Goal: Information Seeking & Learning: Learn about a topic

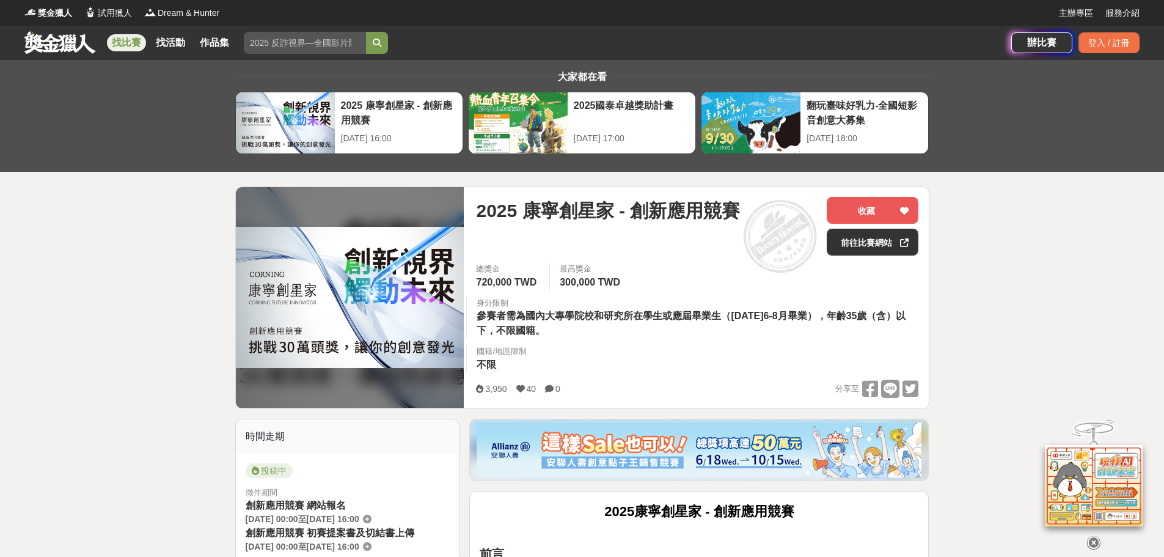
click at [132, 48] on link "找比賽" at bounding box center [126, 42] width 39 height 17
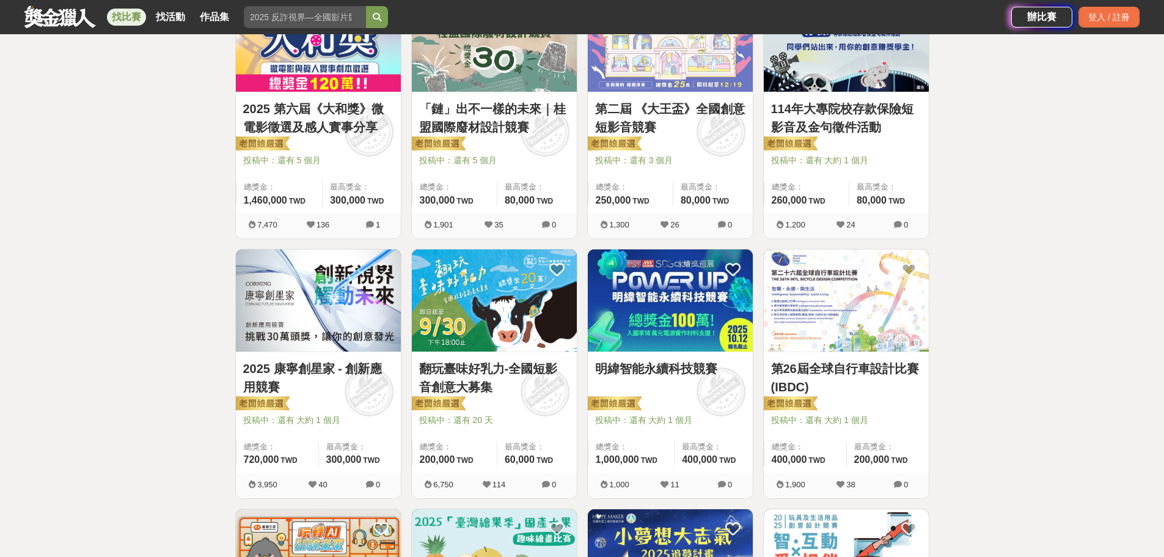
scroll to position [631, 0]
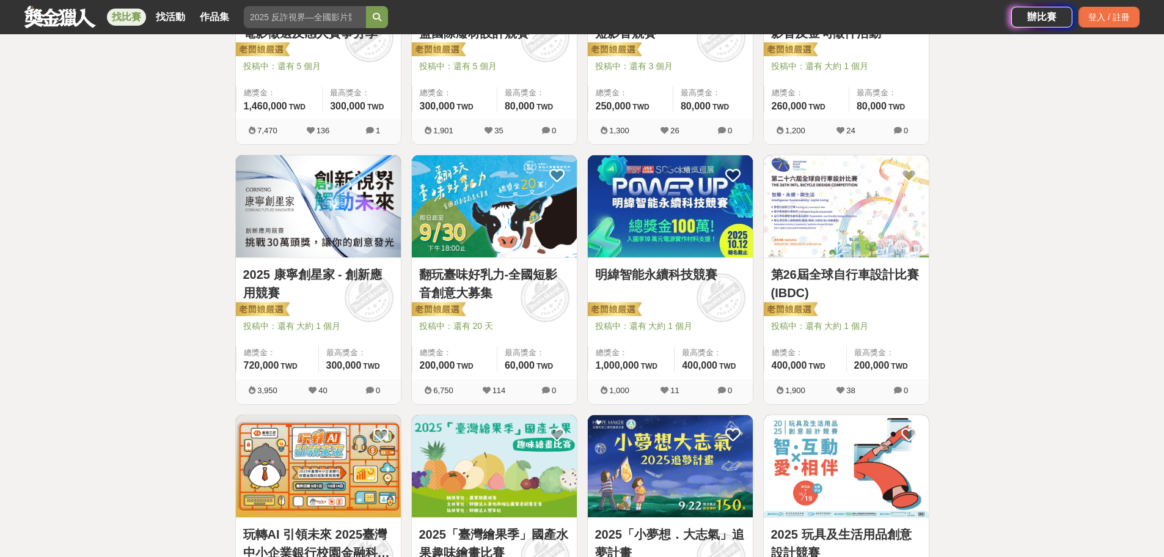
click at [679, 262] on div "明緯智能永續科技競賽 投稿中：還有 大約 1 個月 總獎金： 1,000,000 100 萬 TWD 最高獎金： 400,000 TWD" at bounding box center [670, 318] width 165 height 121
click at [683, 224] on img at bounding box center [670, 206] width 165 height 102
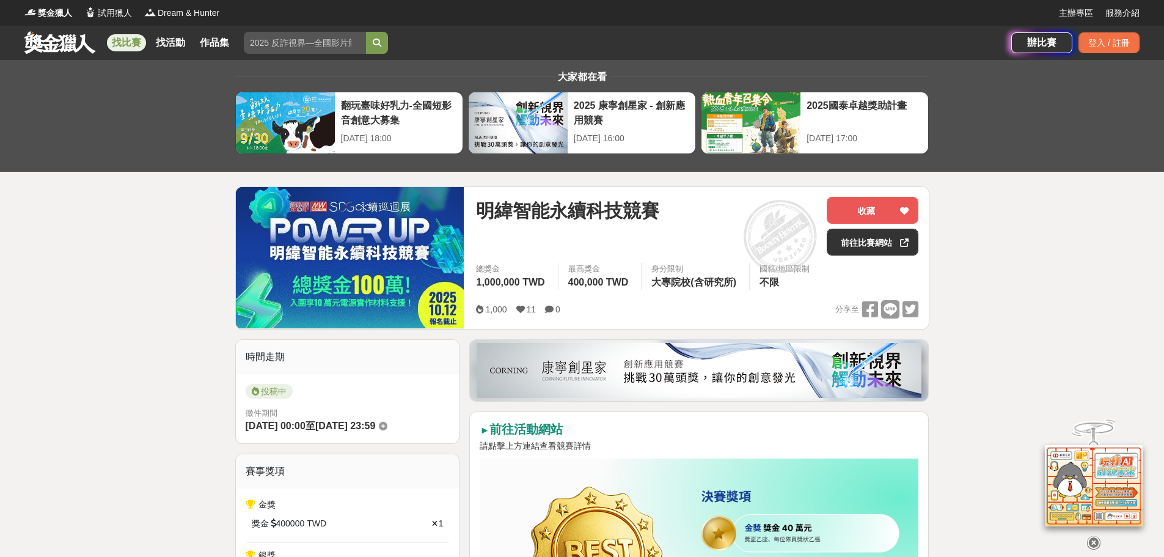
click at [520, 436] on strong "前往活動網站" at bounding box center [526, 428] width 73 height 13
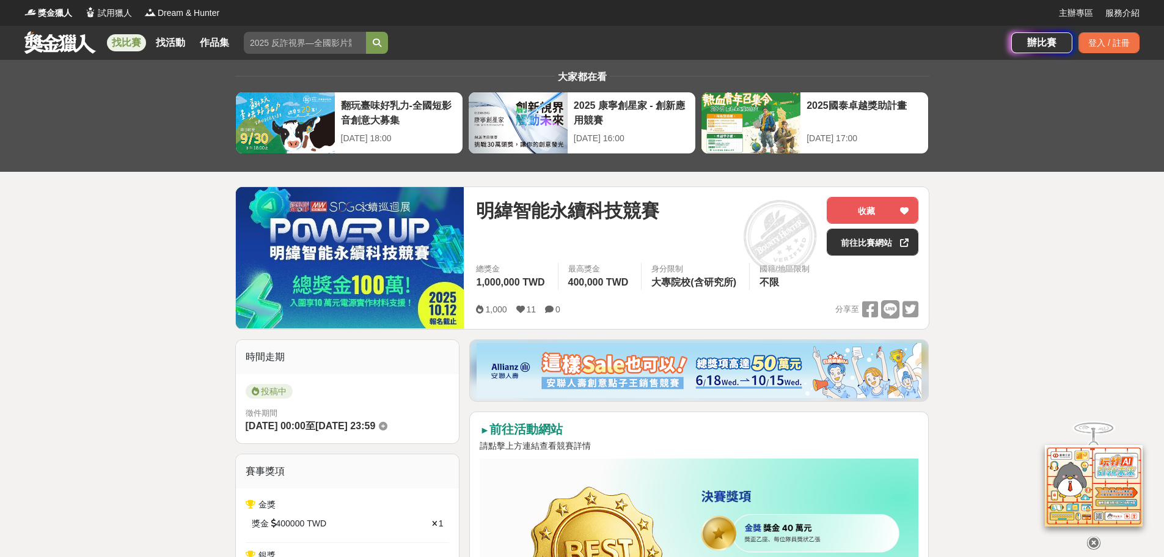
click at [53, 39] on link at bounding box center [60, 42] width 74 height 23
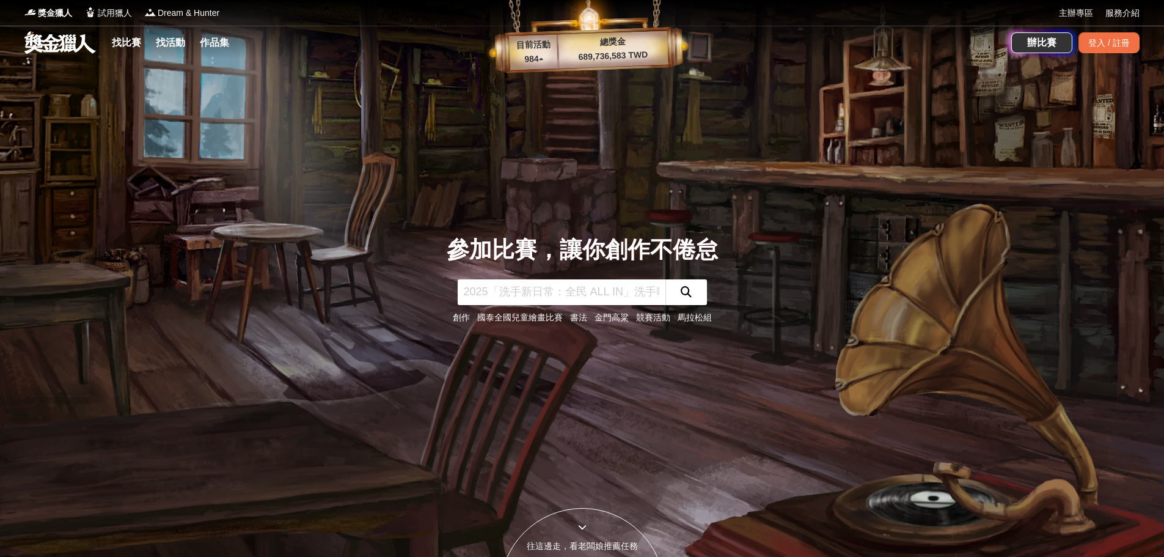
click at [557, 182] on div "參加比賽，讓你創作不倦怠 創作 國泰全國兒童繪畫比賽 書法 金門高粱 競賽活動 馬拉松組" at bounding box center [582, 278] width 807 height 557
drag, startPoint x: 572, startPoint y: 64, endPoint x: 533, endPoint y: 92, distance: 48.2
click at [533, 92] on div "參加比賽，讓你創作不倦怠 創作 國泰全國兒童繪畫比賽 書法 金門高粱 競賽活動 馬拉松組" at bounding box center [582, 278] width 807 height 557
drag, startPoint x: 533, startPoint y: 91, endPoint x: 458, endPoint y: 92, distance: 75.2
click at [458, 92] on div "參加比賽，讓你創作不倦怠 創作 國泰全國兒童繪畫比賽 書法 金門高粱 競賽活動 馬拉松組" at bounding box center [582, 278] width 807 height 557
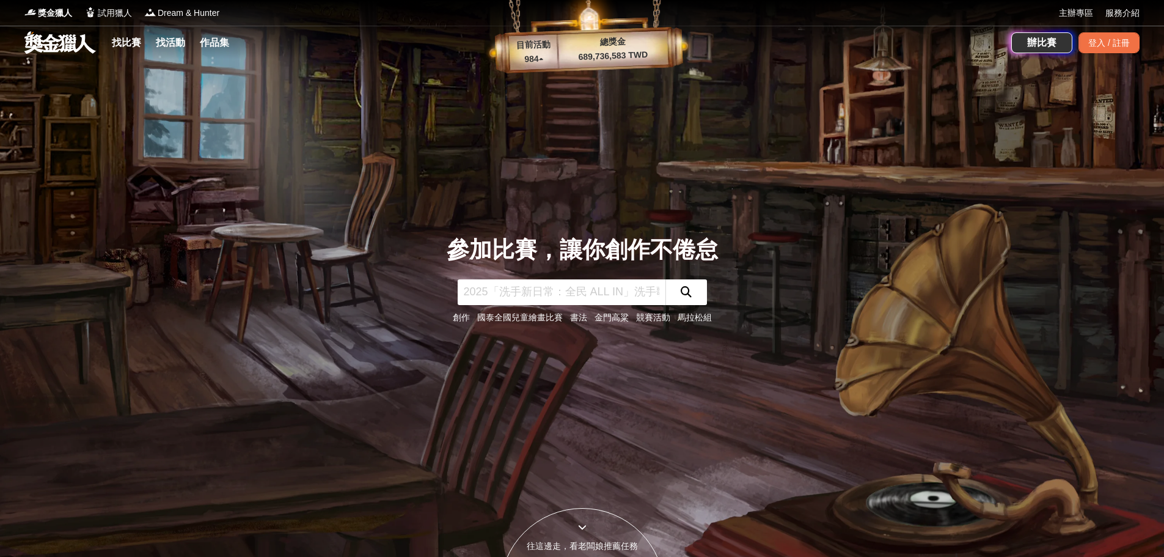
drag, startPoint x: 456, startPoint y: 93, endPoint x: 405, endPoint y: 73, distance: 54.9
click at [399, 75] on div "參加比賽，讓你創作不倦怠 創作 國泰全國兒童繪畫比賽 書法 金門高粱 競賽活動 馬拉松組" at bounding box center [582, 278] width 807 height 557
drag, startPoint x: 413, startPoint y: 70, endPoint x: 372, endPoint y: 56, distance: 42.9
click at [372, 56] on div "找比賽 找活動 作品集" at bounding box center [517, 43] width 987 height 34
click at [659, 319] on link "競賽活動" at bounding box center [653, 317] width 34 height 10
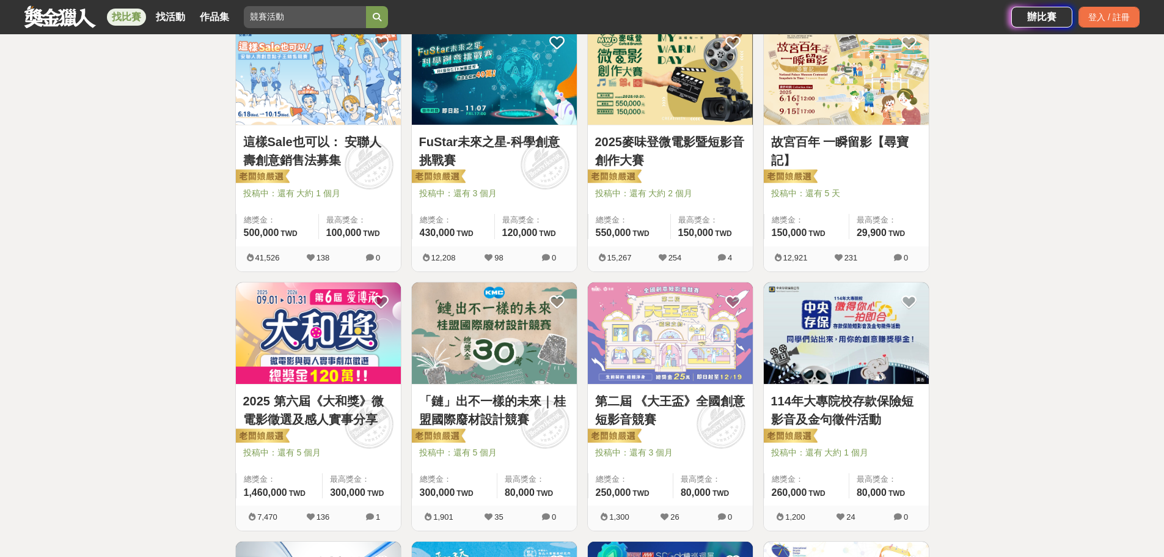
scroll to position [285, 0]
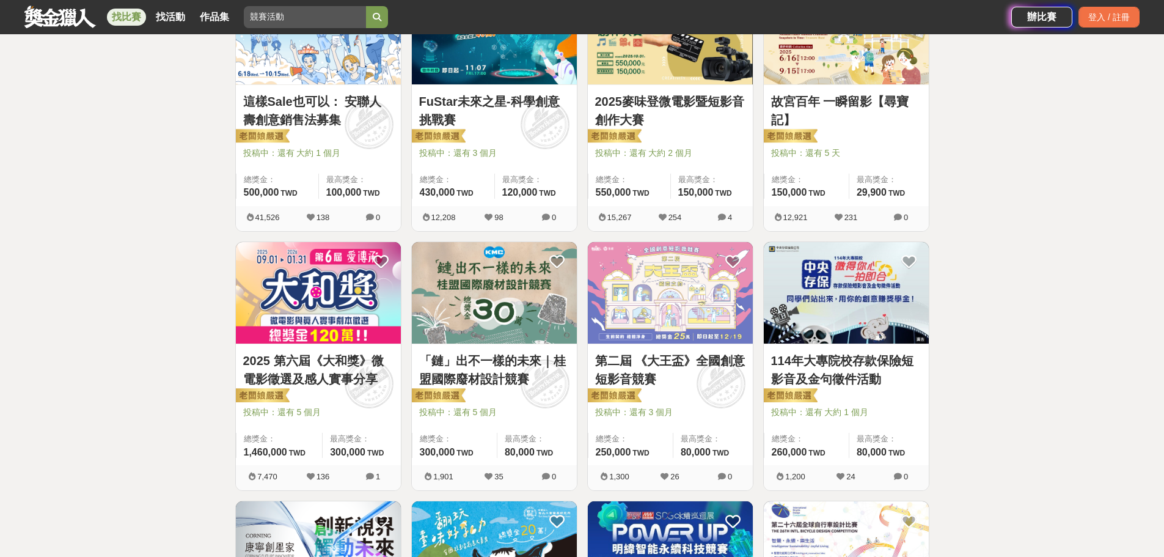
click at [435, 295] on img at bounding box center [494, 293] width 165 height 102
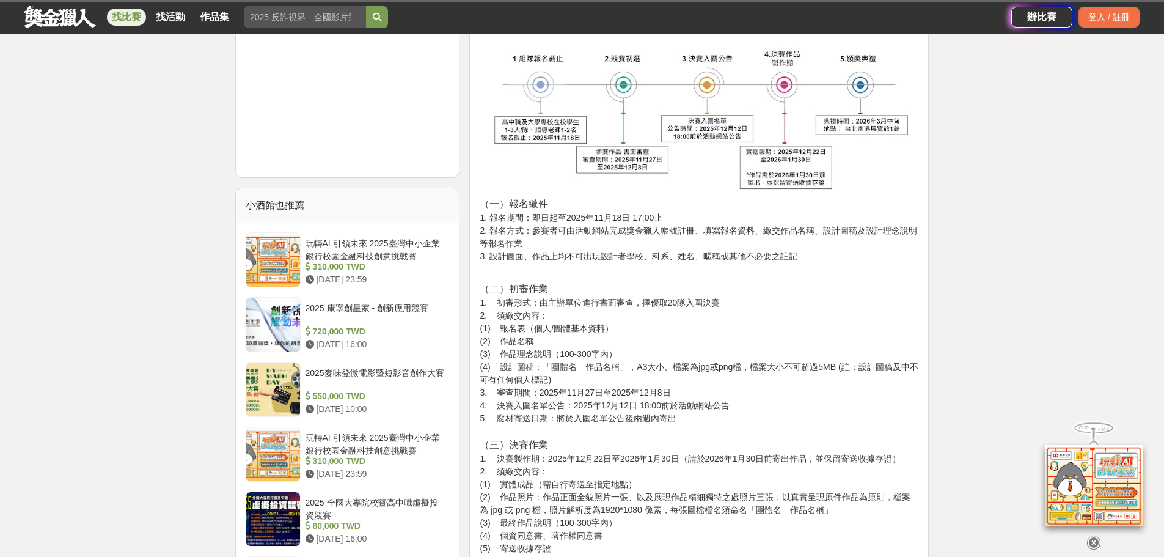
scroll to position [1161, 0]
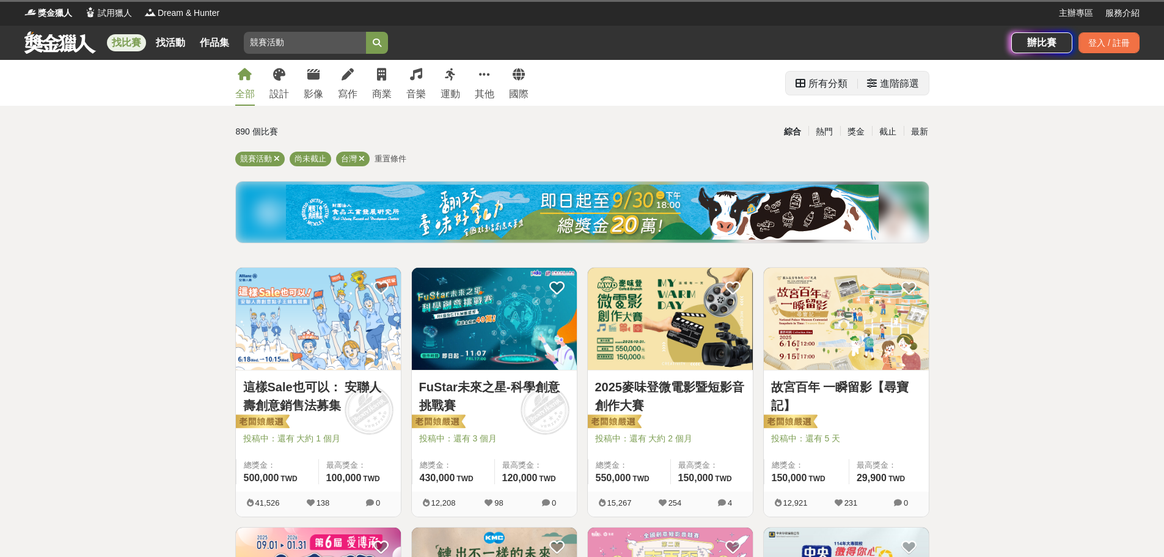
click at [841, 82] on div "所有分類" at bounding box center [828, 84] width 39 height 24
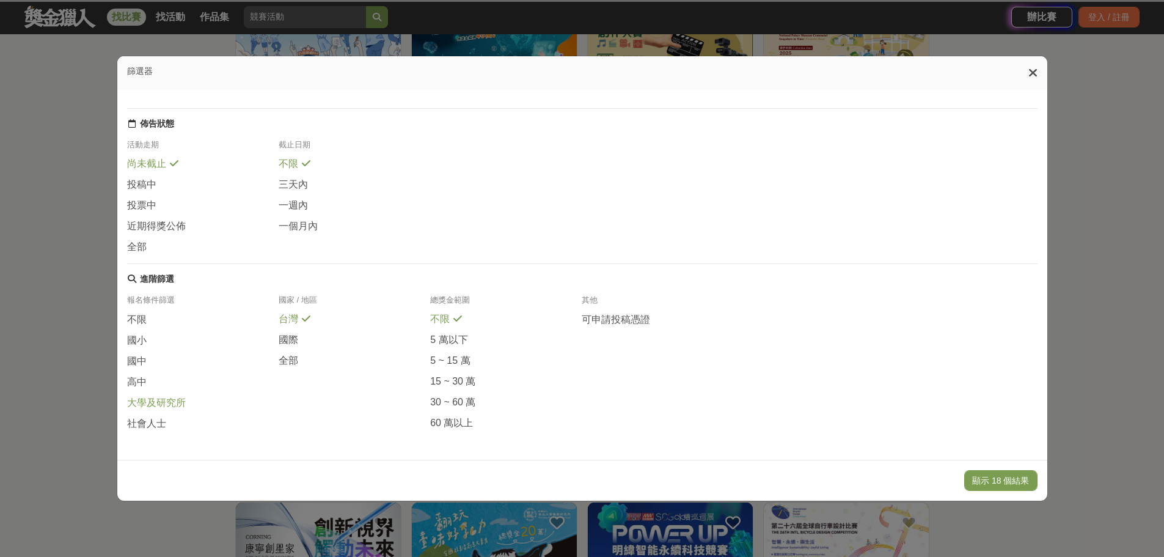
scroll to position [285, 0]
click at [146, 421] on span "社會人士" at bounding box center [146, 423] width 39 height 13
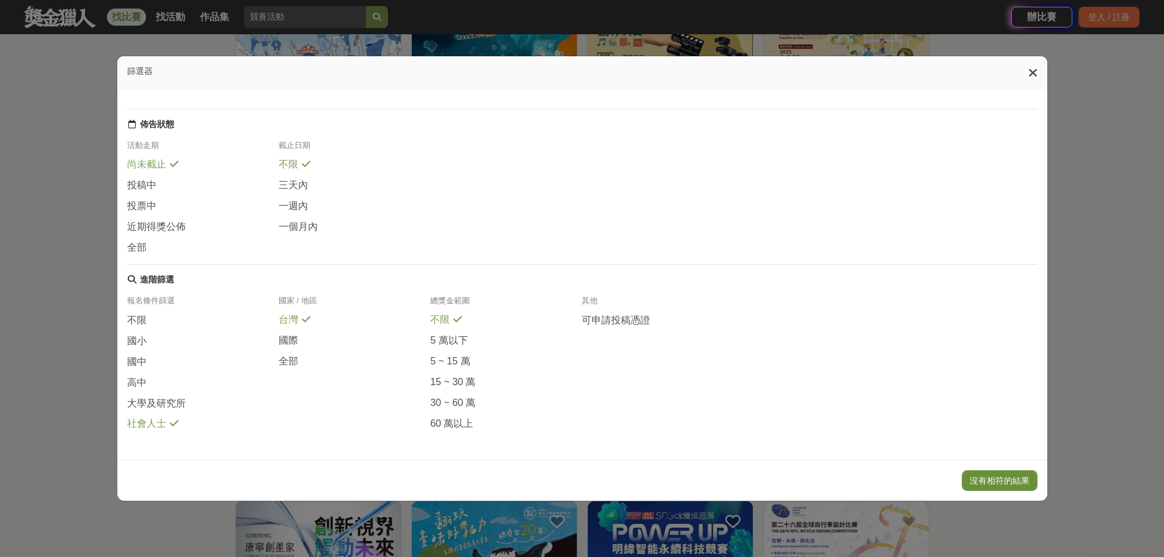
click at [1007, 474] on button "沒有相符的結果" at bounding box center [1000, 480] width 76 height 21
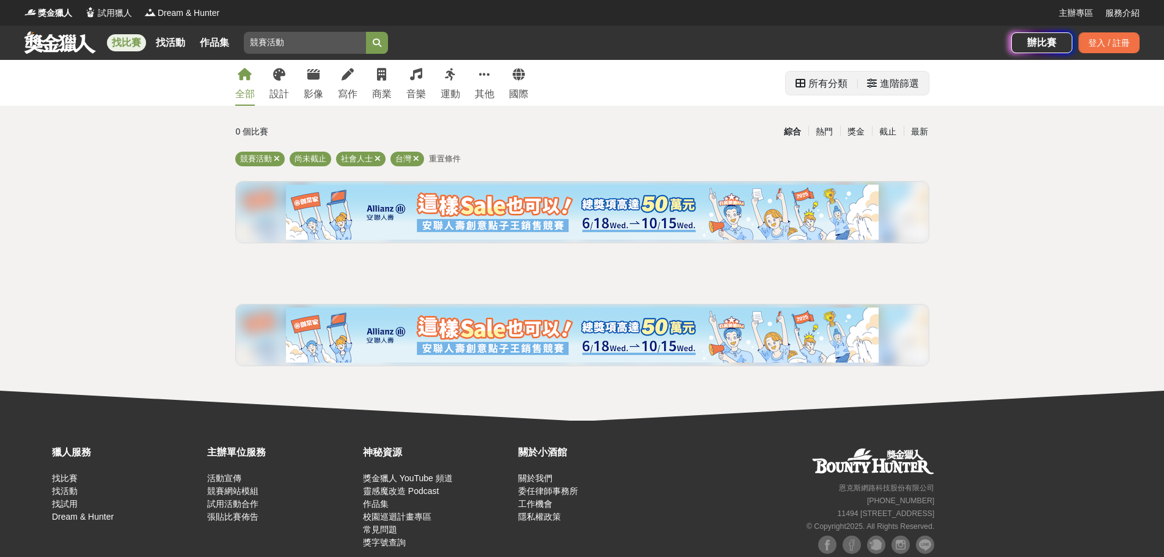
click at [821, 83] on div "所有分類" at bounding box center [828, 84] width 39 height 24
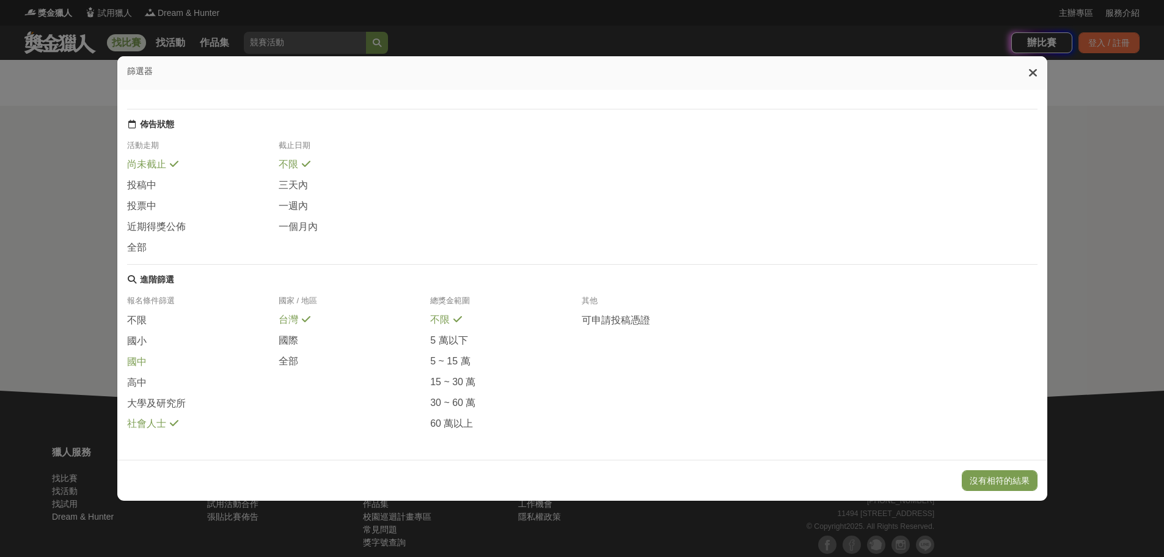
scroll to position [144, 0]
click at [147, 320] on div "不限" at bounding box center [203, 324] width 152 height 21
click at [153, 428] on span "社會人士" at bounding box center [146, 423] width 39 height 13
click at [1022, 486] on button "顯示 18 個結果" at bounding box center [1000, 480] width 73 height 21
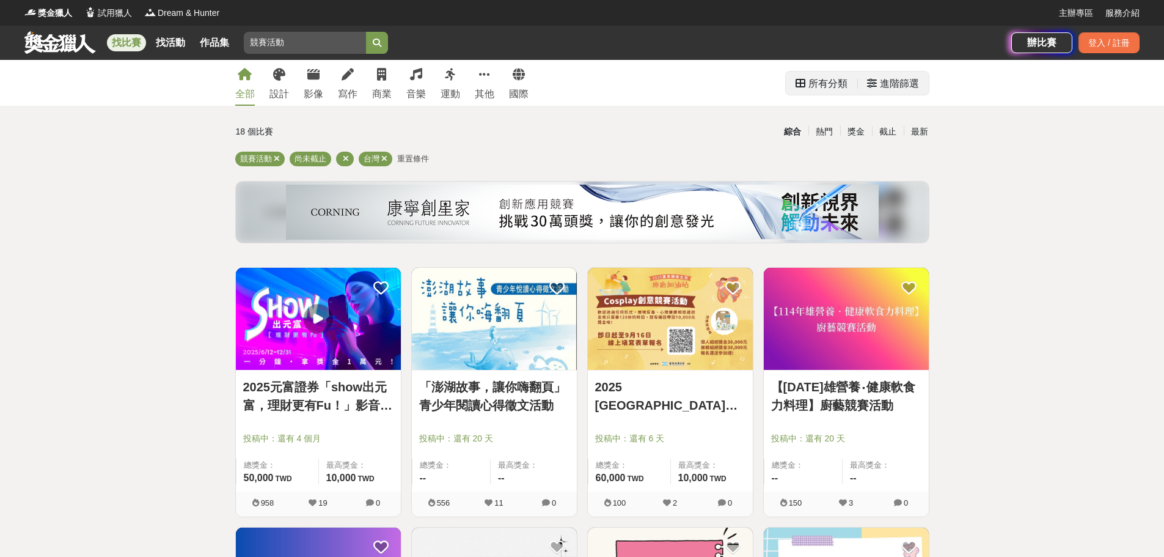
click at [832, 84] on div "所有分類" at bounding box center [828, 84] width 39 height 24
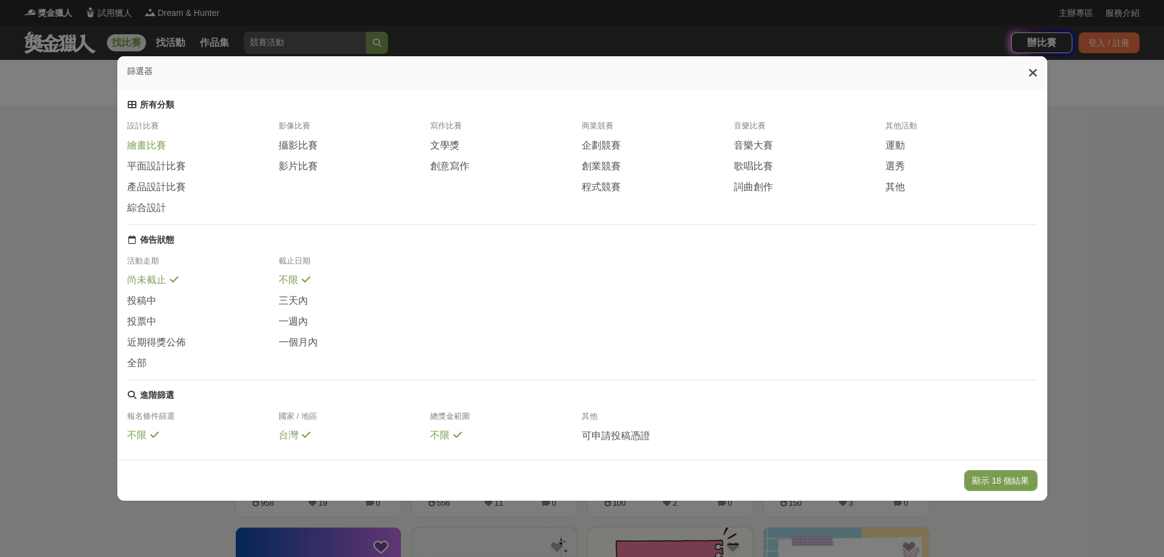
click at [137, 152] on span "繪畫比賽" at bounding box center [146, 145] width 39 height 13
click at [169, 170] on span "平面設計比賽" at bounding box center [156, 166] width 59 height 13
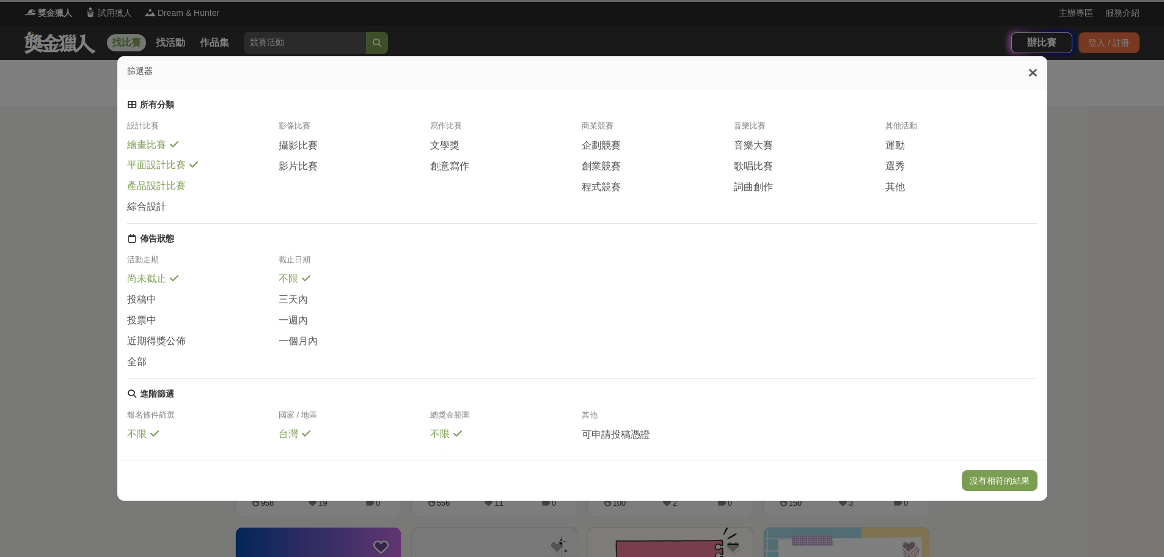
click at [155, 189] on span "產品設計比賽" at bounding box center [156, 186] width 59 height 13
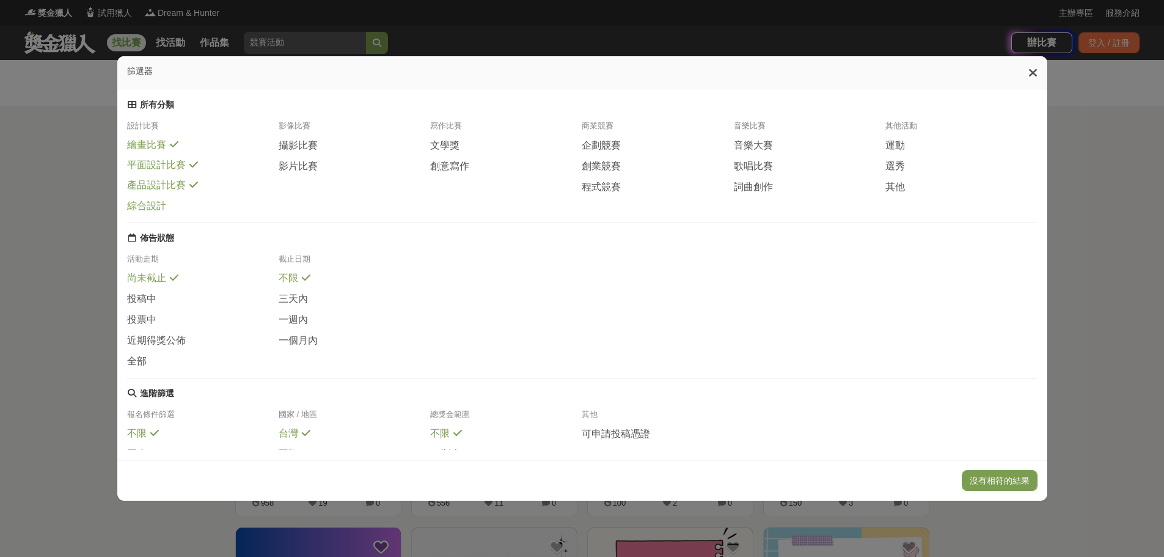
click at [150, 213] on span "綜合設計" at bounding box center [146, 206] width 39 height 13
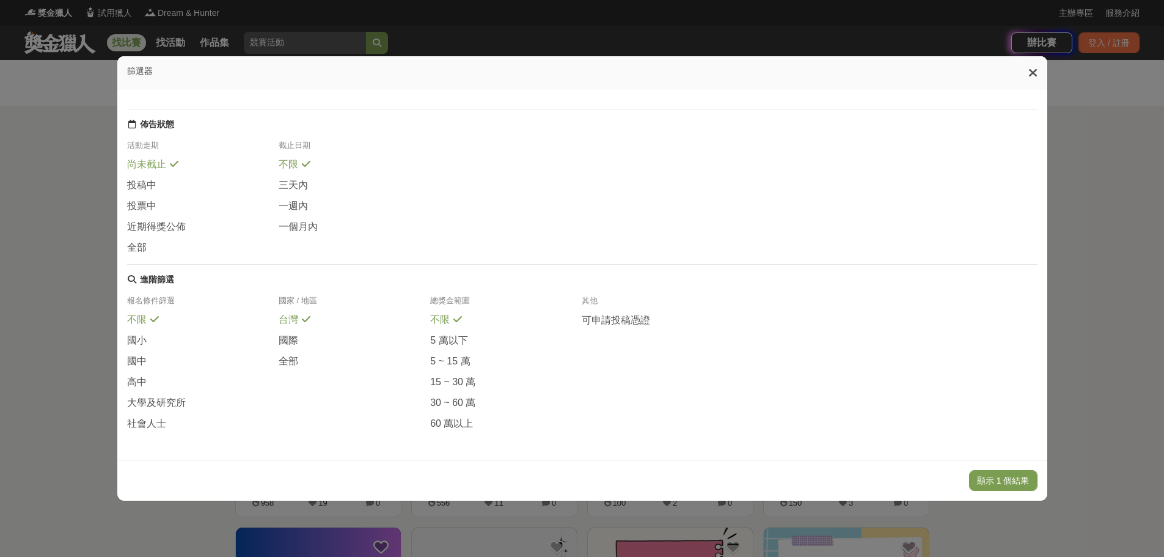
scroll to position [144, 0]
click at [1021, 473] on button "顯示 1 個結果" at bounding box center [1003, 480] width 68 height 21
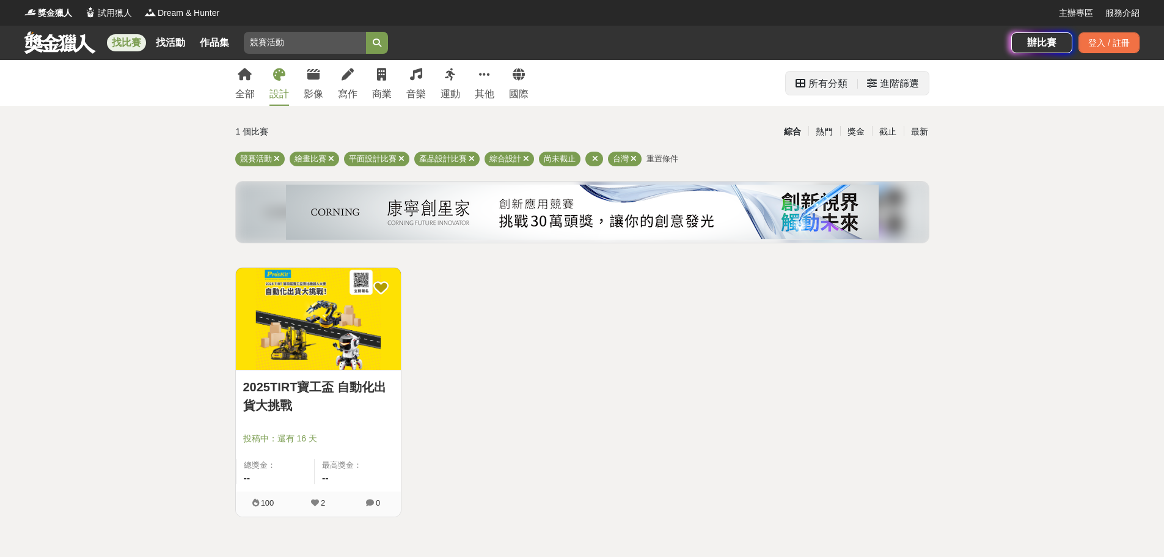
click at [851, 87] on div "所有分類" at bounding box center [822, 83] width 72 height 23
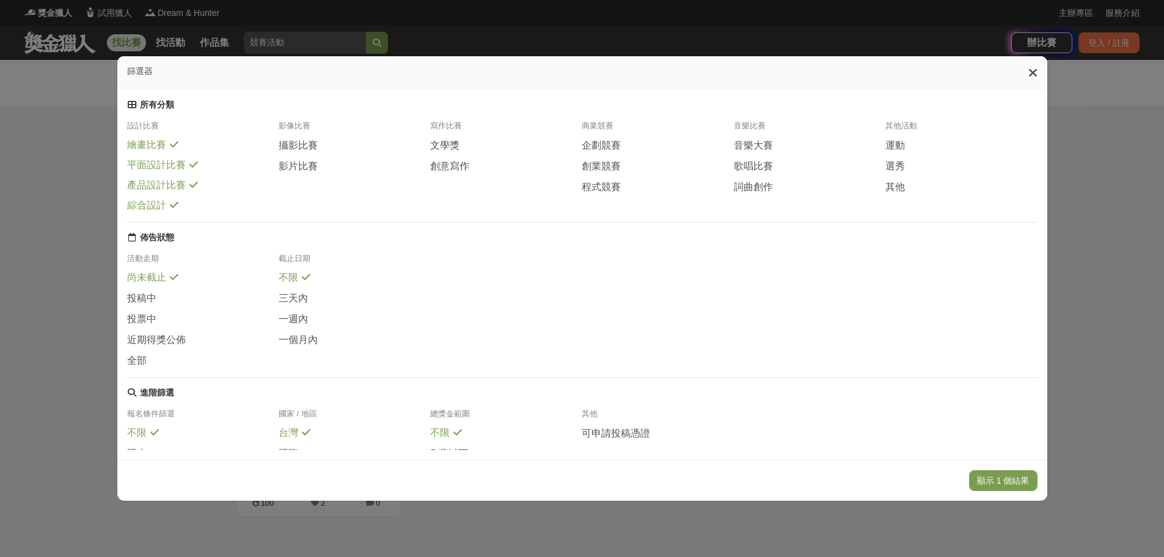
click at [156, 212] on span "綜合設計" at bounding box center [146, 205] width 39 height 13
click at [160, 285] on span "尚未截止" at bounding box center [146, 278] width 39 height 13
click at [292, 285] on span "不限" at bounding box center [289, 278] width 20 height 13
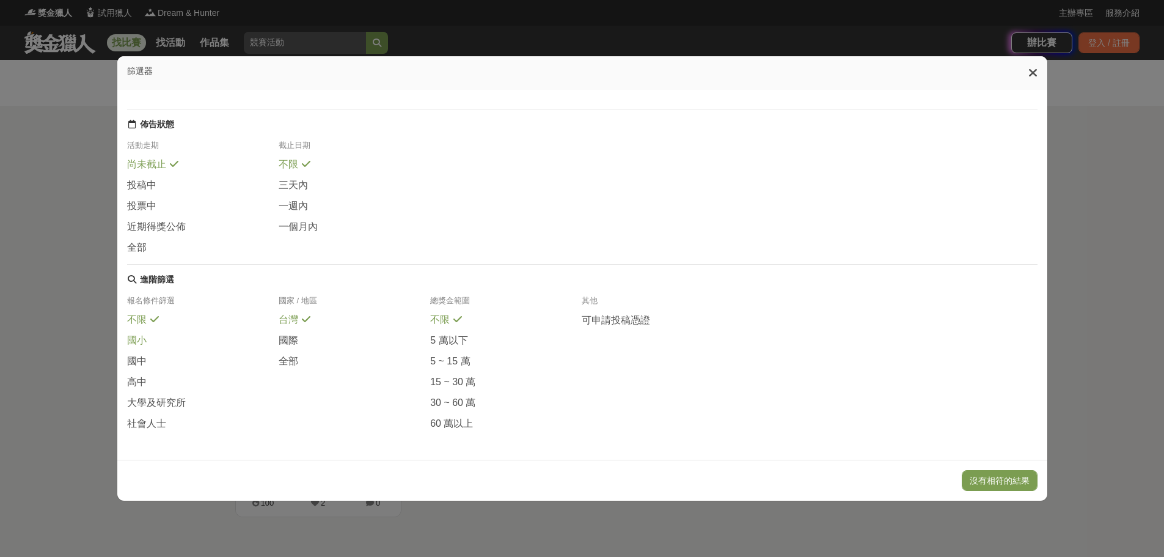
scroll to position [144, 0]
click at [141, 315] on span "不限" at bounding box center [137, 320] width 20 height 13
click at [1007, 485] on button "沒有相符的結果" at bounding box center [1000, 480] width 76 height 21
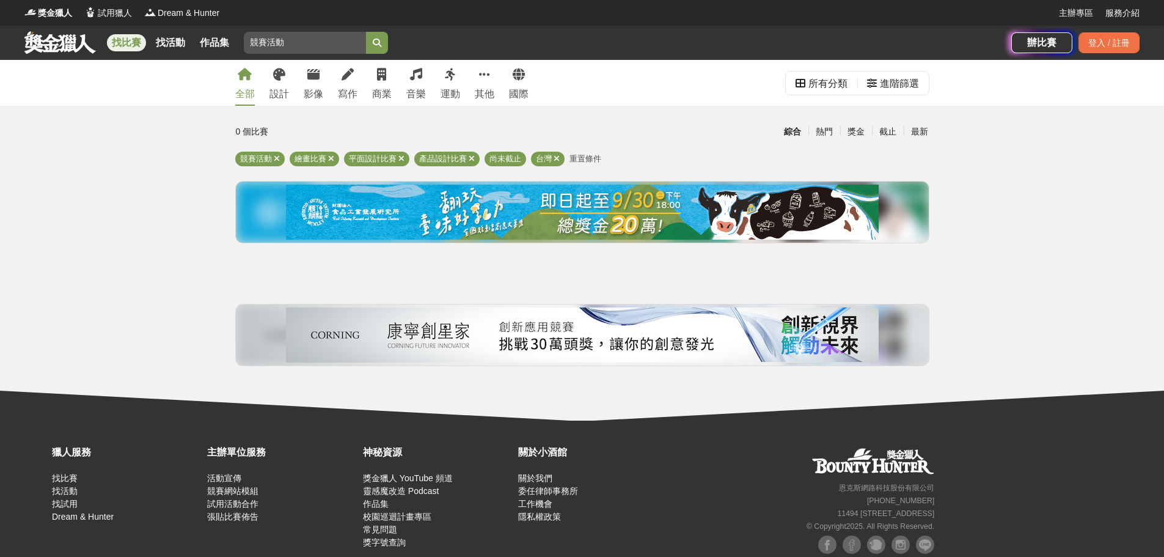
click at [237, 94] on div "全部" at bounding box center [245, 94] width 20 height 15
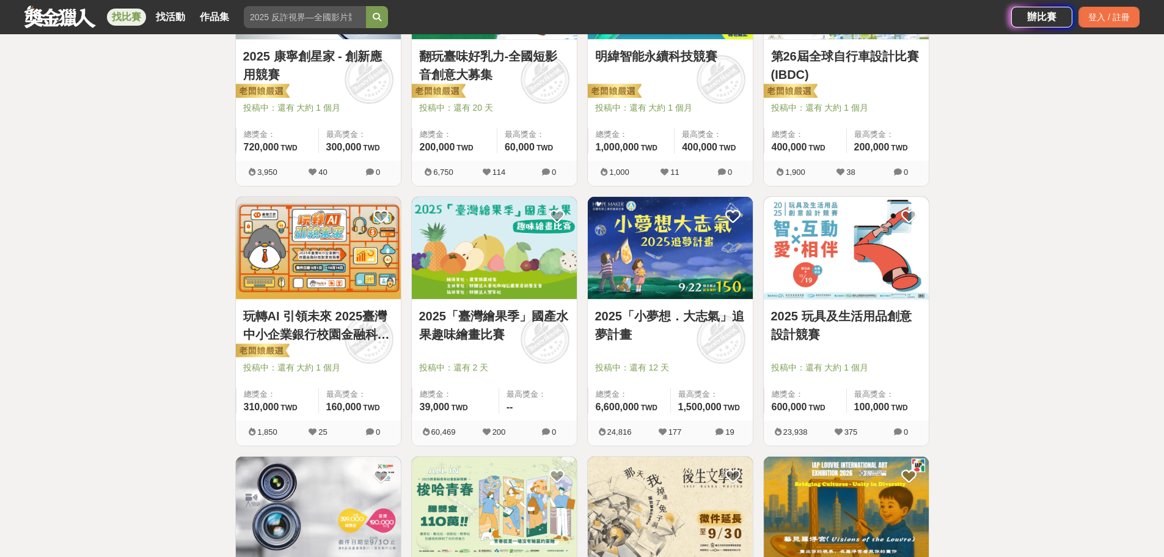
scroll to position [897, 0]
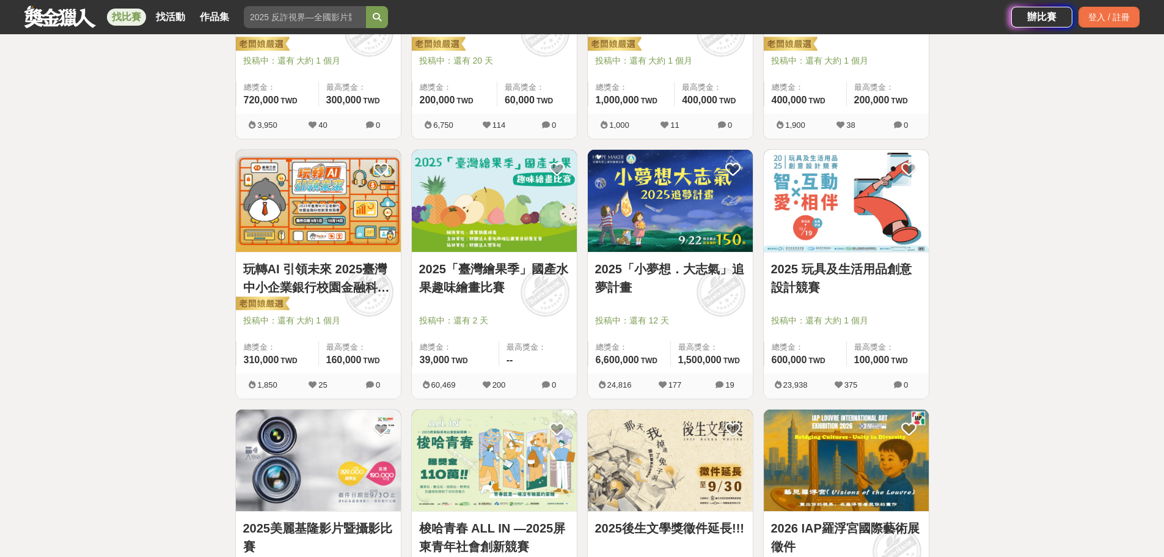
click at [327, 215] on img at bounding box center [318, 201] width 165 height 102
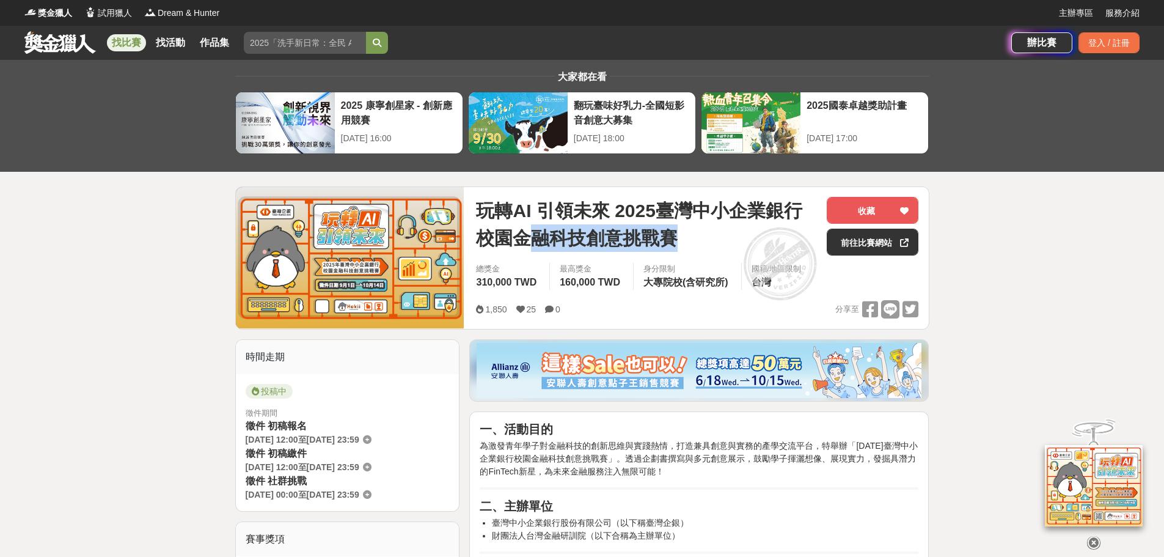
drag, startPoint x: 535, startPoint y: 243, endPoint x: 717, endPoint y: 237, distance: 182.2
click at [717, 237] on span "玩轉AI 引領未來 2025臺灣中小企業銀行校園金融科技創意挑戰賽" at bounding box center [646, 224] width 341 height 55
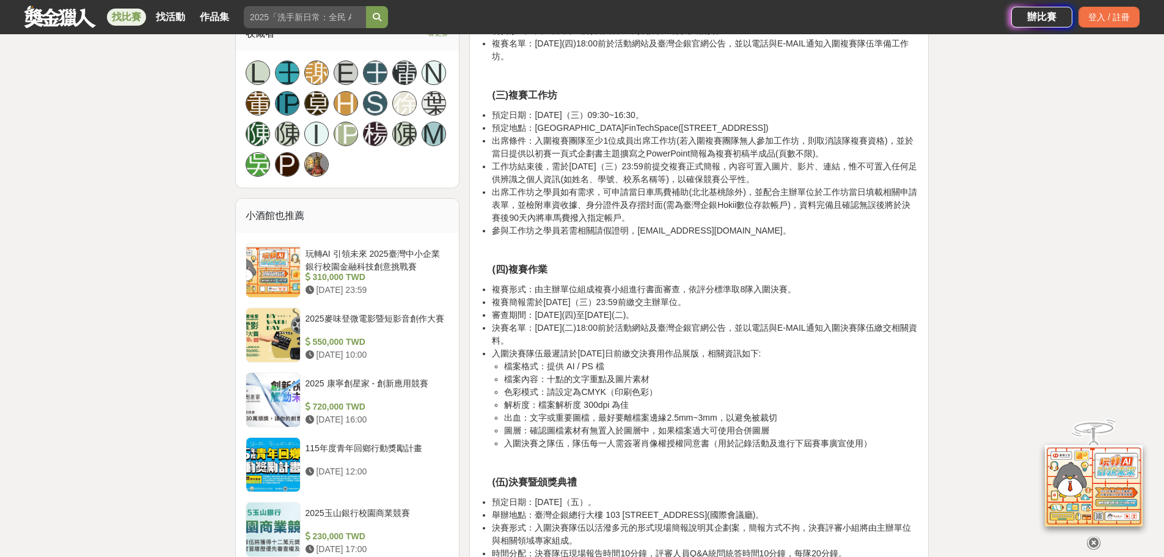
scroll to position [1135, 0]
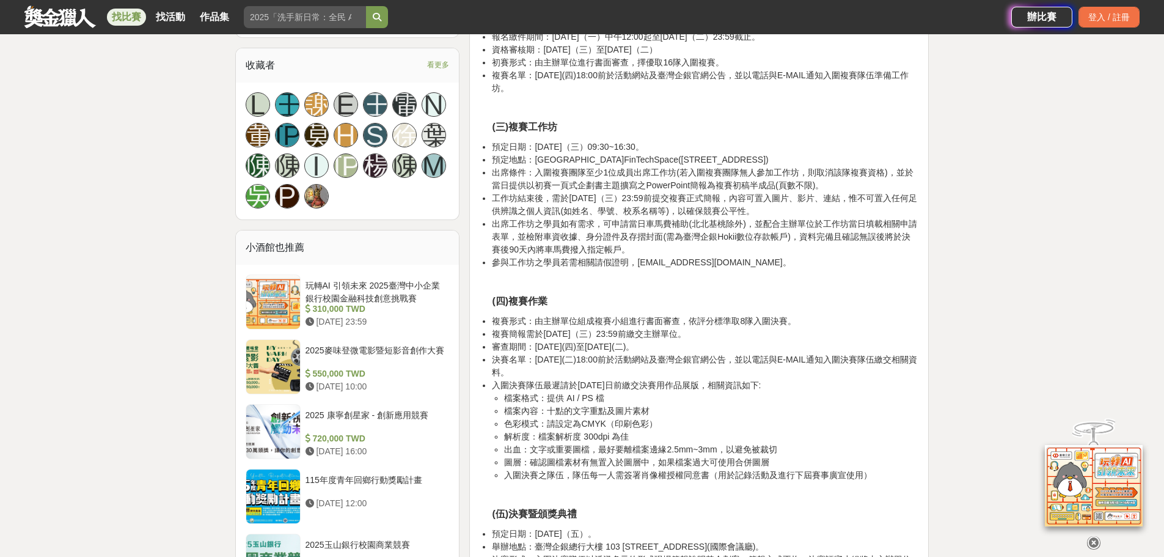
click at [537, 171] on li "出席條件：入圍複賽團隊至少1位成員出席工作坊(若入圍複賽團隊無人參加工作坊，則取消該隊複賽資格)，並於當日提供以初賽一頁式企劃書主題擴寫之PowerPoint…" at bounding box center [705, 179] width 427 height 26
drag, startPoint x: 529, startPoint y: 172, endPoint x: 545, endPoint y: 169, distance: 16.2
click at [545, 169] on li "出席條件：入圍複賽團隊至少1位成員出席工作坊(若入圍複賽團隊無人參加工作坊，則取消該隊複賽資格)，並於當日提供以初賽一頁式企劃書主題擴寫之PowerPoint…" at bounding box center [705, 179] width 427 height 26
click at [547, 175] on li "出席條件：入圍複賽團隊至少1位成員出席工作坊(若入圍複賽團隊無人參加工作坊，則取消該隊複賽資格)，並於當日提供以初賽一頁式企劃書主題擴寫之PowerPoint…" at bounding box center [705, 179] width 427 height 26
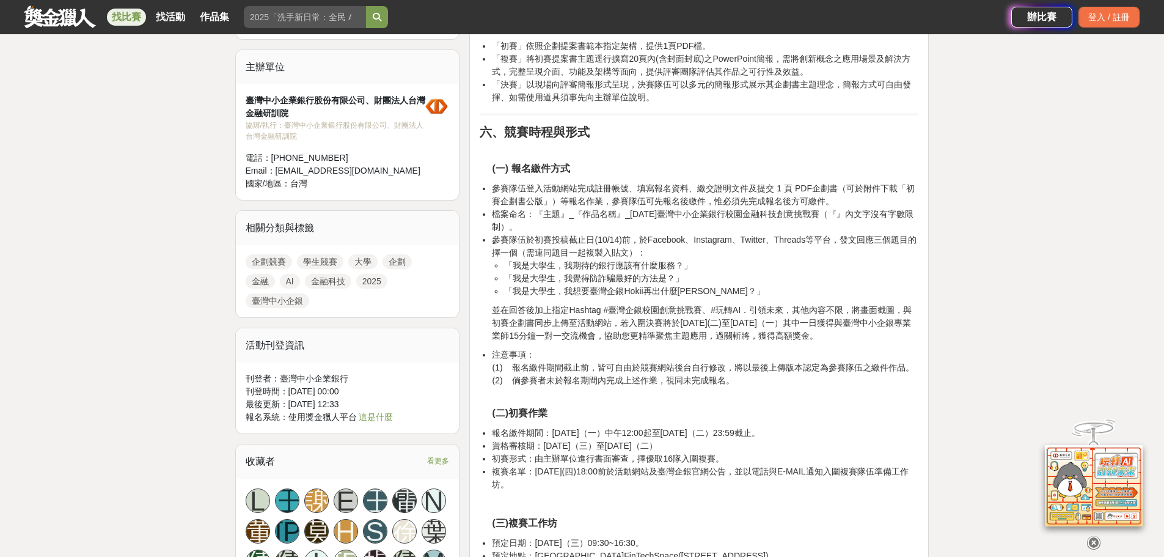
scroll to position [708, 0]
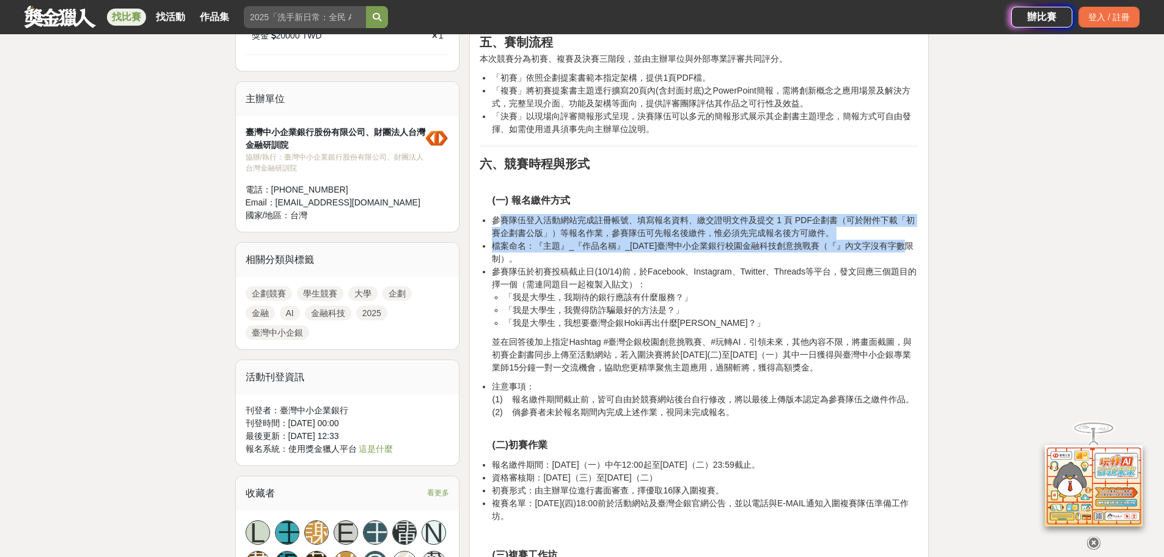
drag, startPoint x: 499, startPoint y: 216, endPoint x: 906, endPoint y: 244, distance: 408.0
click at [906, 244] on ul "參賽隊伍登入活動網站完成註冊帳號、填寫報名資料、繳交證明文件及提交 1 頁 PDF企劃書（可於附件下載「初賽企劃書公版」）等報名作業，參賽隊伍可先報名後繳件，…" at bounding box center [699, 272] width 439 height 116
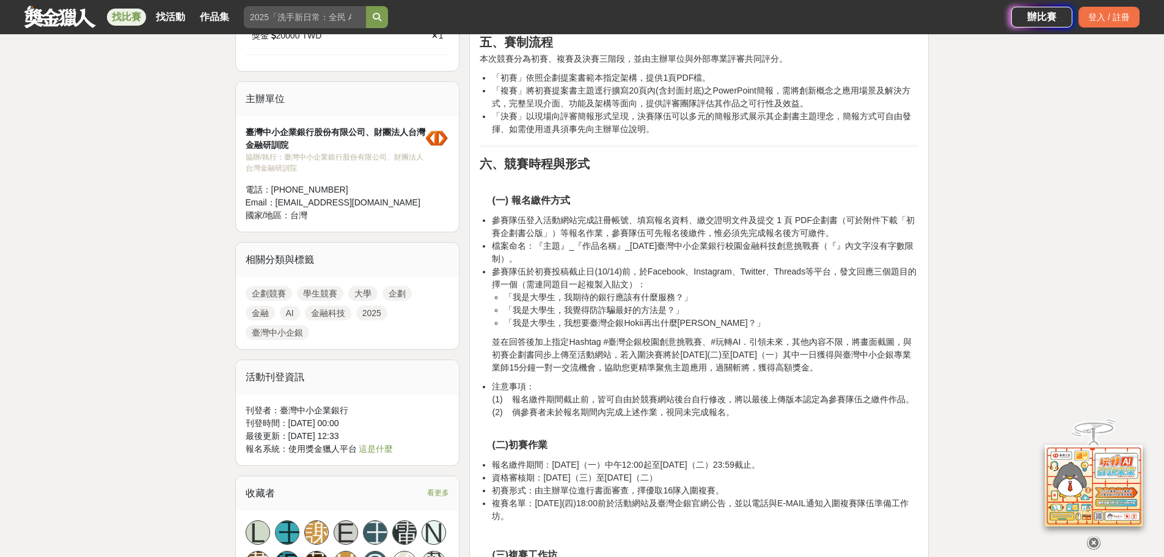
click at [814, 269] on li "參賽隊伍於初賽投稿截止日(10/14)前，於Facebook、Instagram、Twitter、Threads等平台，發文回應三個題目的擇一個（需連同題目一…" at bounding box center [705, 297] width 427 height 64
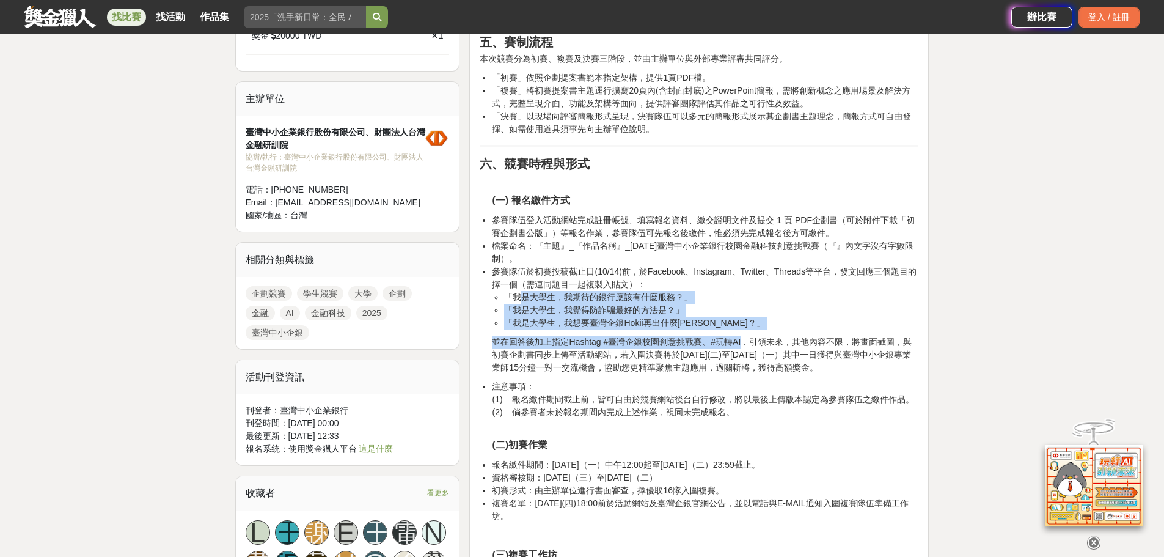
drag, startPoint x: 526, startPoint y: 298, endPoint x: 743, endPoint y: 331, distance: 219.5
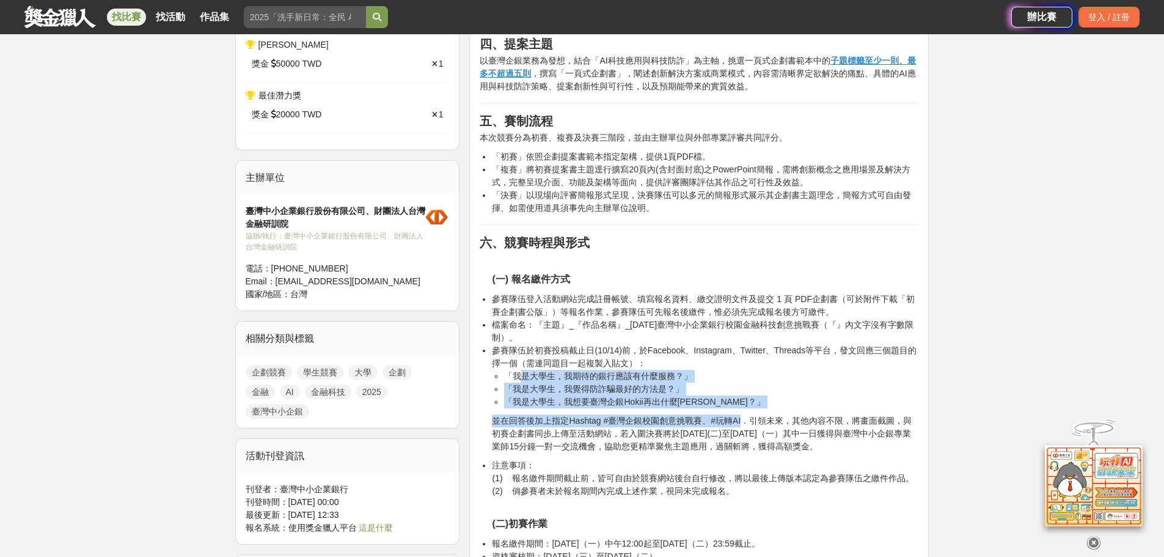
scroll to position [0, 0]
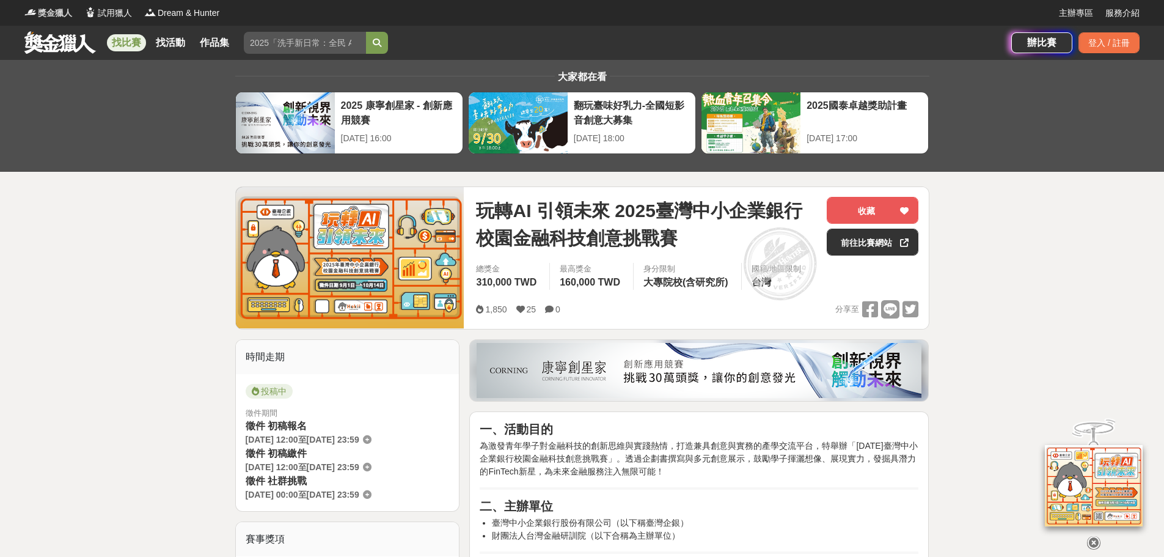
click at [56, 18] on span "獎金獵人" at bounding box center [55, 13] width 34 height 13
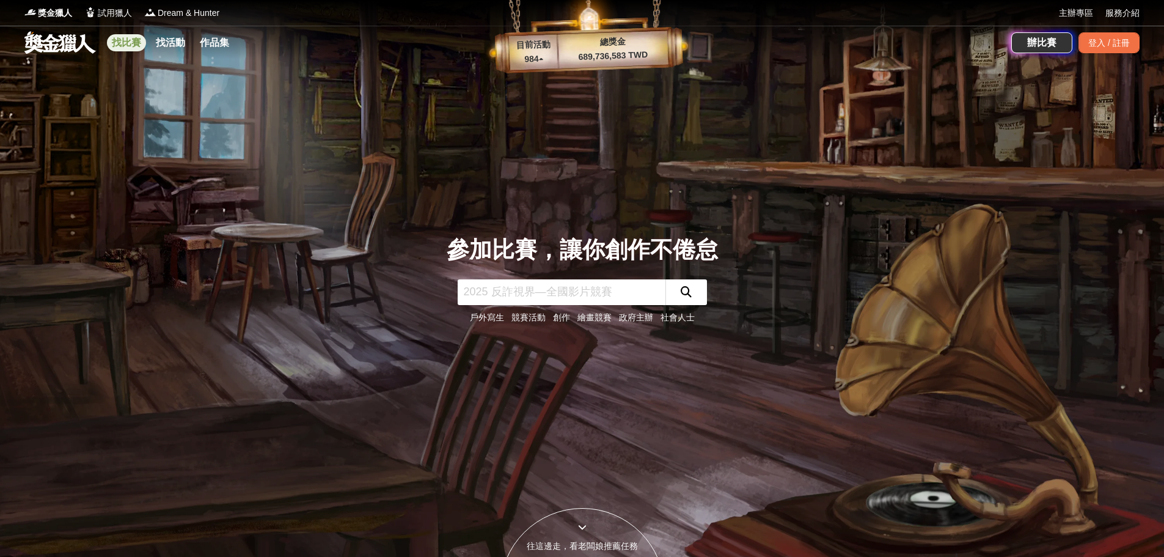
click at [122, 35] on link "找比賽" at bounding box center [126, 42] width 39 height 17
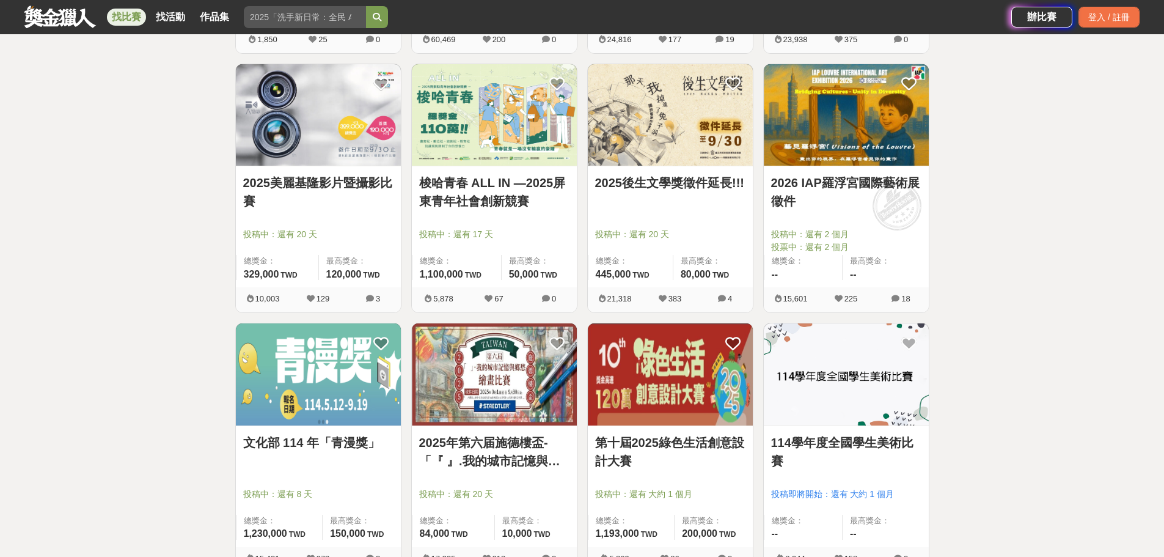
scroll to position [1242, 0]
click at [848, 119] on img at bounding box center [846, 115] width 165 height 102
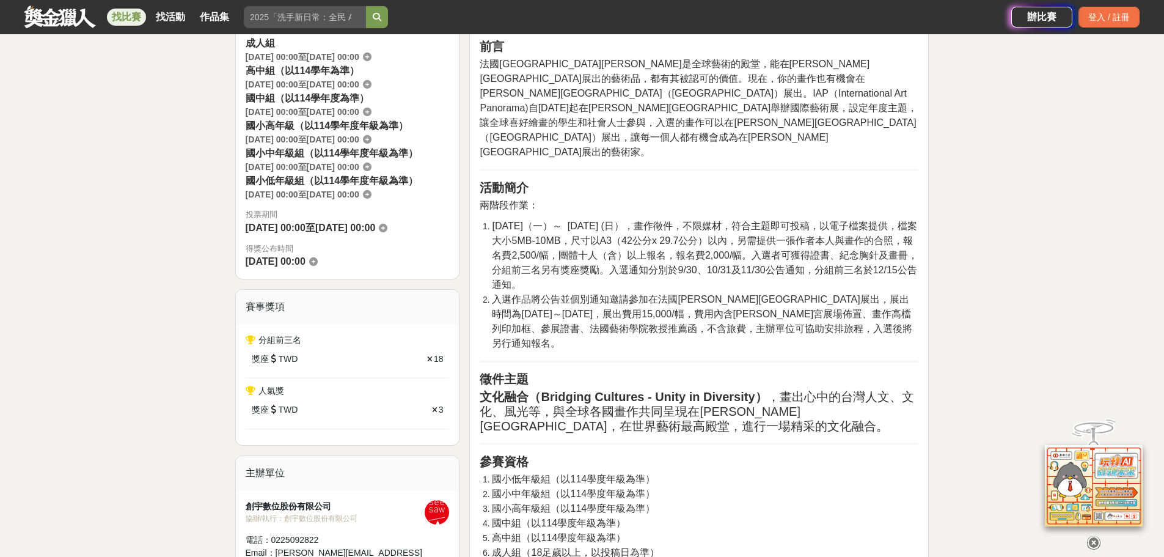
scroll to position [387, 0]
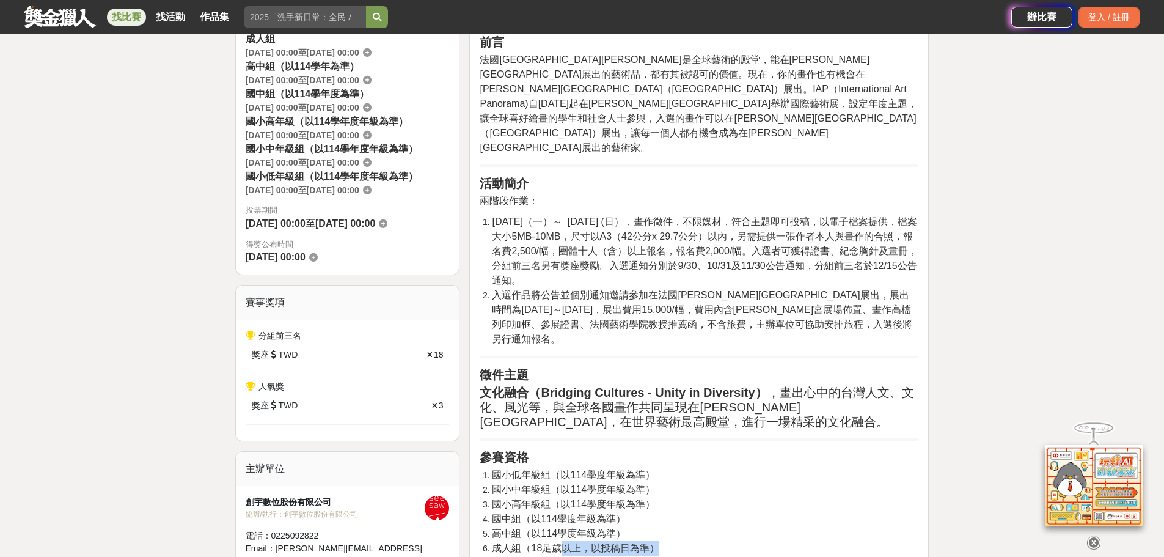
drag, startPoint x: 557, startPoint y: 503, endPoint x: 711, endPoint y: 501, distance: 153.4
click at [711, 541] on li "成人組（18足歲以上，以投稿日為準）" at bounding box center [705, 548] width 427 height 15
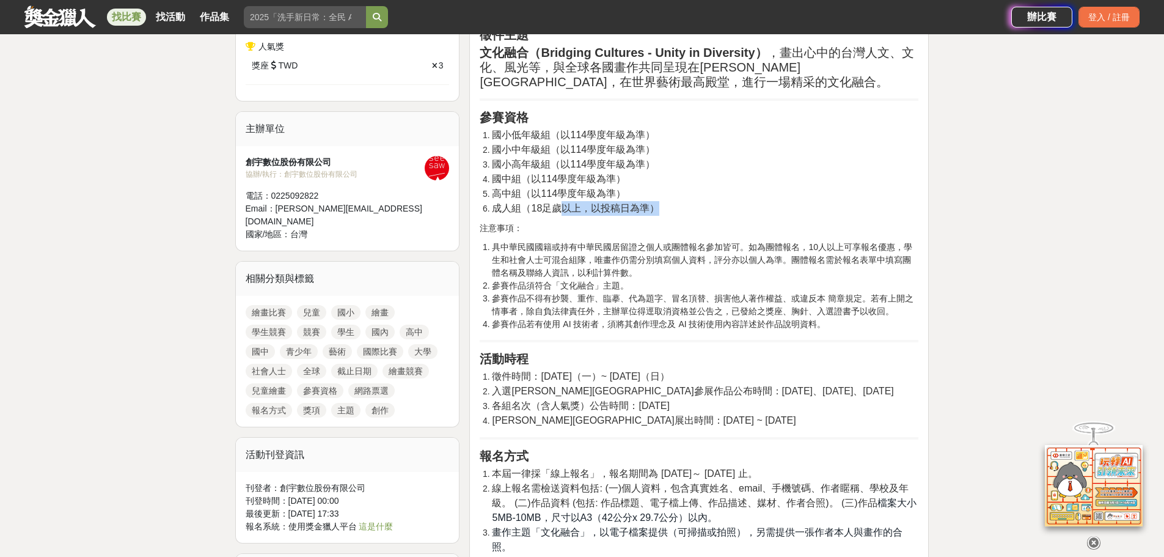
scroll to position [733, 0]
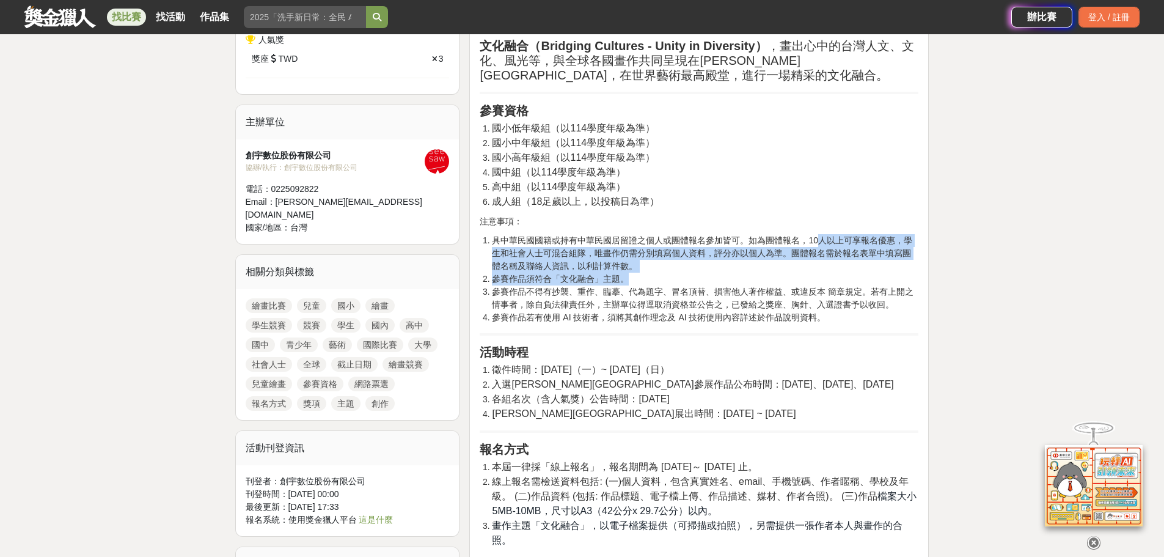
drag, startPoint x: 855, startPoint y: 188, endPoint x: 915, endPoint y: 227, distance: 71.5
click at [915, 234] on ol "具中華民國國籍或持有中華民國居留證之個人或團體報名參加皆可。如為團體報名，10人以上可享報名優惠，學生和社會人士可混合組隊，唯畫作仍需分別填寫個人資料，評分亦…" at bounding box center [699, 279] width 439 height 90
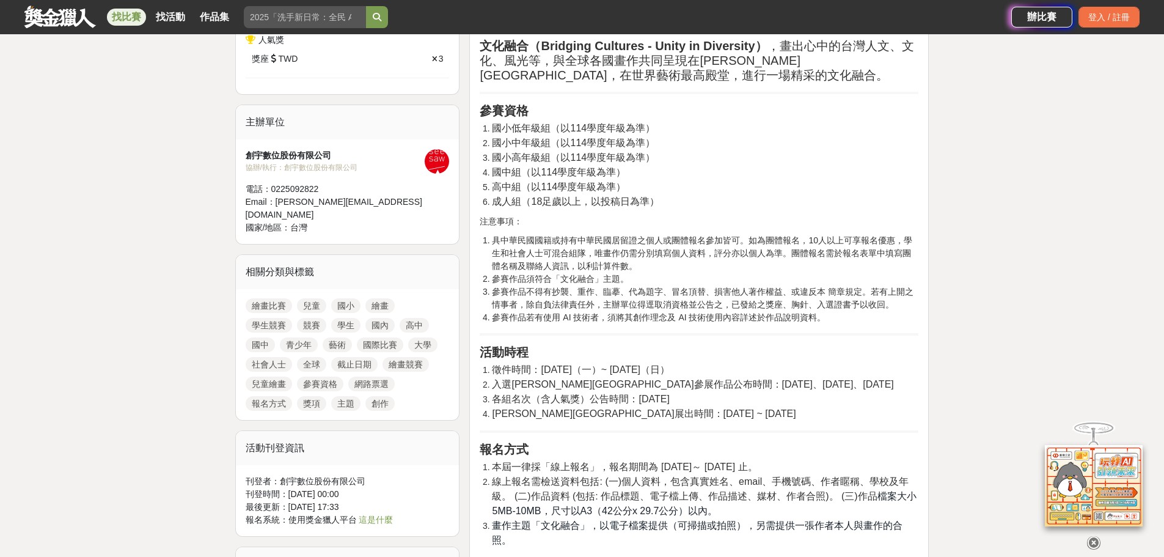
click at [694, 345] on h2 "活動時程" at bounding box center [699, 352] width 439 height 15
drag, startPoint x: 529, startPoint y: 344, endPoint x: 866, endPoint y: 332, distance: 337.6
click at [866, 377] on li "入選羅浮宮卡魯塞爾廳參展作品公布時間：2025-09-30、2025-10-31、2025-11-30" at bounding box center [705, 384] width 427 height 15
click at [750, 406] on li "羅浮宮卡魯塞爾廳展出時間：2026-01-16 ~ 2026-01-17" at bounding box center [705, 413] width 427 height 15
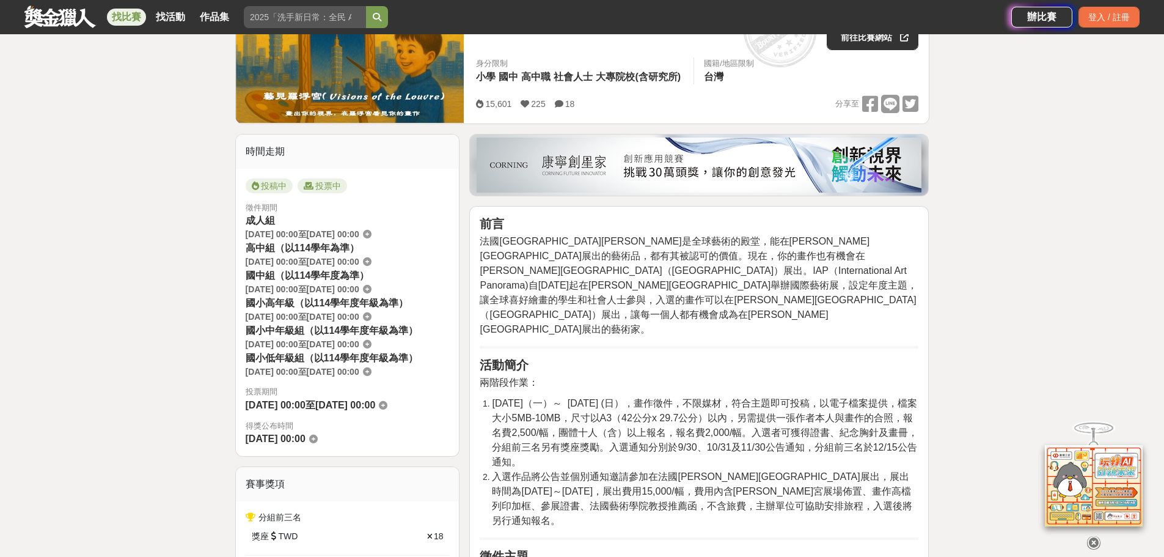
scroll to position [285, 0]
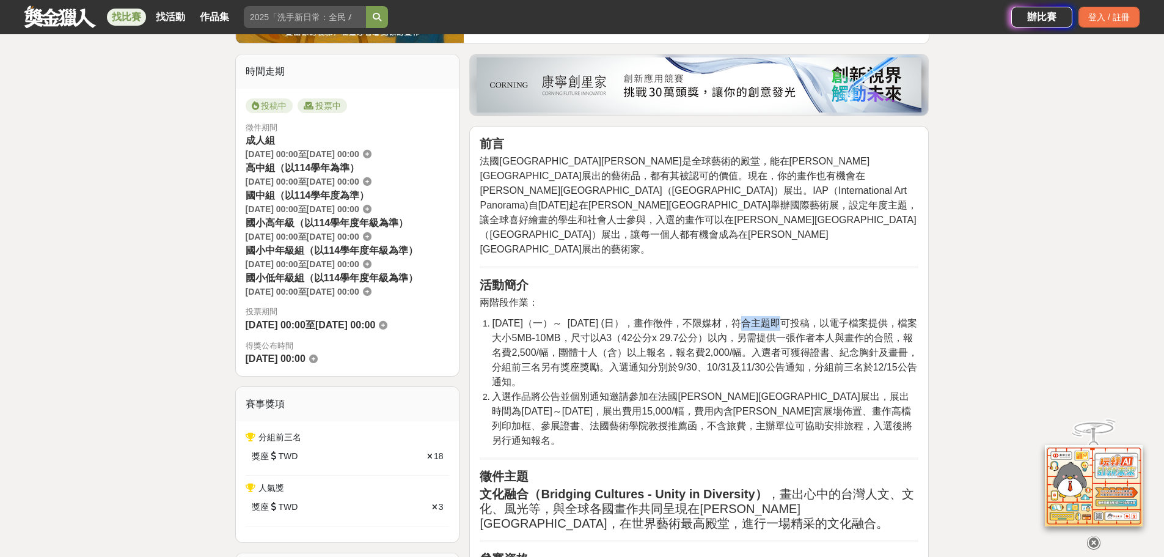
drag, startPoint x: 698, startPoint y: 294, endPoint x: 737, endPoint y: 287, distance: 39.7
click at [737, 318] on span "2025-06-09（一）～ 2025-11-09 (日），畫作徵件，不限媒材，符合主題即可投稿，以電子檔案提供，檔案大小5MB-10MB，尺寸以A3（42公…" at bounding box center [705, 352] width 426 height 69
click at [738, 318] on span "2025-06-09（一）～ 2025-11-09 (日），畫作徵件，不限媒材，符合主題即可投稿，以電子檔案提供，檔案大小5MB-10MB，尺寸以A3（42公…" at bounding box center [705, 352] width 426 height 69
click at [726, 318] on span "2025-06-09（一）～ 2025-11-09 (日），畫作徵件，不限媒材，符合主題即可投稿，以電子檔案提供，檔案大小5MB-10MB，尺寸以A3（42公…" at bounding box center [705, 352] width 426 height 69
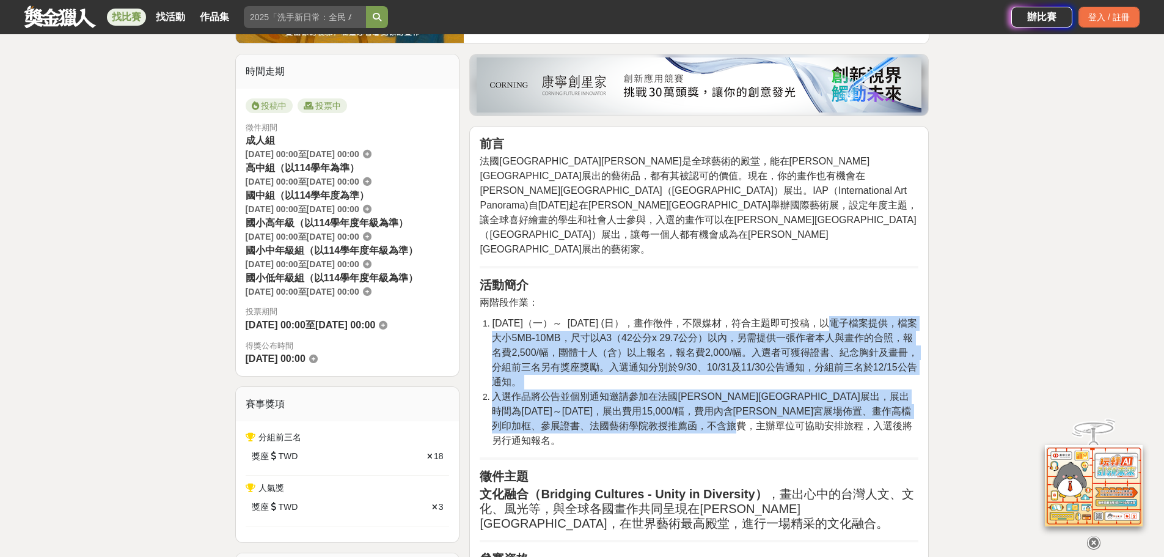
drag, startPoint x: 788, startPoint y: 298, endPoint x: 903, endPoint y: 390, distance: 147.0
click at [903, 390] on ol "2025-06-09（一）～ 2025-11-09 (日），畫作徵件，不限媒材，符合主題即可投稿，以電子檔案提供，檔案大小5MB-10MB，尺寸以A3（42公…" at bounding box center [699, 382] width 439 height 132
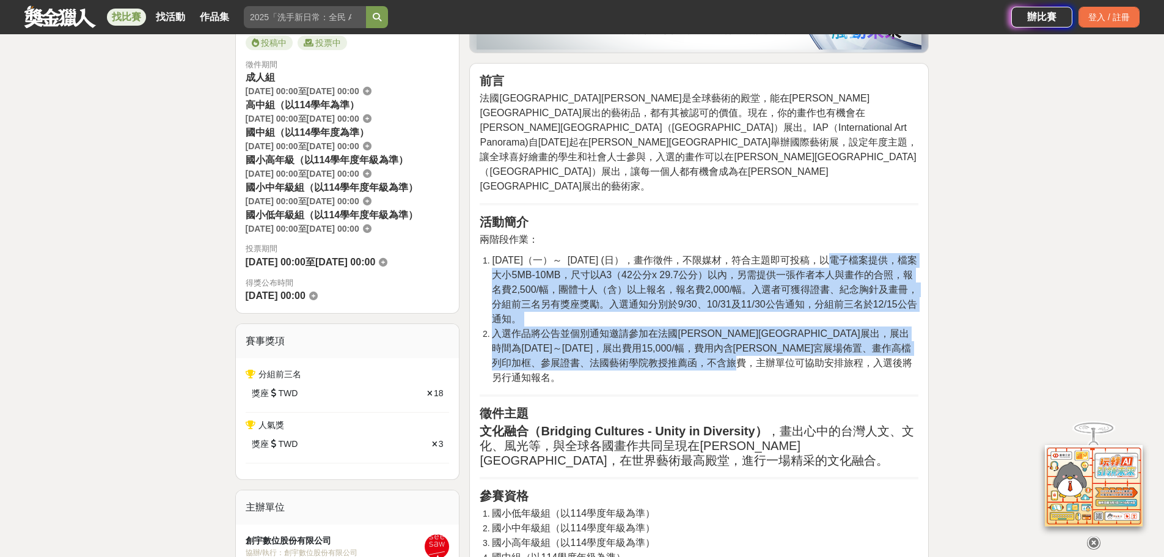
scroll to position [367, 0]
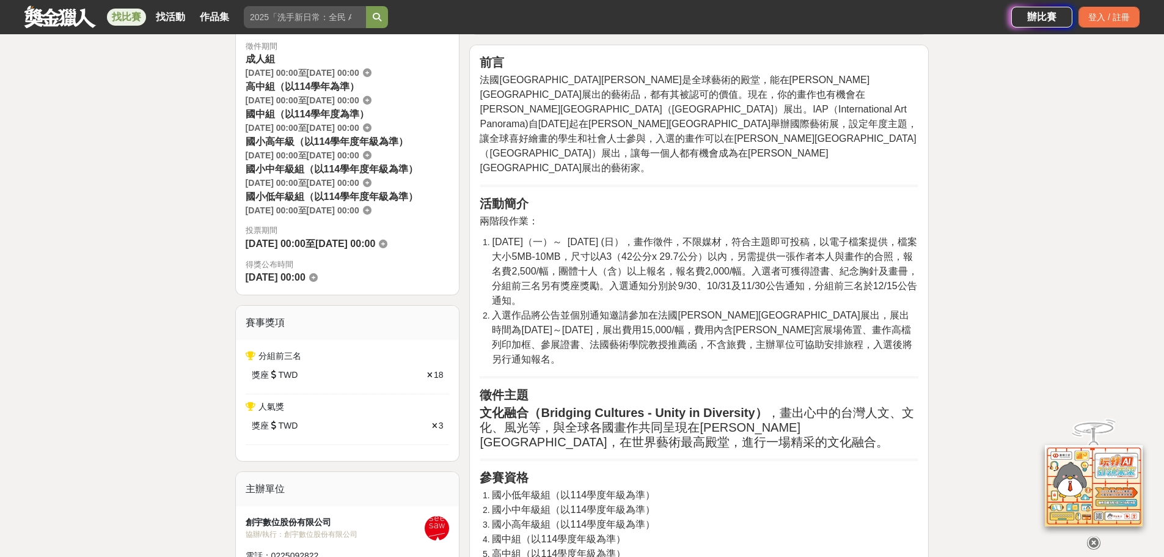
click at [553, 387] on h2 "徵件主題" at bounding box center [699, 394] width 439 height 15
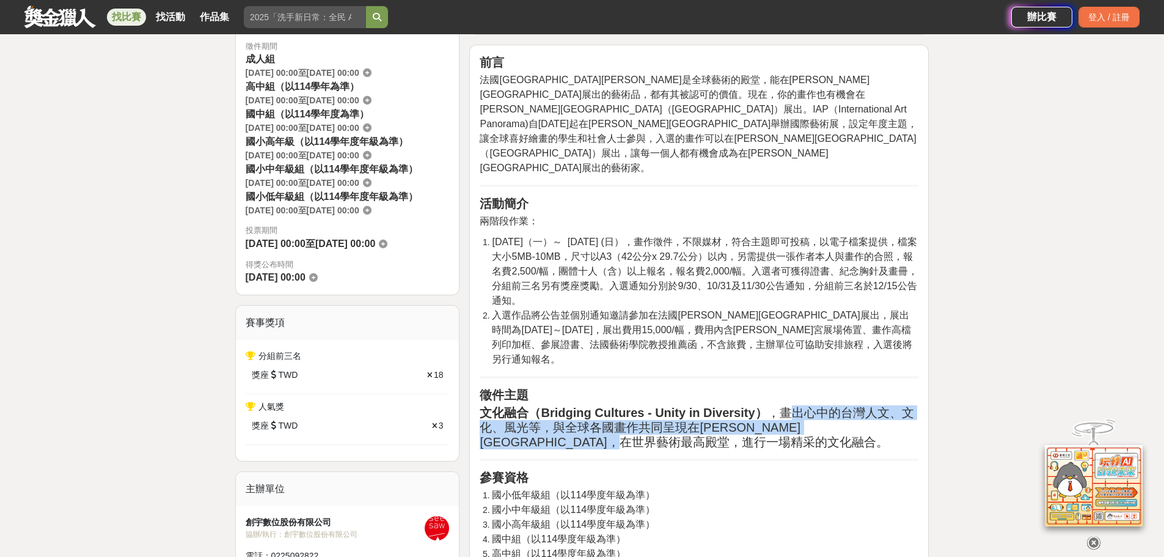
drag, startPoint x: 792, startPoint y: 365, endPoint x: 919, endPoint y: 400, distance: 132.0
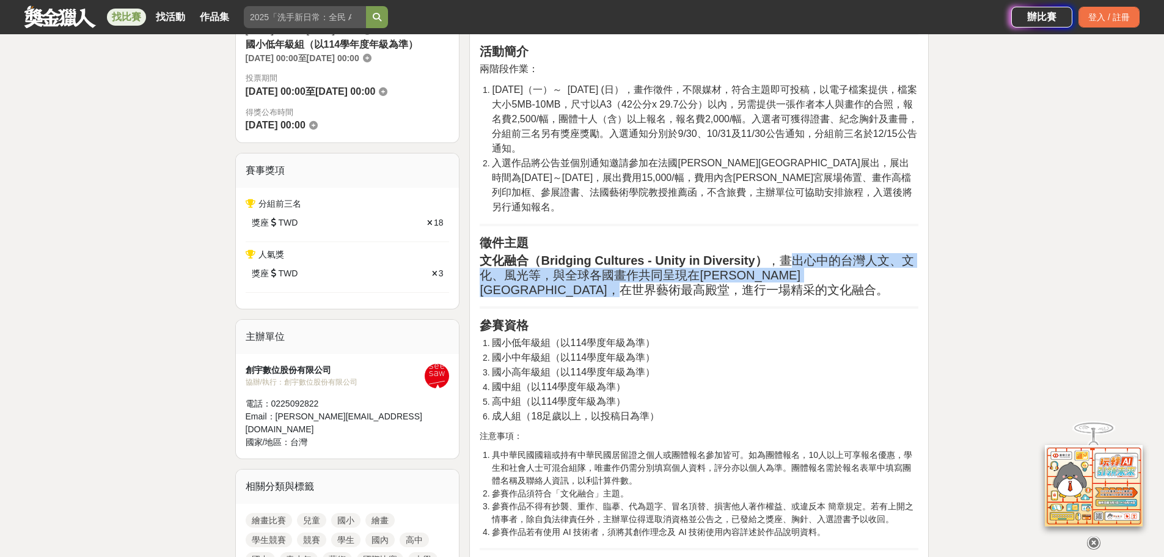
scroll to position [550, 0]
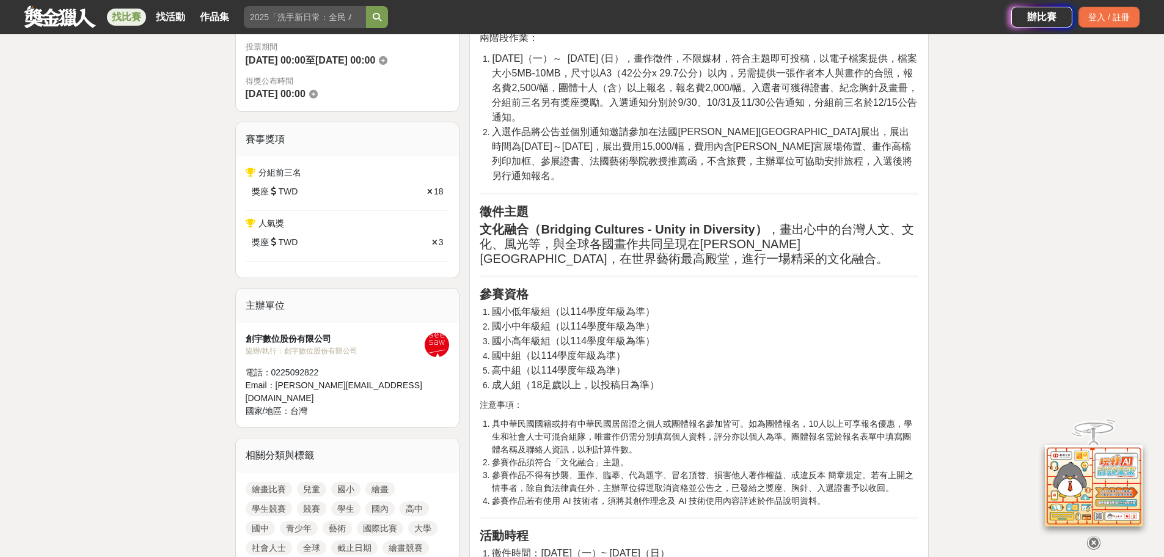
click at [661, 398] on p "注意事項：" at bounding box center [699, 404] width 439 height 13
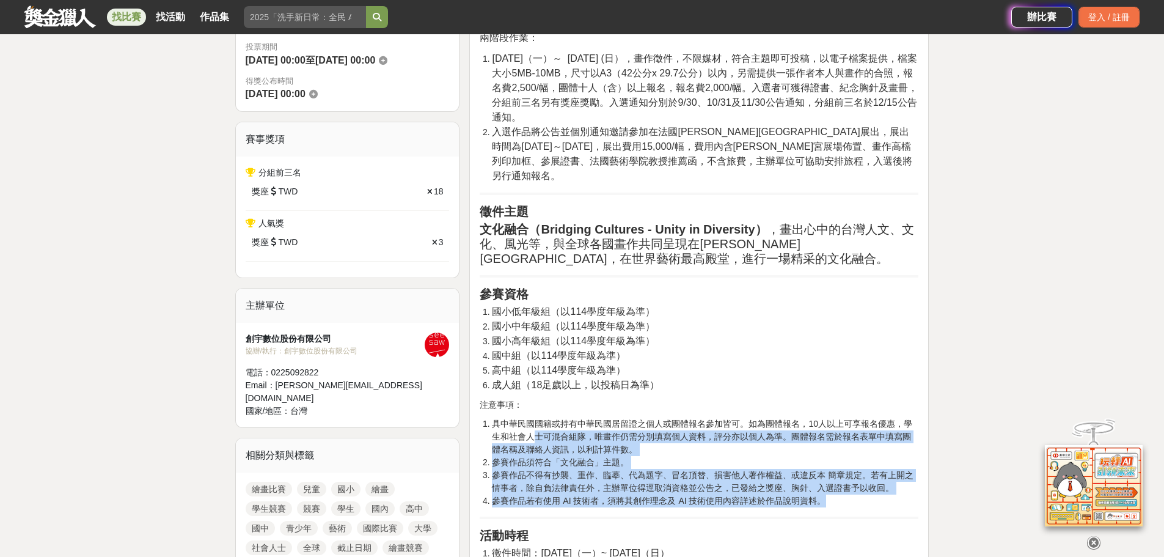
drag, startPoint x: 531, startPoint y: 387, endPoint x: 898, endPoint y: 480, distance: 378.9
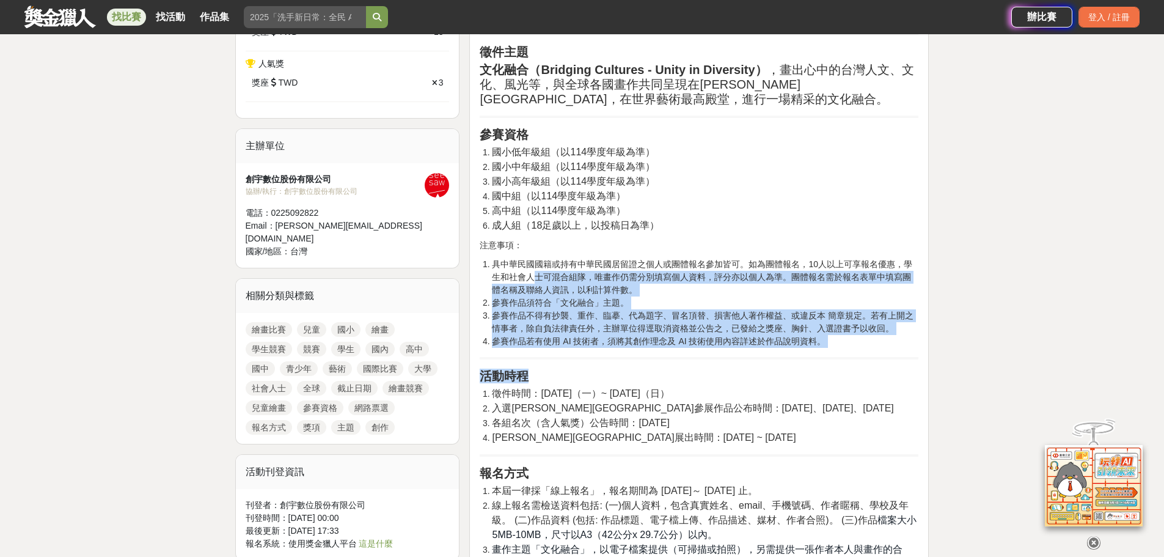
scroll to position [713, 0]
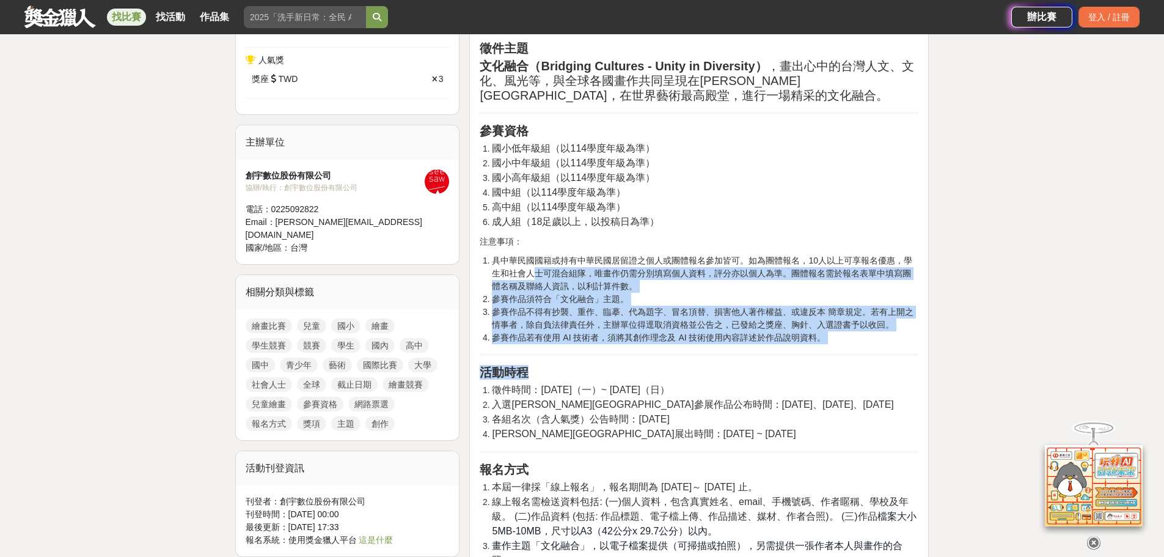
click at [647, 365] on h2 "活動時程" at bounding box center [699, 372] width 439 height 15
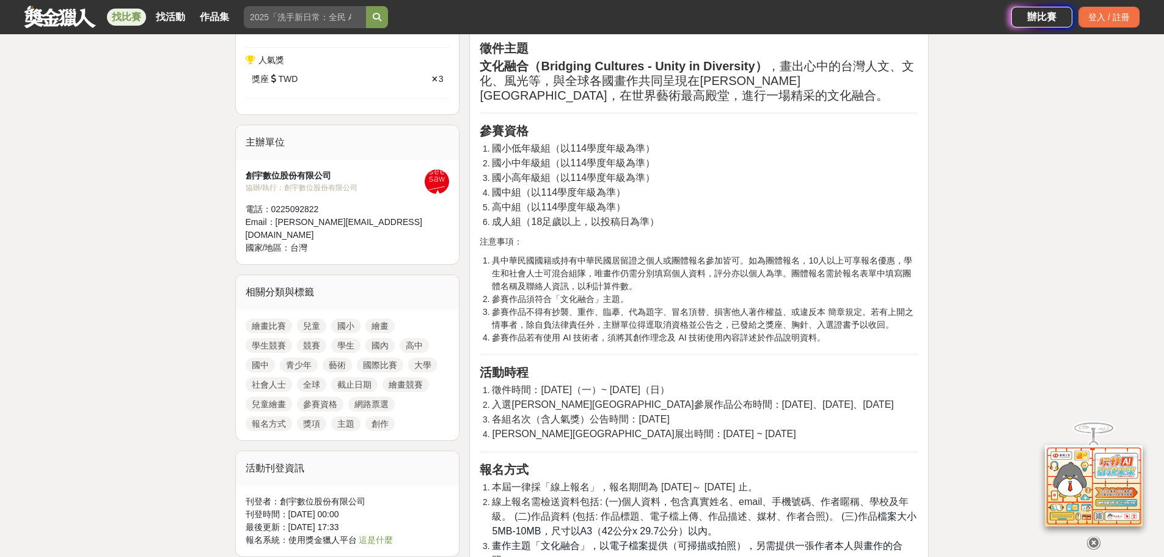
drag, startPoint x: 512, startPoint y: 347, endPoint x: 750, endPoint y: 341, distance: 239.0
click at [750, 383] on li "徵件時間：2025-06-09（一）~ 2025-11-09（日）" at bounding box center [705, 390] width 427 height 15
click at [752, 383] on li "徵件時間：2025-06-09（一）~ 2025-11-09（日）" at bounding box center [705, 390] width 427 height 15
click at [552, 414] on span "各組名次（含人氣獎）公告時間：2025-12-15" at bounding box center [580, 419] width 177 height 10
drag, startPoint x: 538, startPoint y: 367, endPoint x: 864, endPoint y: 364, distance: 325.1
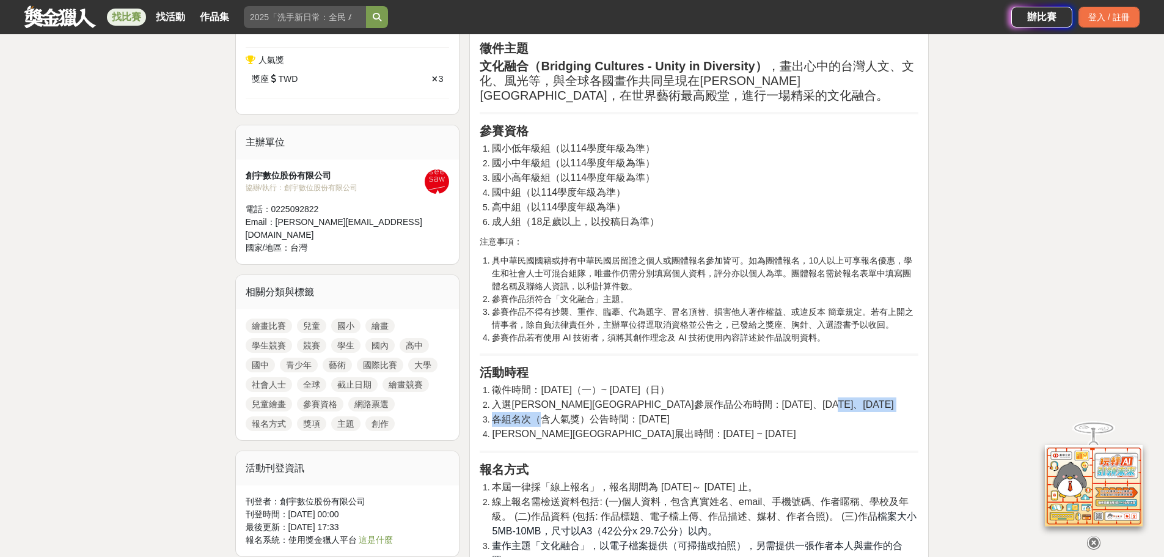
click at [864, 383] on ol "徵件時間：2025-06-09（一）~ 2025-11-09（日） 入選羅浮宮卡魯塞爾廳參展作品公布時間：2025-09-30、2025-10-31、2025…" at bounding box center [699, 412] width 439 height 59
click at [864, 397] on li "入選羅浮宮卡魯塞爾廳參展作品公布時間：2025-09-30、2025-10-31、2025-11-30" at bounding box center [705, 404] width 427 height 15
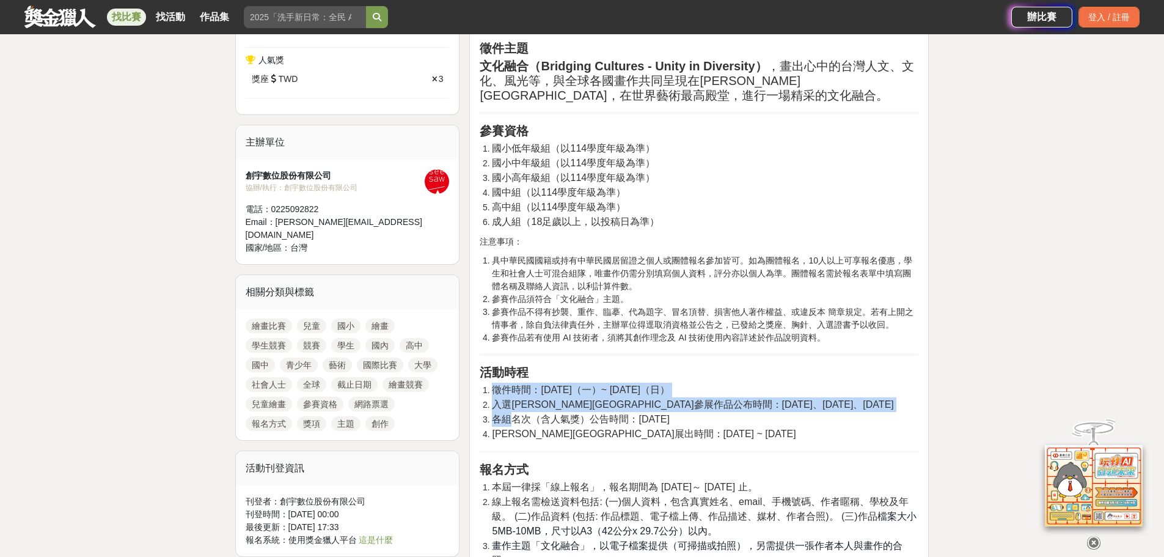
drag, startPoint x: 519, startPoint y: 373, endPoint x: 759, endPoint y: 395, distance: 240.6
click at [758, 395] on ol "徵件時間：2025-06-09（一）~ 2025-11-09（日） 入選羅浮宮卡魯塞爾廳參展作品公布時間：2025-09-30、2025-10-31、2025…" at bounding box center [699, 412] width 439 height 59
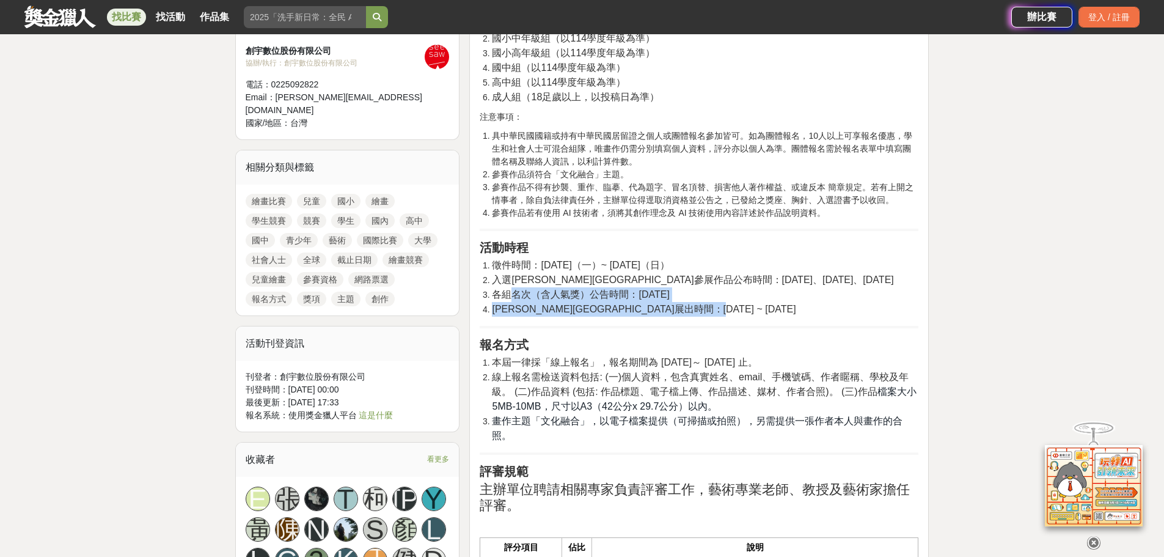
scroll to position [856, 0]
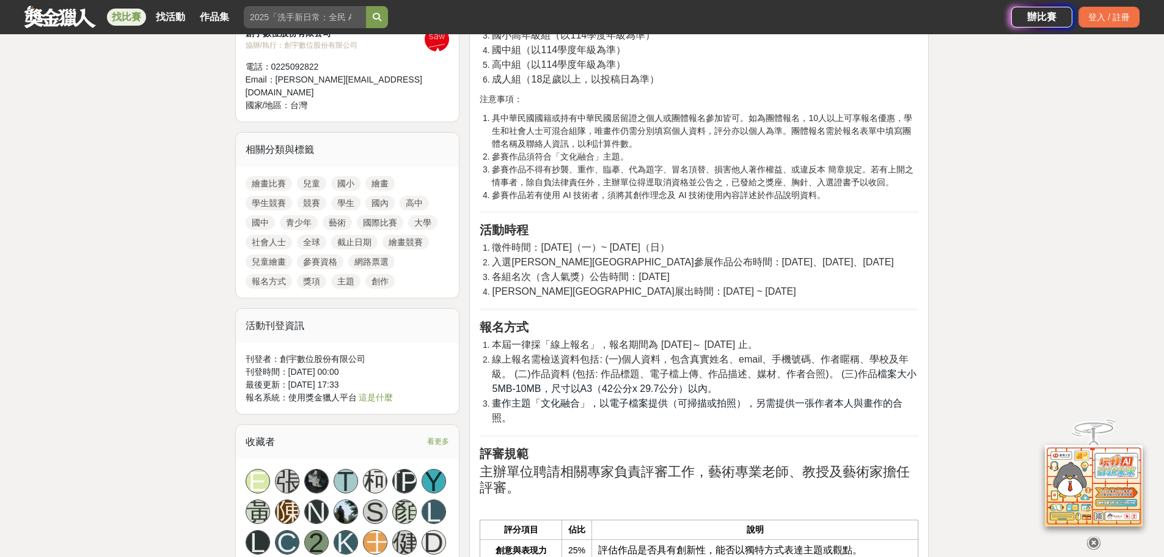
click at [574, 354] on span "線上報名需檢送資料包括: (一)個人資料，包含真實姓名、email、手機號碼、作者䁥稱、學校及年級。 (二)作品資料 (包括: 作品標題、電子檔上傳、作品描述…" at bounding box center [700, 366] width 417 height 25
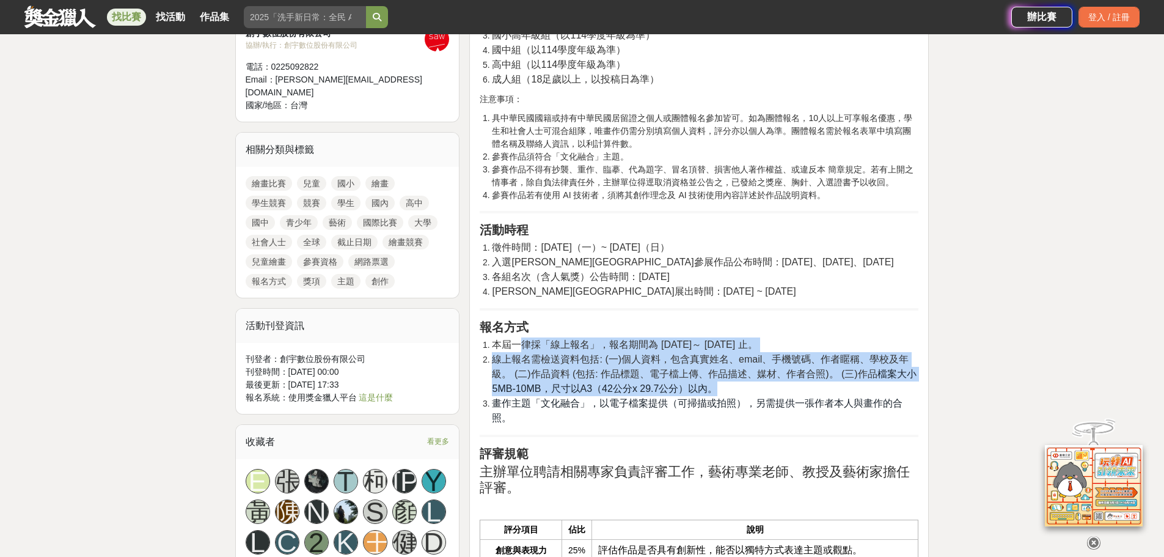
drag, startPoint x: 523, startPoint y: 302, endPoint x: 893, endPoint y: 342, distance: 373.1
click at [893, 342] on ol "本屆一律採「線上報名」，報名期間為 2025-06-09～ 2025-11-09 止。 線上報名需檢送資料包括: (一)個人資料，包含真實姓名、email、手…" at bounding box center [699, 381] width 439 height 88
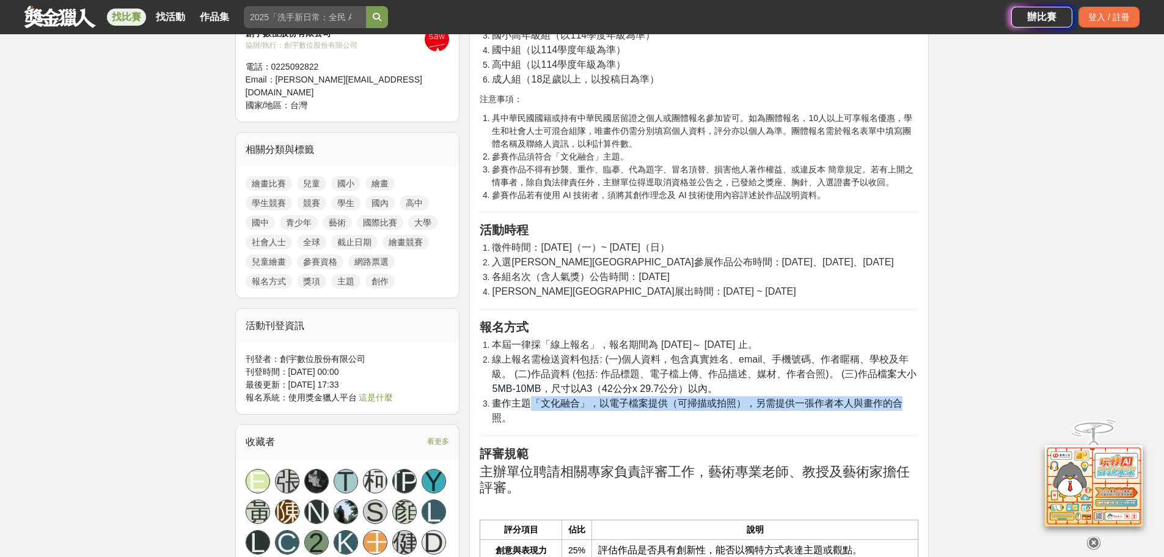
drag, startPoint x: 529, startPoint y: 359, endPoint x: 892, endPoint y: 360, distance: 363.0
click at [892, 398] on span "畫作主題「文化融合」，以電子檔案提供（可掃描或拍照），另需提供一張作者本人與畫作的合照。" at bounding box center [697, 410] width 411 height 25
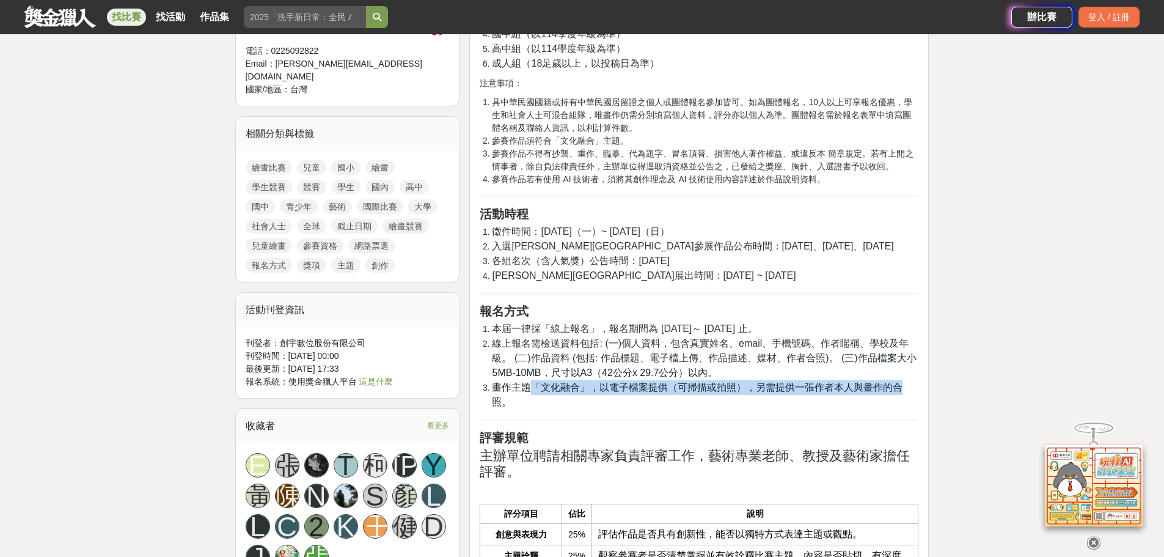
scroll to position [876, 0]
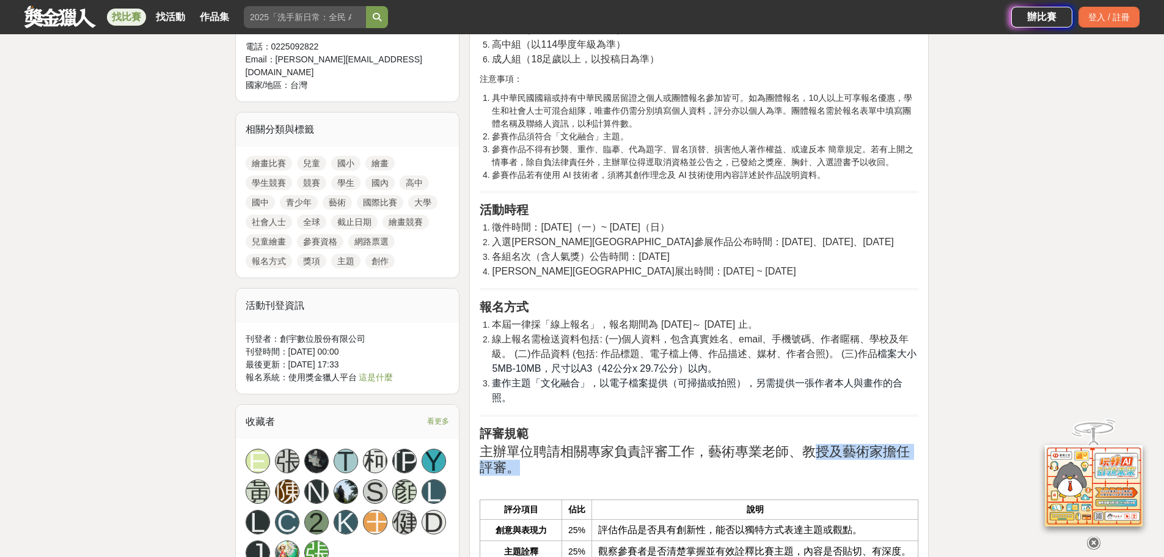
drag, startPoint x: 617, startPoint y: 403, endPoint x: 815, endPoint y: 397, distance: 198.7
click at [815, 444] on h2 "主辦單位聘請相關專家負責評審工作，藝術專業老師、教授及藝術家擔任評審。" at bounding box center [699, 460] width 439 height 32
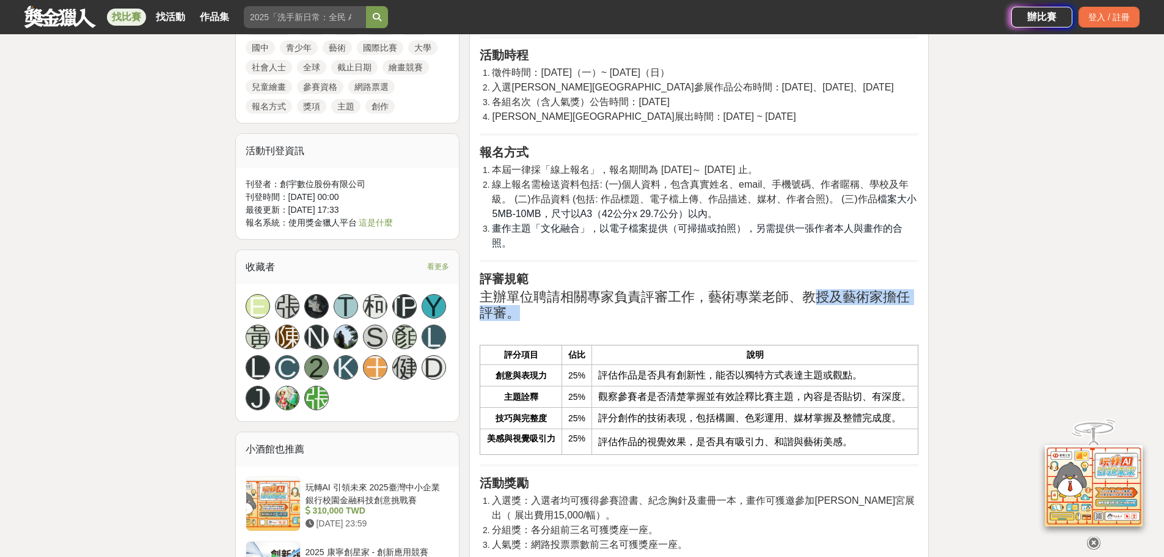
scroll to position [1039, 0]
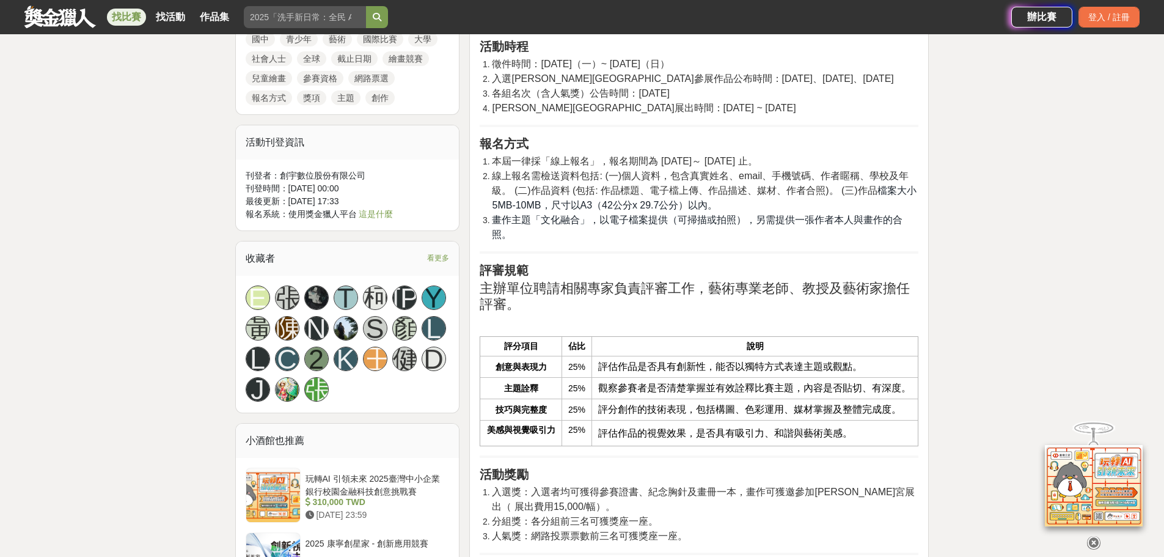
click at [677, 420] on td "評估作品的視覺效果，是否具有吸引力、和諧與藝術美感。" at bounding box center [755, 433] width 326 height 26
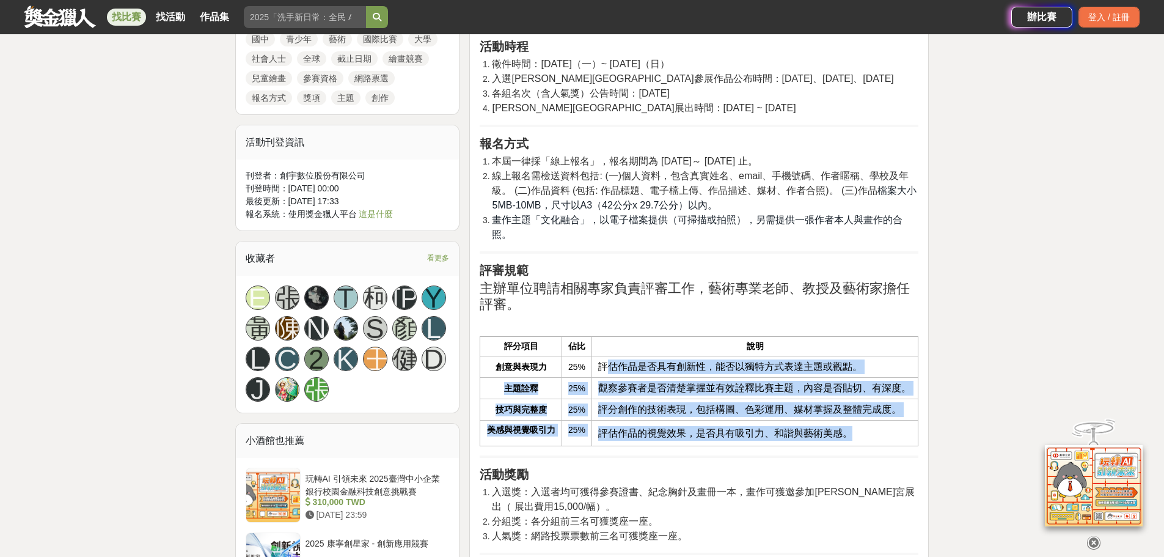
drag, startPoint x: 604, startPoint y: 314, endPoint x: 917, endPoint y: 372, distance: 318.3
click at [917, 372] on tbody "創意與表現力 25% 評估作品是否具有創新性，能否以獨特方式表達主題或觀點。 主題詮釋 25% 觀察參賽者是否清楚掌握並有效詮釋比賽主題，內容是否貼切、有深度…" at bounding box center [699, 401] width 438 height 90
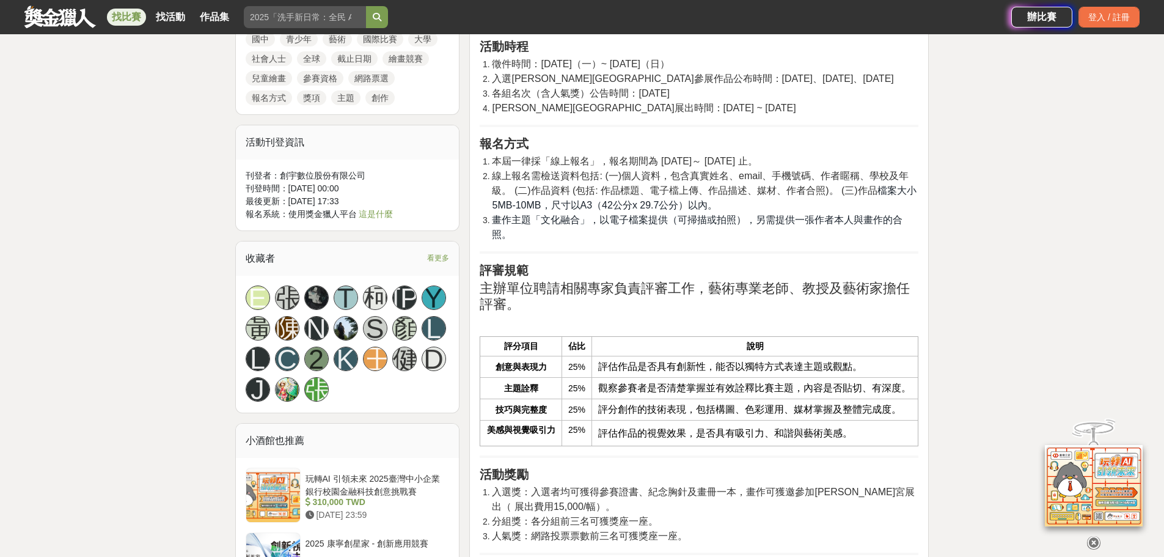
click at [670, 514] on li "分組獎：各分組前三名可獲獎座一座。" at bounding box center [705, 521] width 427 height 15
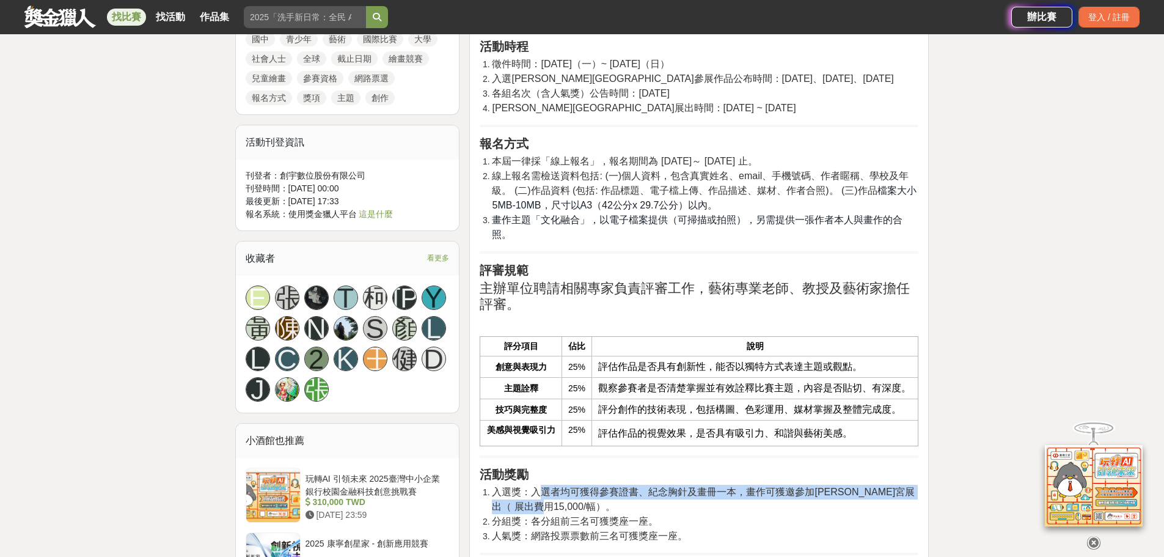
drag, startPoint x: 545, startPoint y: 434, endPoint x: 913, endPoint y: 449, distance: 368.8
click at [913, 485] on li "入選獎：入選者均可獲得參賽證書、紀念胸針及畫冊一本，畫作可獲邀參加羅浮宮展出（ 展出費用15,000/幅）。" at bounding box center [705, 499] width 427 height 29
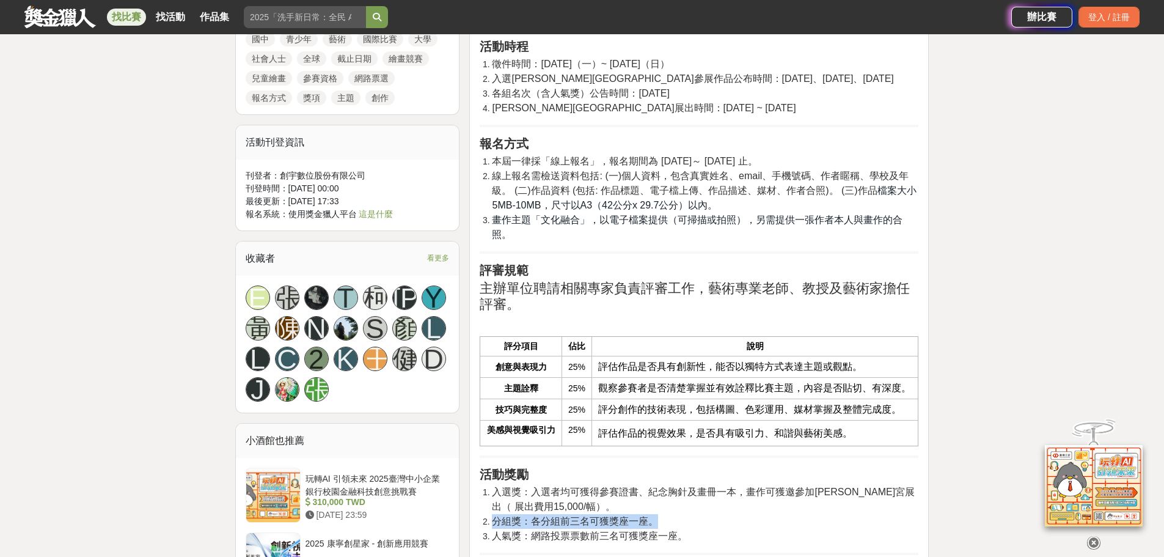
drag, startPoint x: 497, startPoint y: 464, endPoint x: 671, endPoint y: 483, distance: 175.3
click at [676, 514] on li "分組獎：各分組前三名可獲獎座一座。" at bounding box center [705, 521] width 427 height 15
click at [671, 530] on span "人氣獎：網路投票票數前三名可獲獎座一座。" at bounding box center [590, 535] width 196 height 10
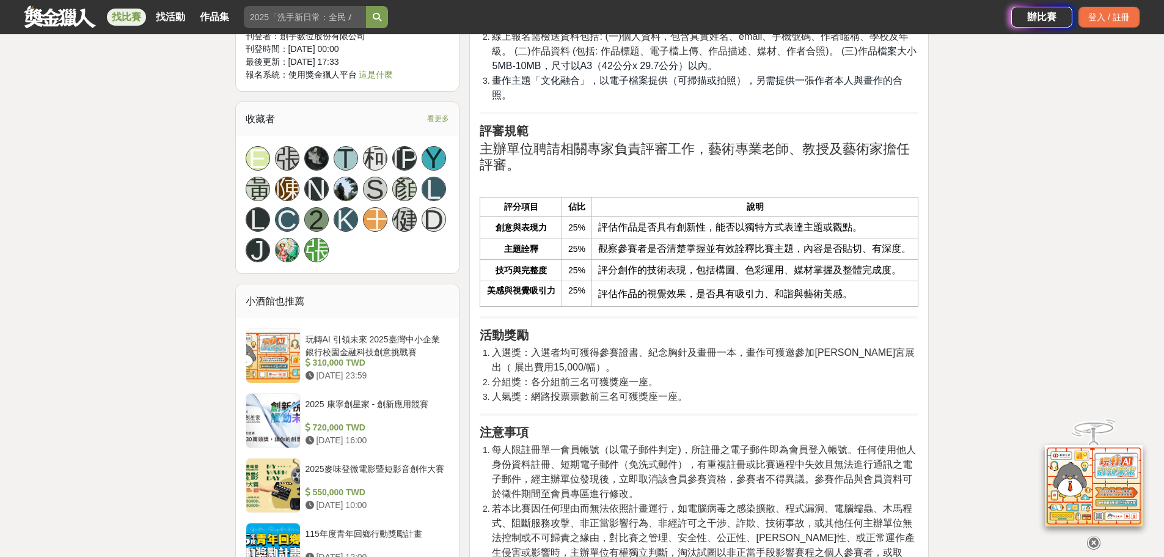
scroll to position [1181, 0]
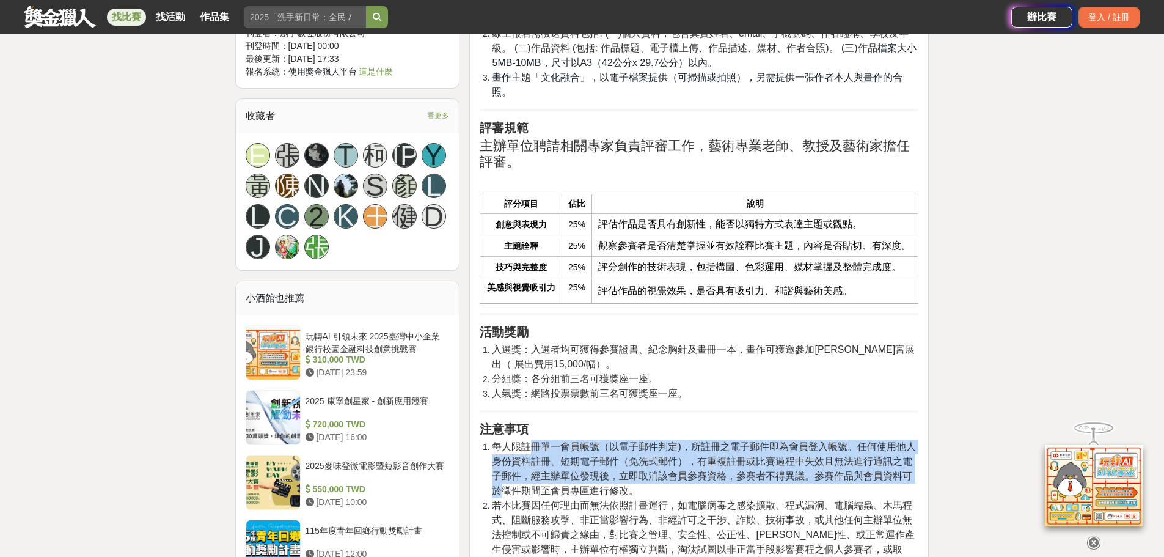
drag, startPoint x: 530, startPoint y: 390, endPoint x: 916, endPoint y: 420, distance: 386.8
click at [916, 439] on li "每人限註冊單一會員帳號（以電子郵件判定)，所註冊之電子郵件即為會員登入帳號。任何使用他人身份資料註冊、短期電子郵件（免洗式郵件），有重複註冊或比賽過程中失效且…" at bounding box center [705, 468] width 427 height 59
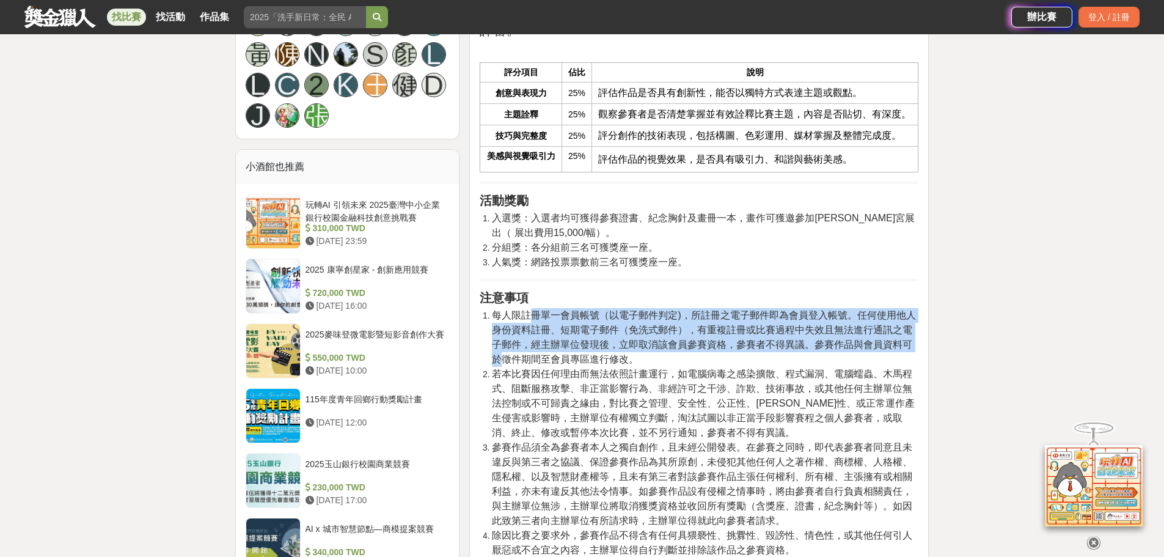
scroll to position [1324, 0]
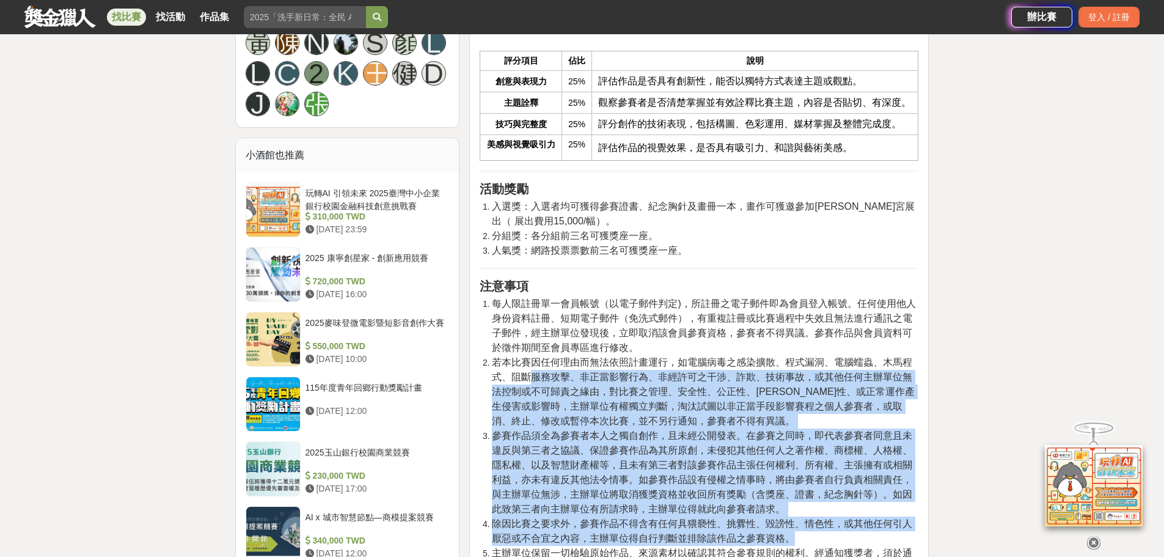
drag, startPoint x: 568, startPoint y: 334, endPoint x: 854, endPoint y: 493, distance: 328.0
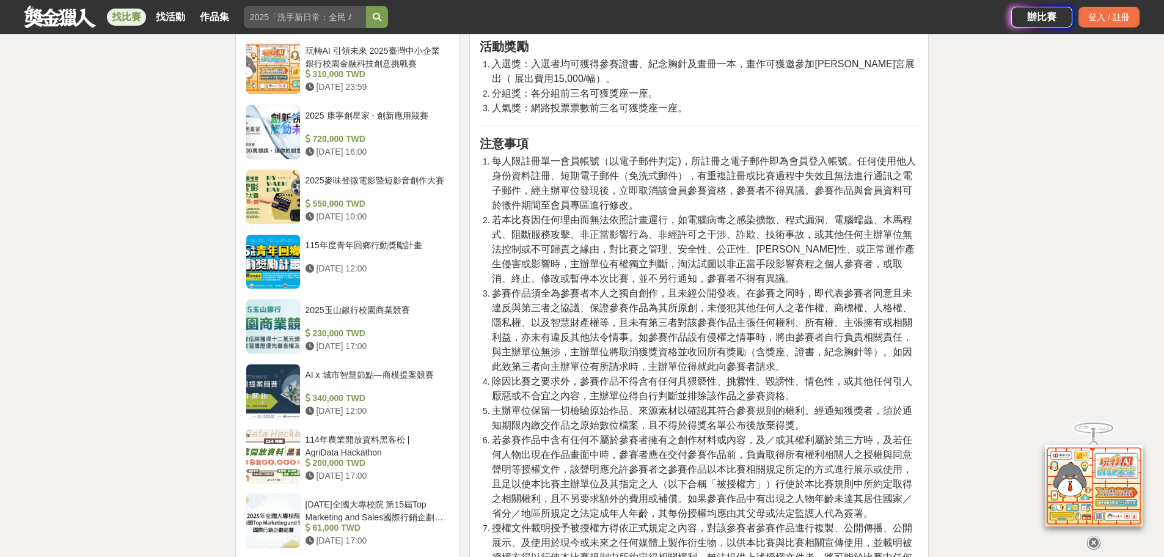
click at [725, 435] on span "若參賽作品中含有任何不屬於參賽者擁有之創作材料或內容，及／或其權利屬於第三方時，及若任何人物出現在作品畫面中時，參賽者應在交付參賽作品前，負責取得所有權利相關…" at bounding box center [702, 477] width 420 height 84
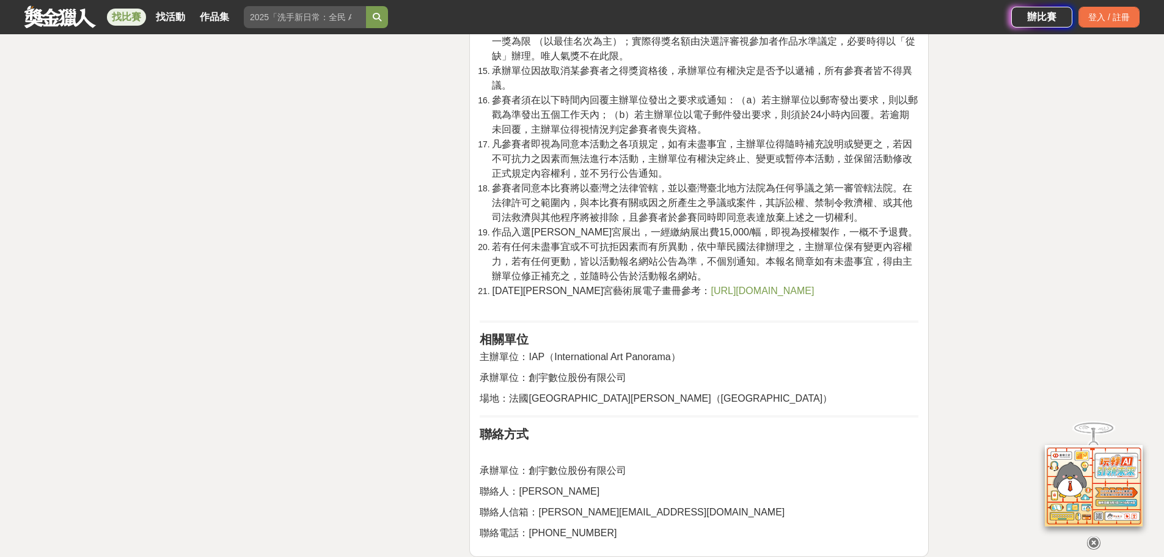
scroll to position [2526, 0]
click at [754, 295] on span "https://book.yunzhan365.com/umhx/spct/mobile/index.html#p=1" at bounding box center [762, 290] width 103 height 10
drag, startPoint x: 801, startPoint y: 352, endPoint x: 464, endPoint y: 343, distance: 336.8
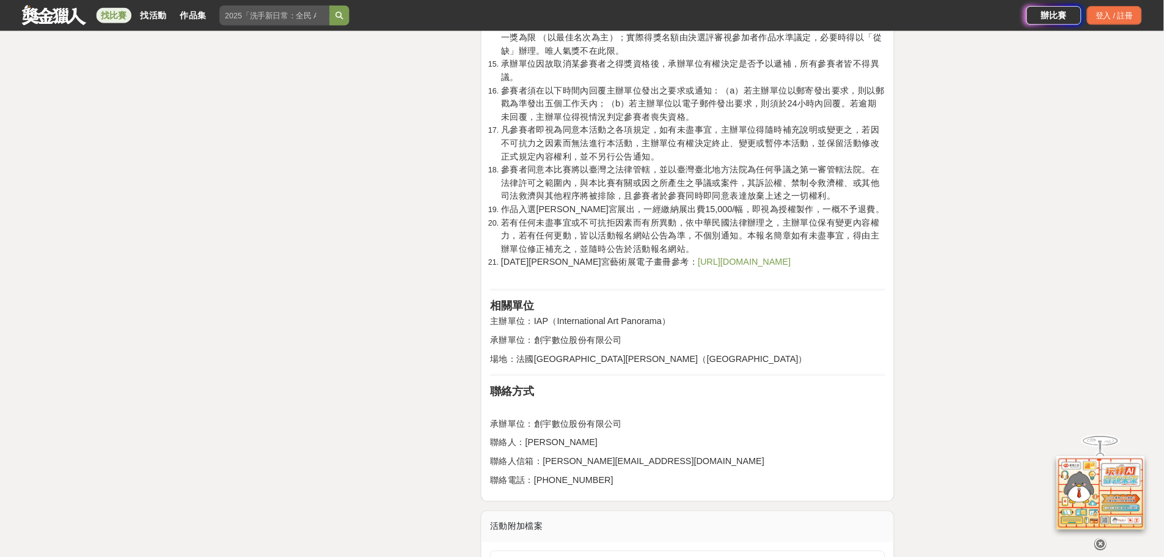
scroll to position [2525, 0]
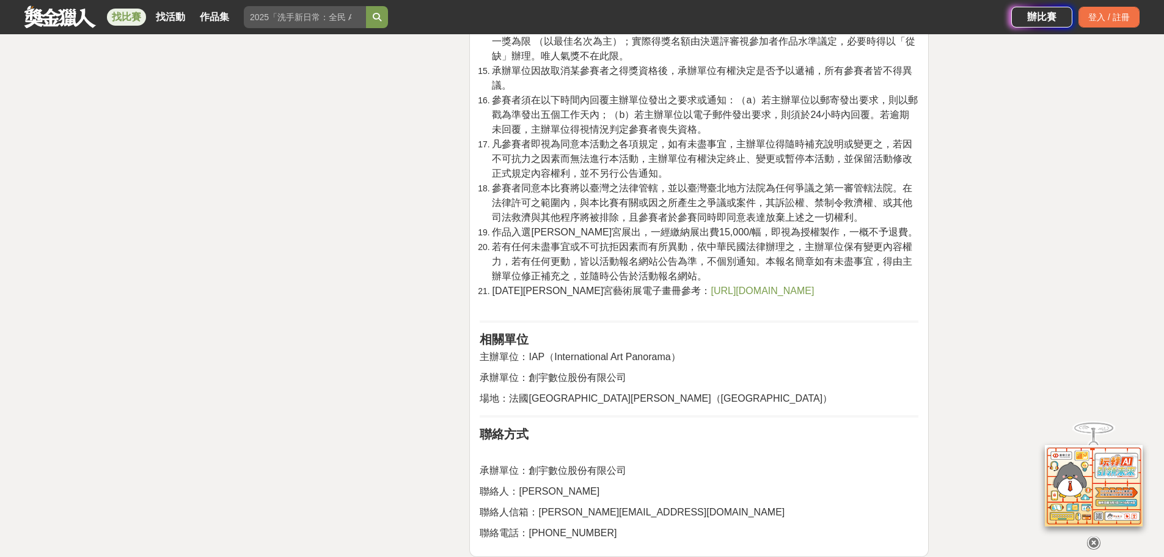
copy span "https://book.yunzhan365.com/umhx/spct/mobile/index.html#p=1"
click at [692, 281] on span "若有任何未盡事宜或不可抗拒因素而有所異動，依中華民國法律辦理之，主辦單位保有變更內容權力，若有任何更動，皆以活動報名網站公告為準，不個別通知。本報名簡章如有未…" at bounding box center [702, 261] width 420 height 40
drag, startPoint x: 589, startPoint y: 330, endPoint x: 669, endPoint y: 331, distance: 80.1
click at [669, 311] on li "2025年羅浮宮藝術展電子畫冊參考： https://book.yunzhan365.com/umhx/spct/mobile/index.html#p=1" at bounding box center [705, 298] width 427 height 28
click at [670, 311] on li "2025年羅浮宮藝術展電子畫冊參考： https://book.yunzhan365.com/umhx/spct/mobile/index.html#p=1" at bounding box center [705, 298] width 427 height 28
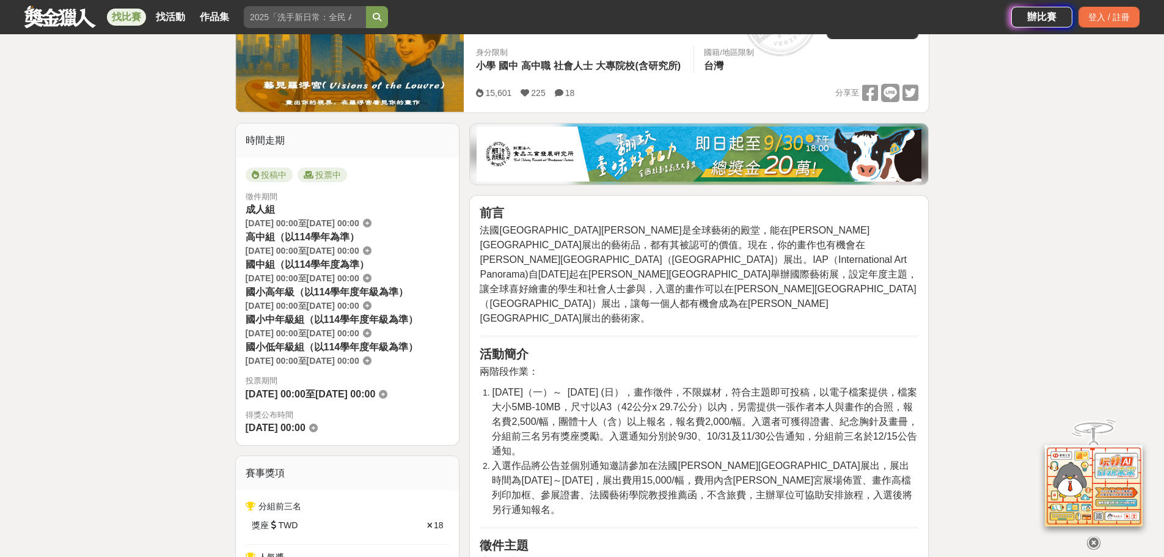
scroll to position [324, 0]
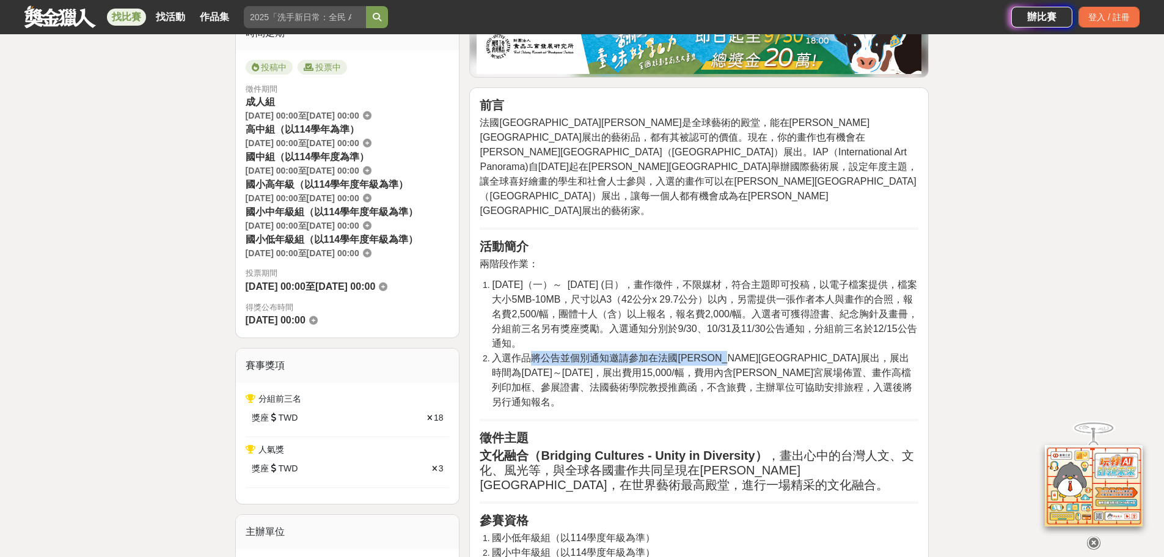
drag, startPoint x: 527, startPoint y: 329, endPoint x: 757, endPoint y: 334, distance: 229.8
click at [757, 353] on span "入選作品將公告並個別通知邀請參加在法國羅浮宮卡魯塞爾廳展出，展出時間為2026-01-16～2026-01-17，展出費用15,000/幅，費用內含羅浮宮展場…" at bounding box center [702, 380] width 420 height 54
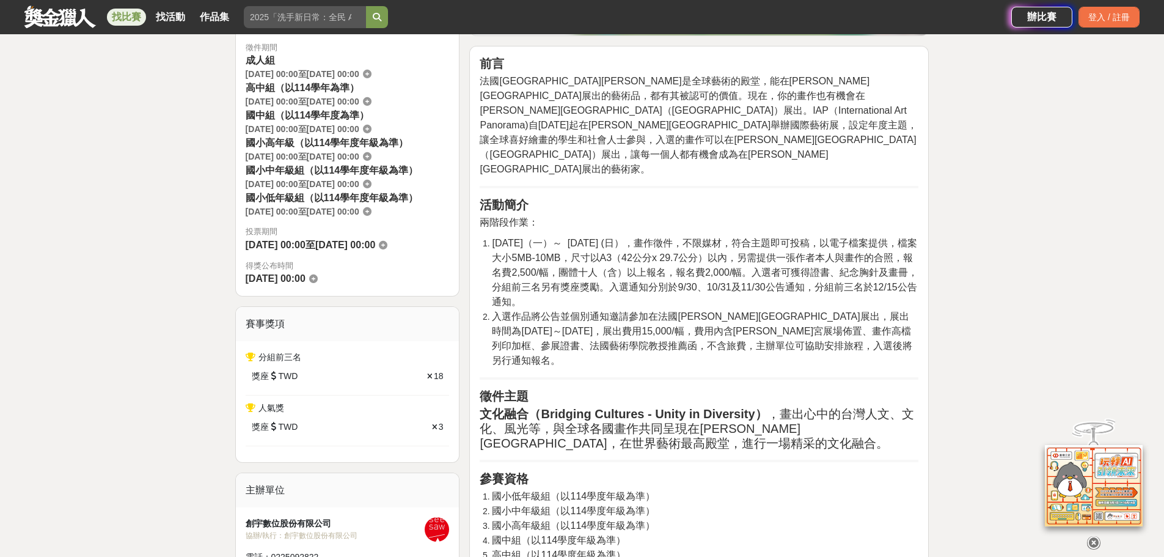
scroll to position [467, 0]
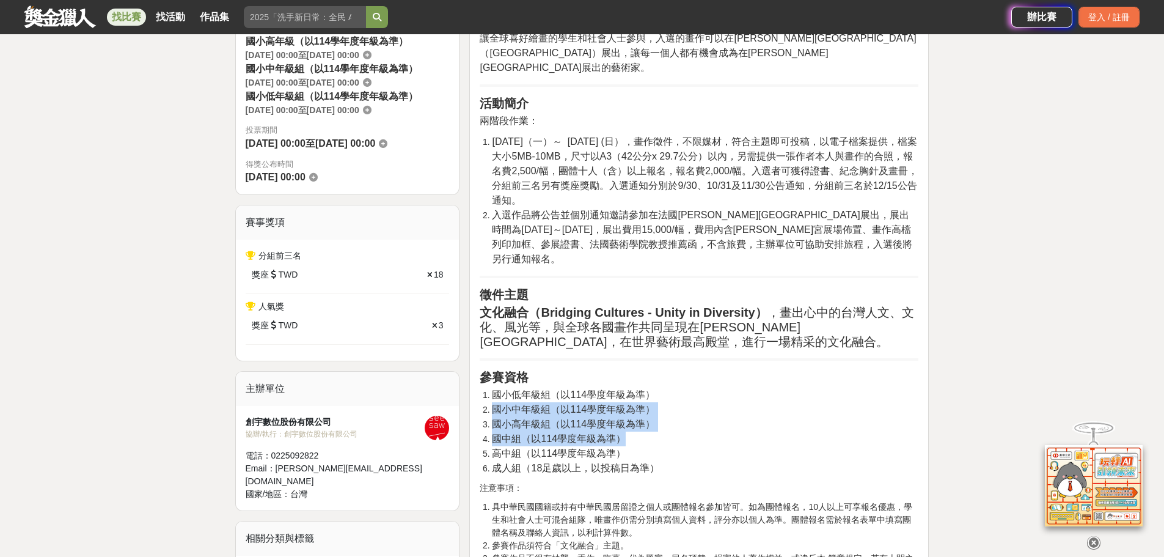
drag, startPoint x: 486, startPoint y: 359, endPoint x: 688, endPoint y: 393, distance: 205.2
click at [688, 393] on ol "國小低年級組（以114學度年級為準） 國小中年級組（以114學度年級為準） 國小高年級組（以114學度年級為準） 國中組（以114學度年級為準） 高中組（以1…" at bounding box center [699, 431] width 439 height 88
click at [688, 431] on li "國中組（以114學度年級為準）" at bounding box center [705, 438] width 427 height 15
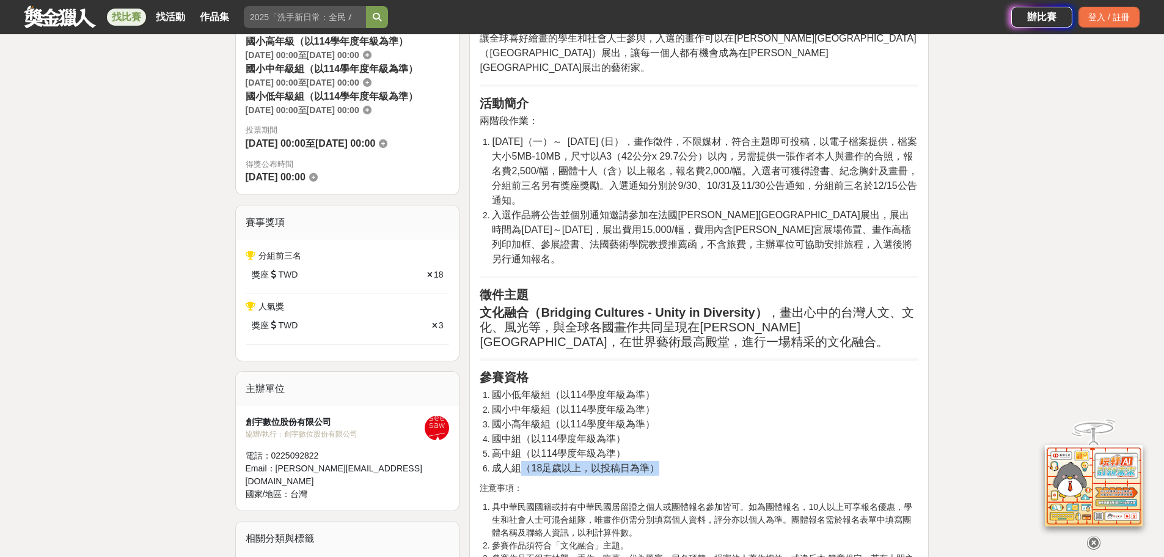
drag, startPoint x: 553, startPoint y: 426, endPoint x: 662, endPoint y: 427, distance: 109.4
click at [662, 461] on li "成人組（18足歲以上，以投稿日為準）" at bounding box center [705, 468] width 427 height 15
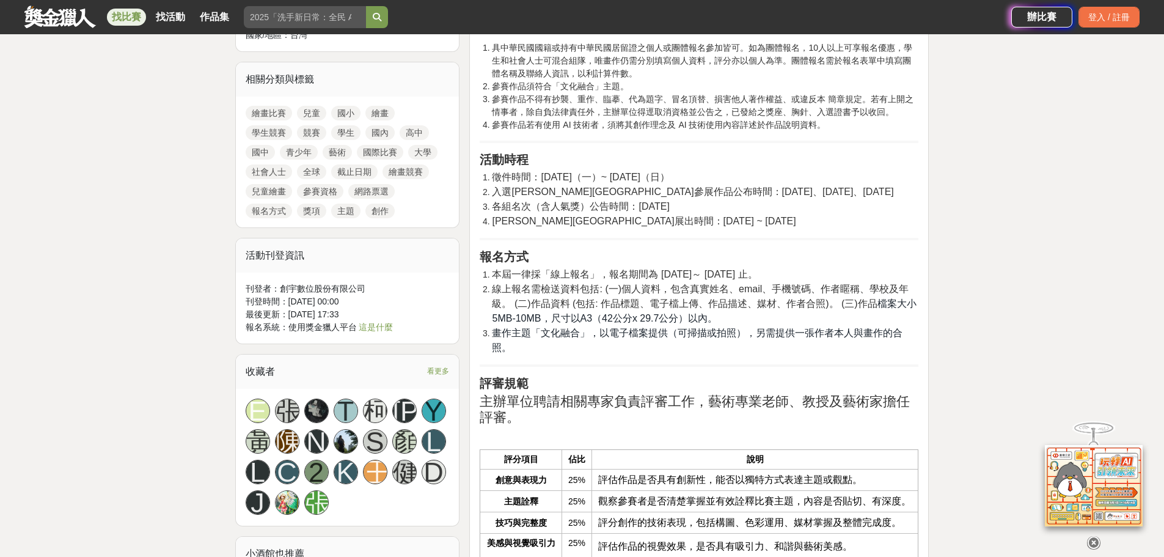
scroll to position [935, 0]
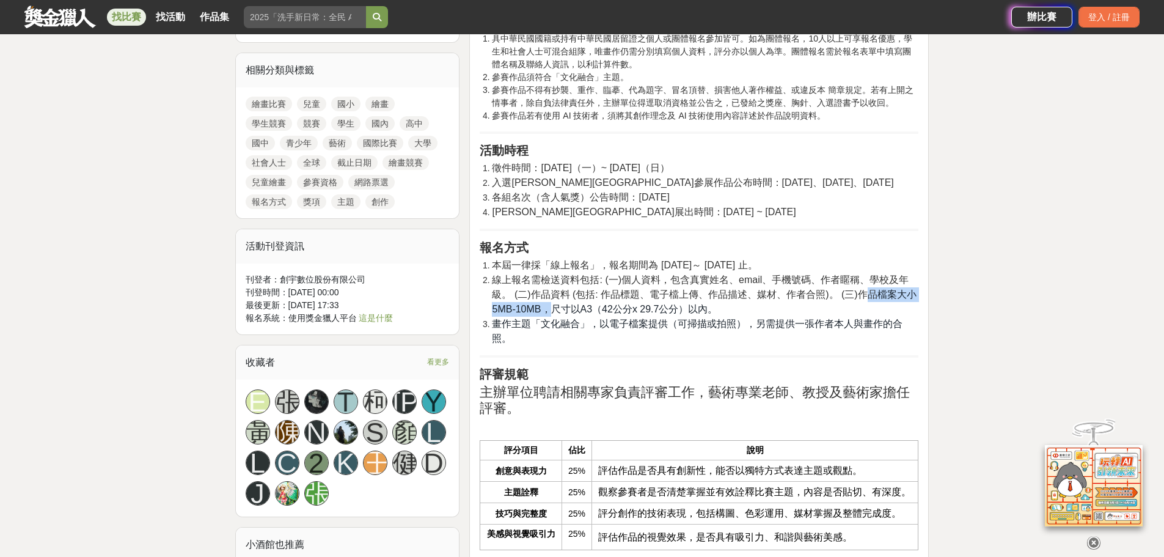
drag, startPoint x: 555, startPoint y: 262, endPoint x: 868, endPoint y: 244, distance: 313.4
click at [868, 273] on li "線上報名需檢送資料包括: (一)個人資料，包含真實姓名、email、手機號碼、作者䁥稱、學校及年級。 (二)作品資料 (包括: 作品標題、電子檔上傳、作品描述…" at bounding box center [705, 295] width 427 height 44
click at [868, 274] on span "線上報名需檢送資料包括: (一)個人資料，包含真實姓名、email、手機號碼、作者䁥稱、學校及年級。 (二)作品資料 (包括: 作品標題、電子檔上傳、作品描述…" at bounding box center [700, 286] width 417 height 25
drag, startPoint x: 862, startPoint y: 249, endPoint x: 882, endPoint y: 251, distance: 20.9
click at [882, 273] on li "線上報名需檢送資料包括: (一)個人資料，包含真實姓名、email、手機號碼、作者䁥稱、學校及年級。 (二)作品資料 (包括: 作品標題、電子檔上傳、作品描述…" at bounding box center [705, 295] width 427 height 44
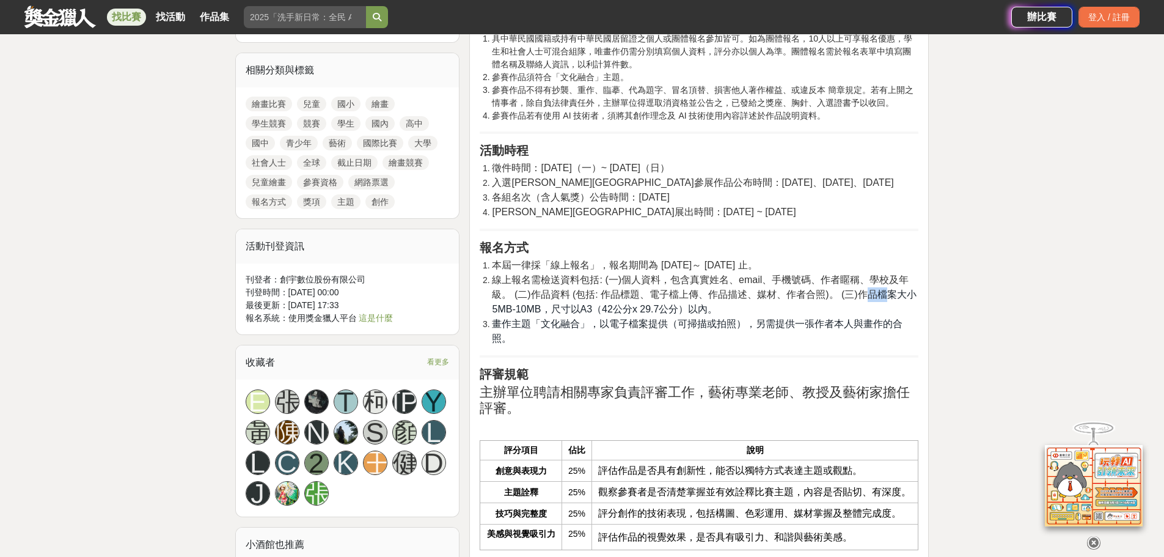
click at [882, 289] on span "檔案大小5MB-10MB，尺寸以A3（42公分x 29.7公分）以內。" at bounding box center [704, 301] width 424 height 25
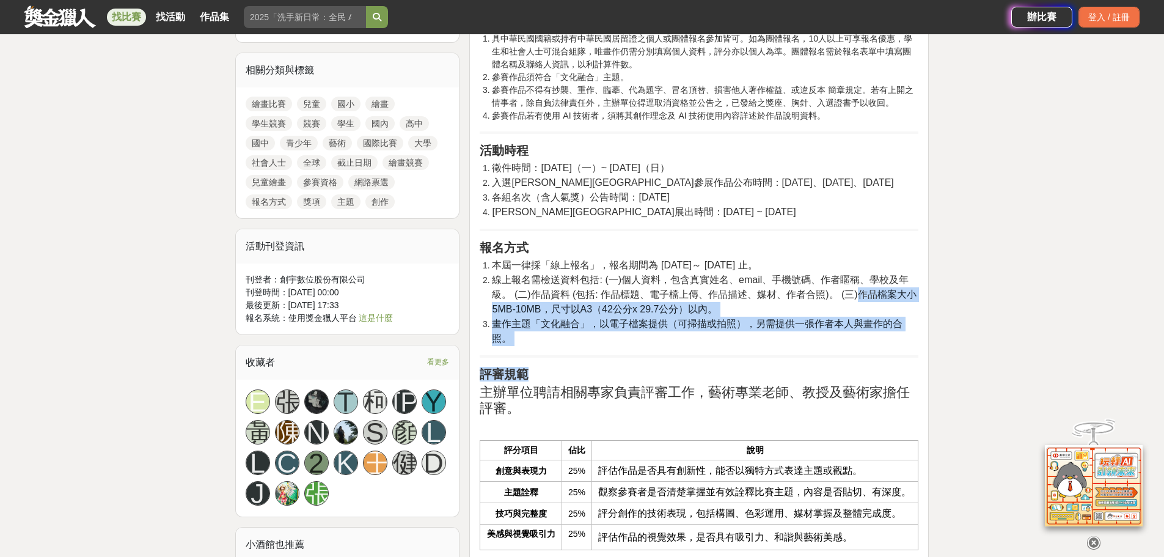
drag, startPoint x: 860, startPoint y: 251, endPoint x: 694, endPoint y: 303, distance: 174.0
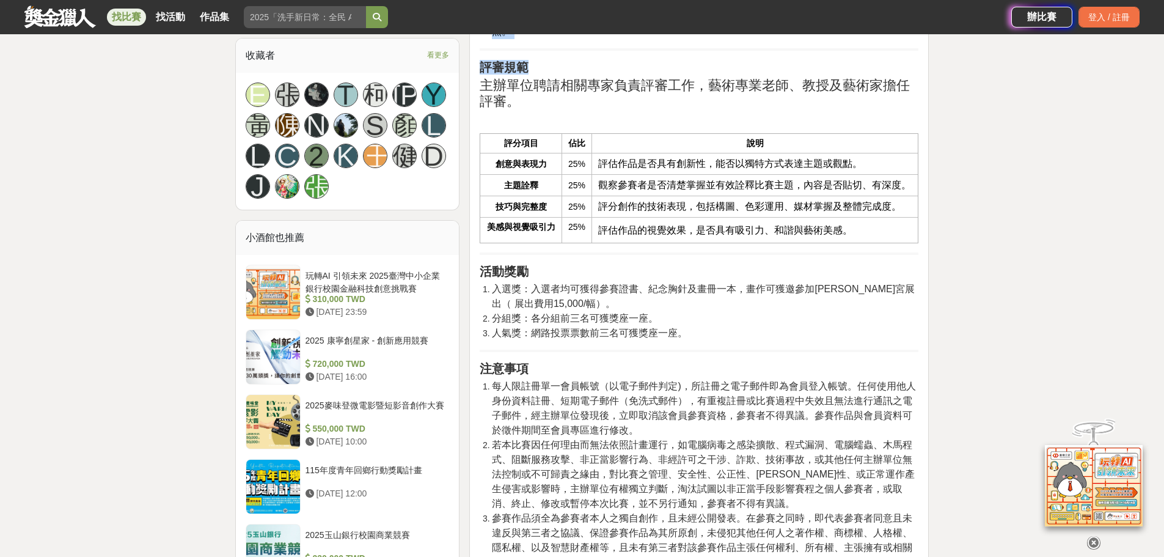
scroll to position [1363, 0]
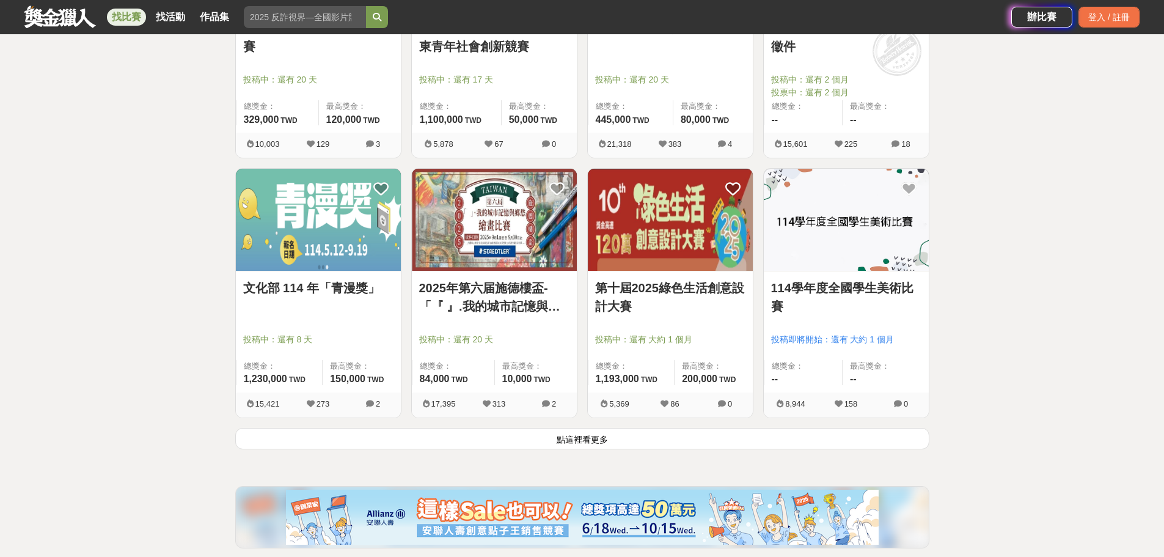
scroll to position [1406, 0]
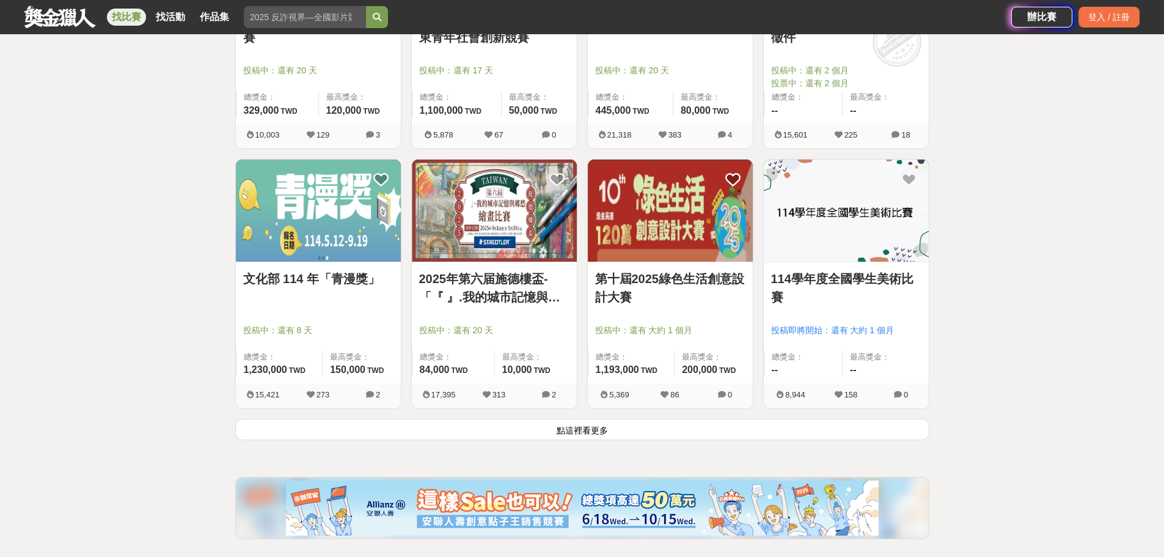
click at [600, 431] on button "點這裡看更多" at bounding box center [582, 429] width 694 height 21
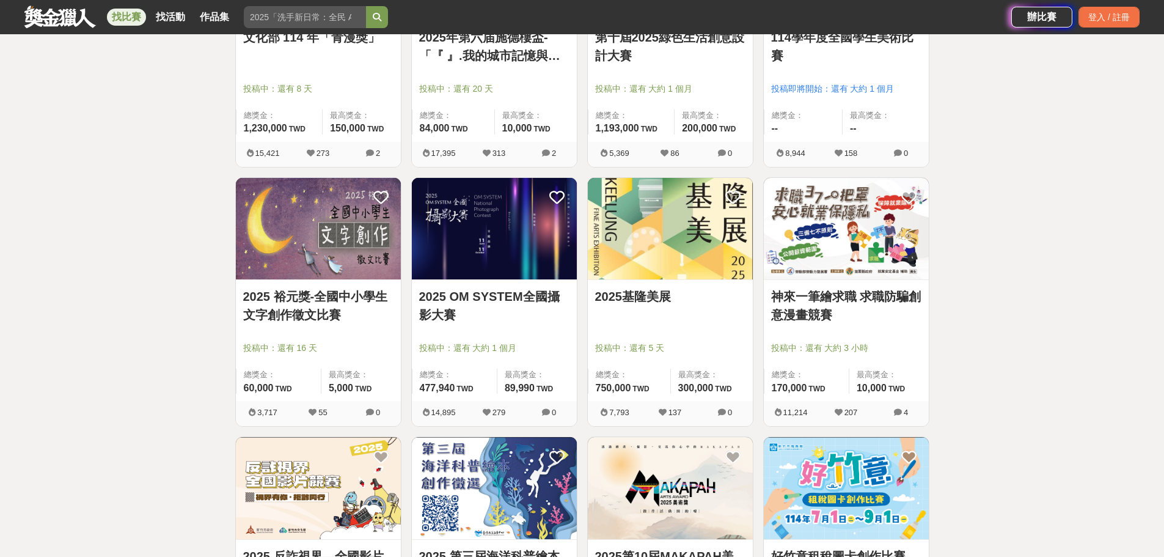
scroll to position [1690, 0]
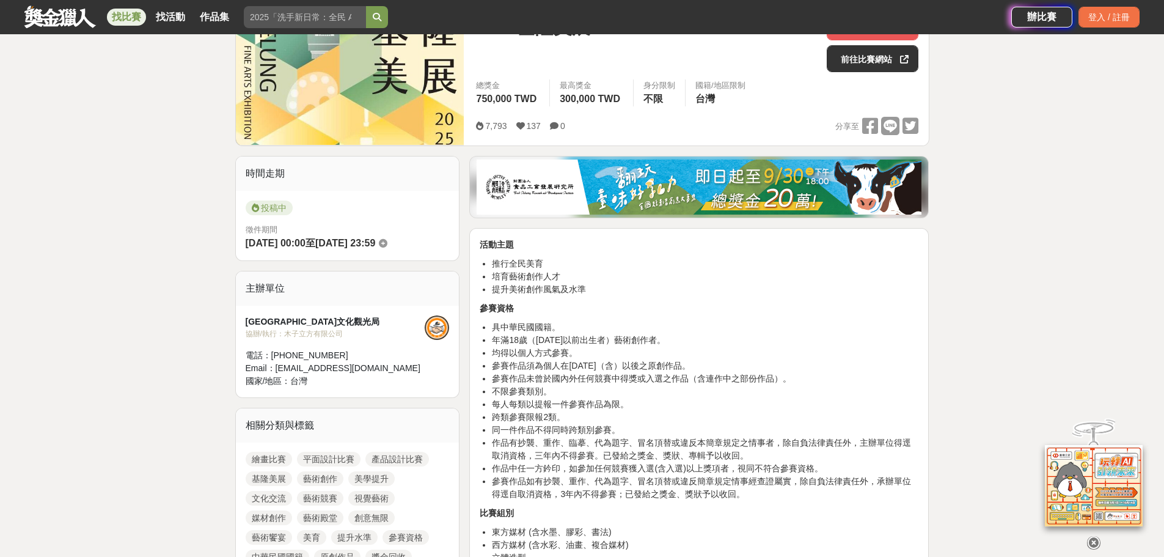
scroll to position [265, 0]
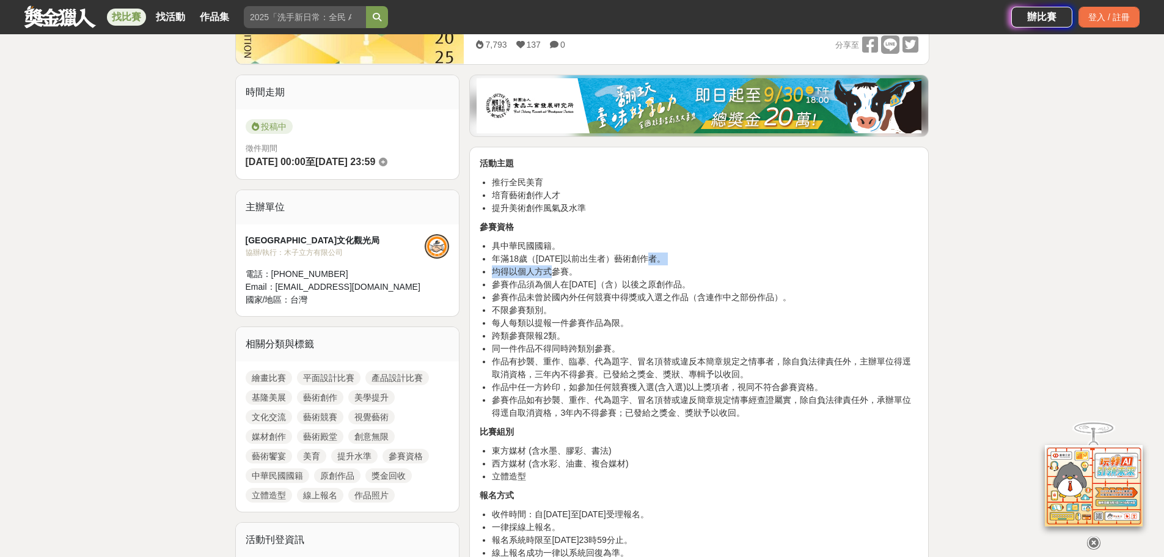
drag, startPoint x: 550, startPoint y: 270, endPoint x: 658, endPoint y: 263, distance: 107.8
click at [658, 263] on ul "具中華民國國籍。 年滿18歲（民國96年9月15日以前出生者）藝術創作者。 均得以個人方式參賽。 參賽作品須為個人在民國112年（含）以後之原創作品。 參賽作…" at bounding box center [699, 330] width 439 height 180
click at [658, 263] on li "年滿18歲（民國96年9月15日以前出生者）藝術創作者。" at bounding box center [705, 258] width 427 height 13
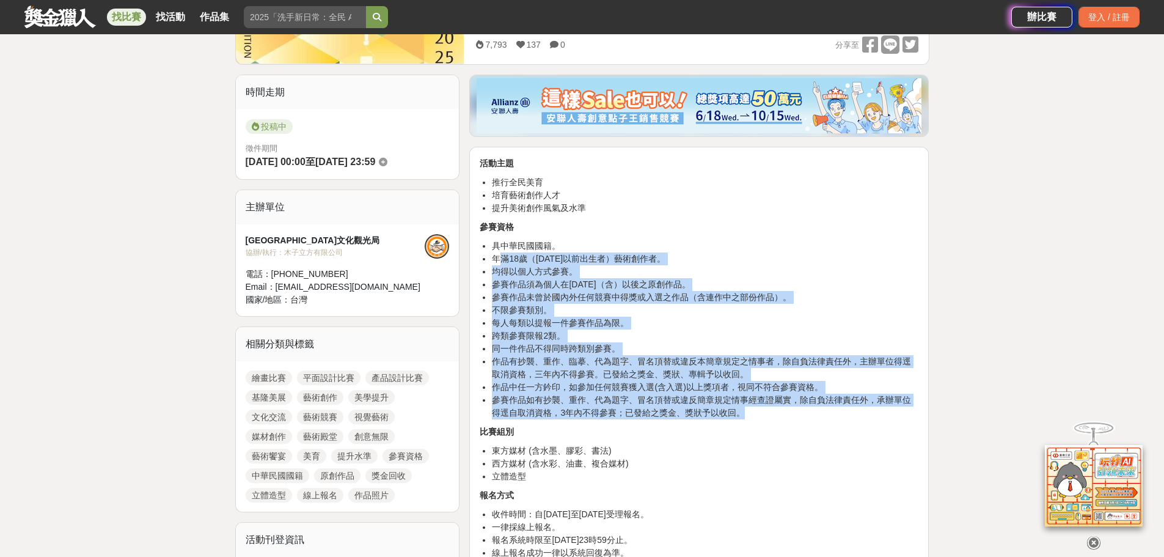
drag, startPoint x: 497, startPoint y: 257, endPoint x: 829, endPoint y: 413, distance: 367.4
click at [829, 413] on ul "具中華民國國籍。 年滿18歲（民國96年9月15日以前出生者）藝術創作者。 均得以個人方式參賽。 參賽作品須為個人在民國112年（含）以後之原創作品。 參賽作…" at bounding box center [699, 330] width 439 height 180
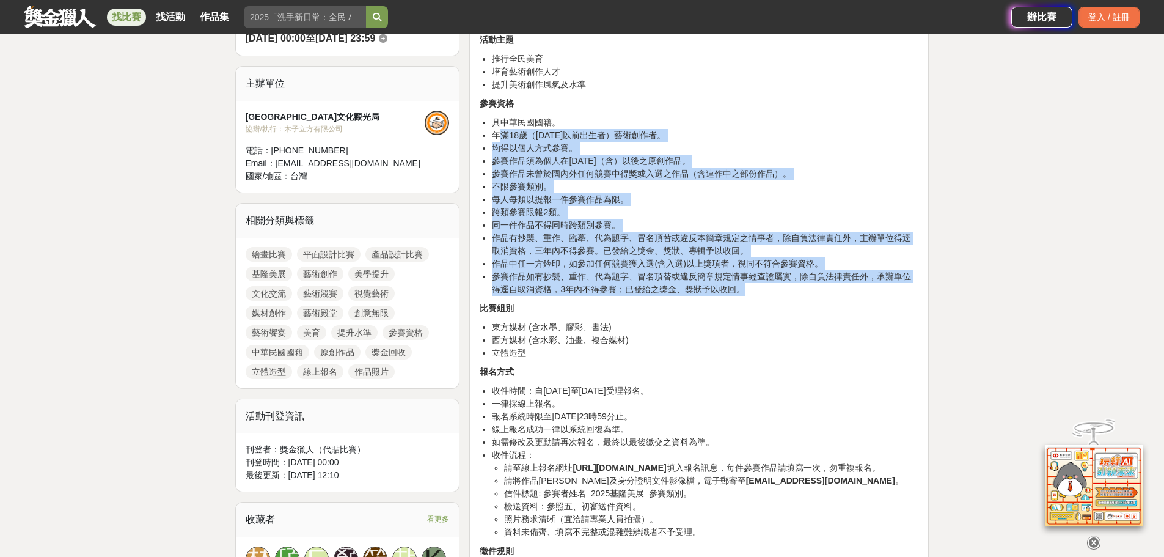
scroll to position [408, 0]
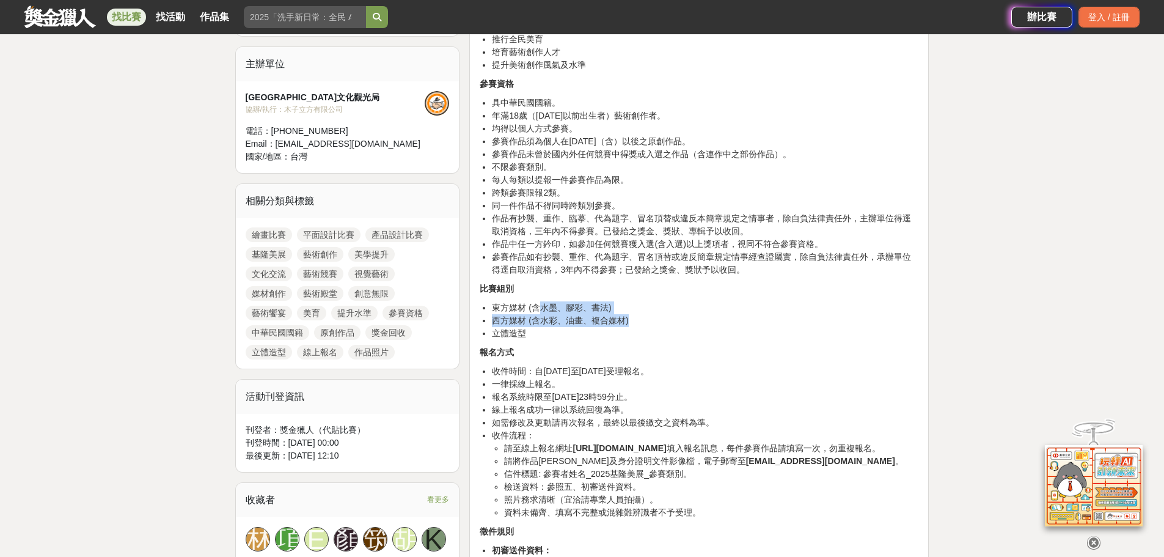
drag, startPoint x: 541, startPoint y: 312, endPoint x: 652, endPoint y: 325, distance: 111.4
click at [652, 325] on ul "東方媒材 (含水墨、膠彩、書法) 西方媒材 (含水彩、油畫、複合媒材) 立體造型" at bounding box center [699, 320] width 439 height 39
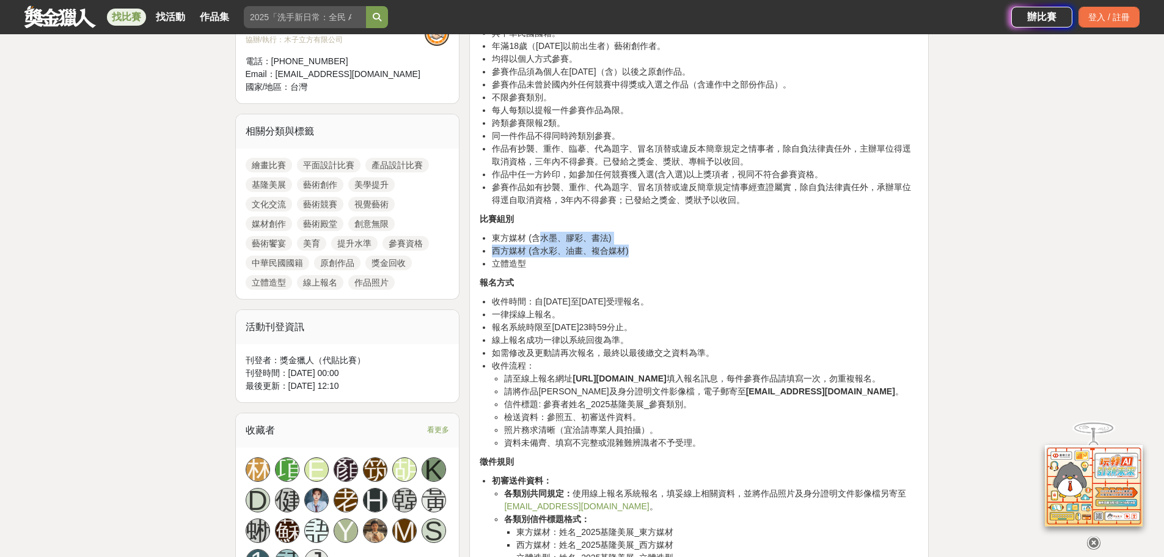
scroll to position [489, 0]
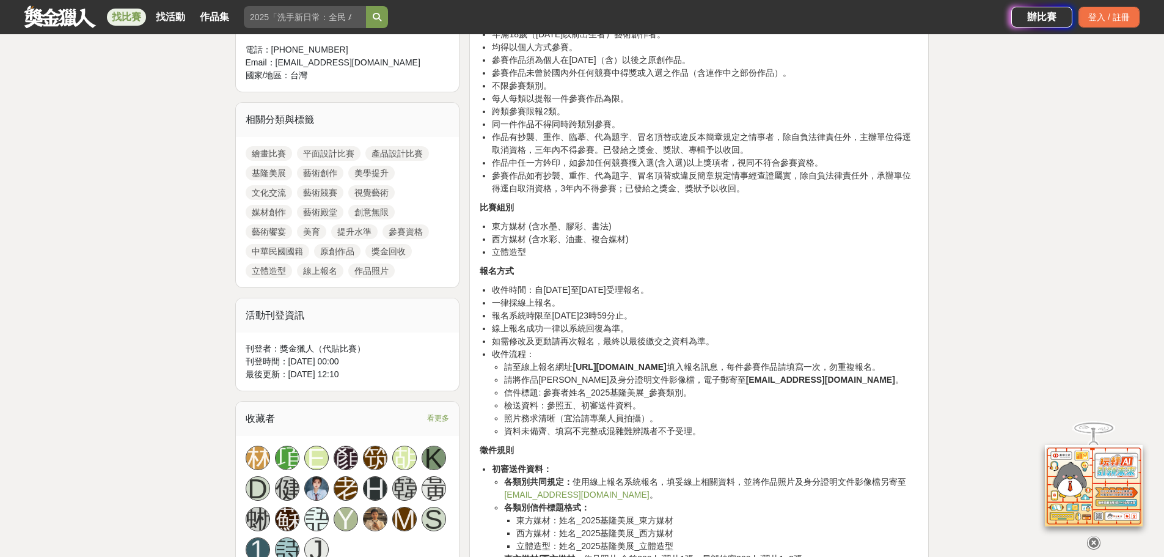
click at [670, 373] on li "請至線上報名網址 https://forms.gle/QfRr6zL6pCeNmNvK8 填入報名訊息，每件參賽作品請填寫一次，勿重複報名。" at bounding box center [711, 367] width 414 height 13
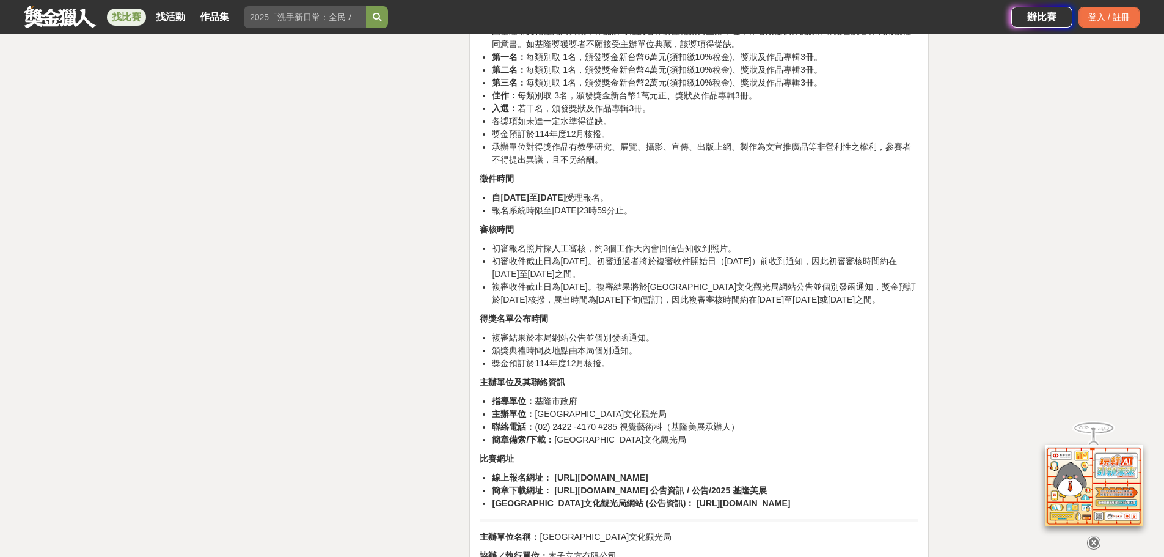
scroll to position [1935, 0]
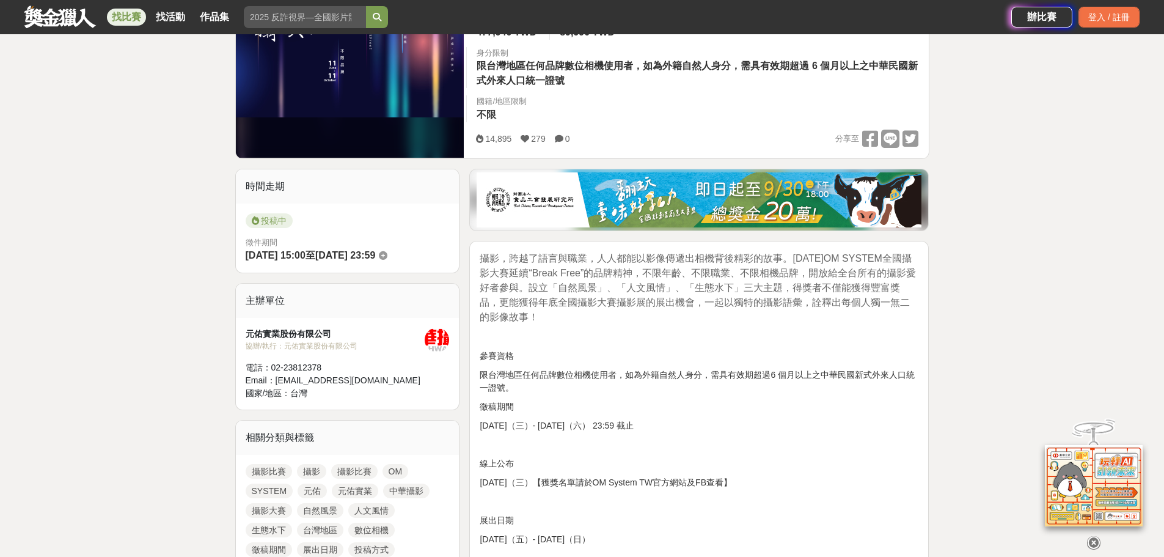
scroll to position [265, 0]
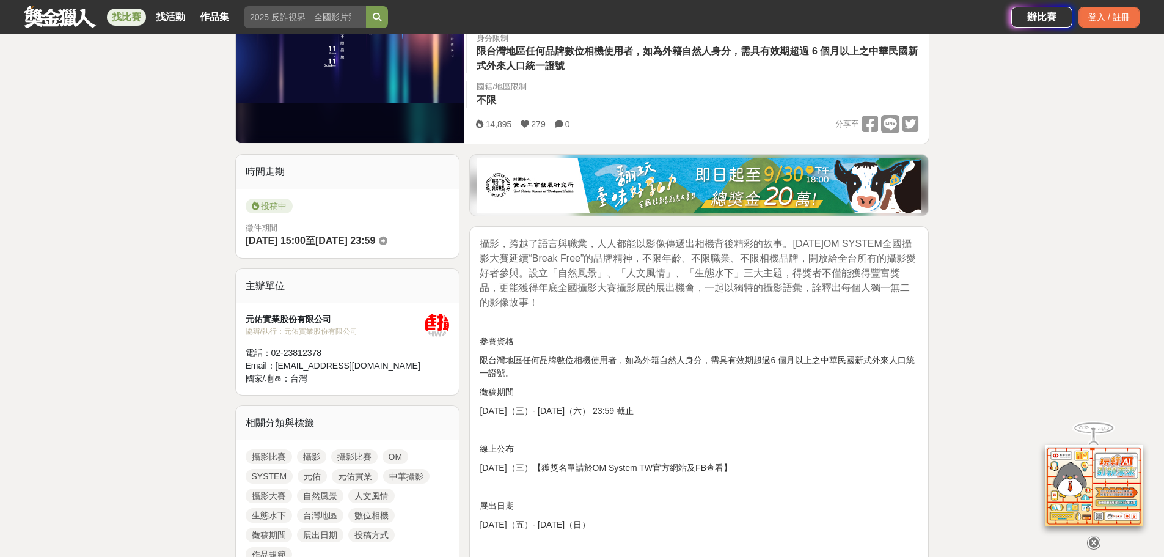
drag, startPoint x: 500, startPoint y: 358, endPoint x: 925, endPoint y: 389, distance: 426.4
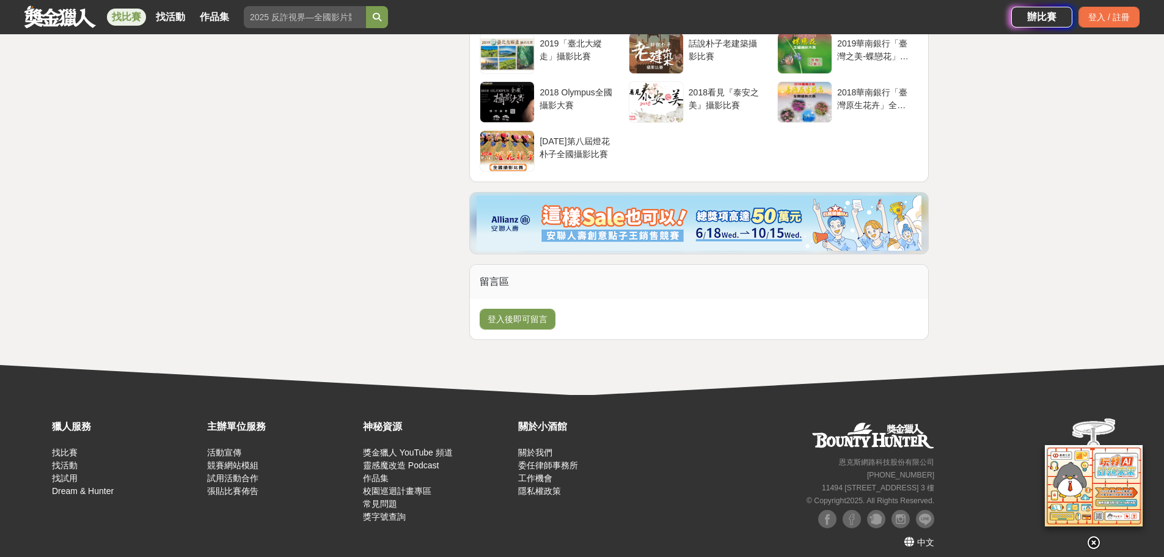
scroll to position [3309, 0]
